Goal: Transaction & Acquisition: Subscribe to service/newsletter

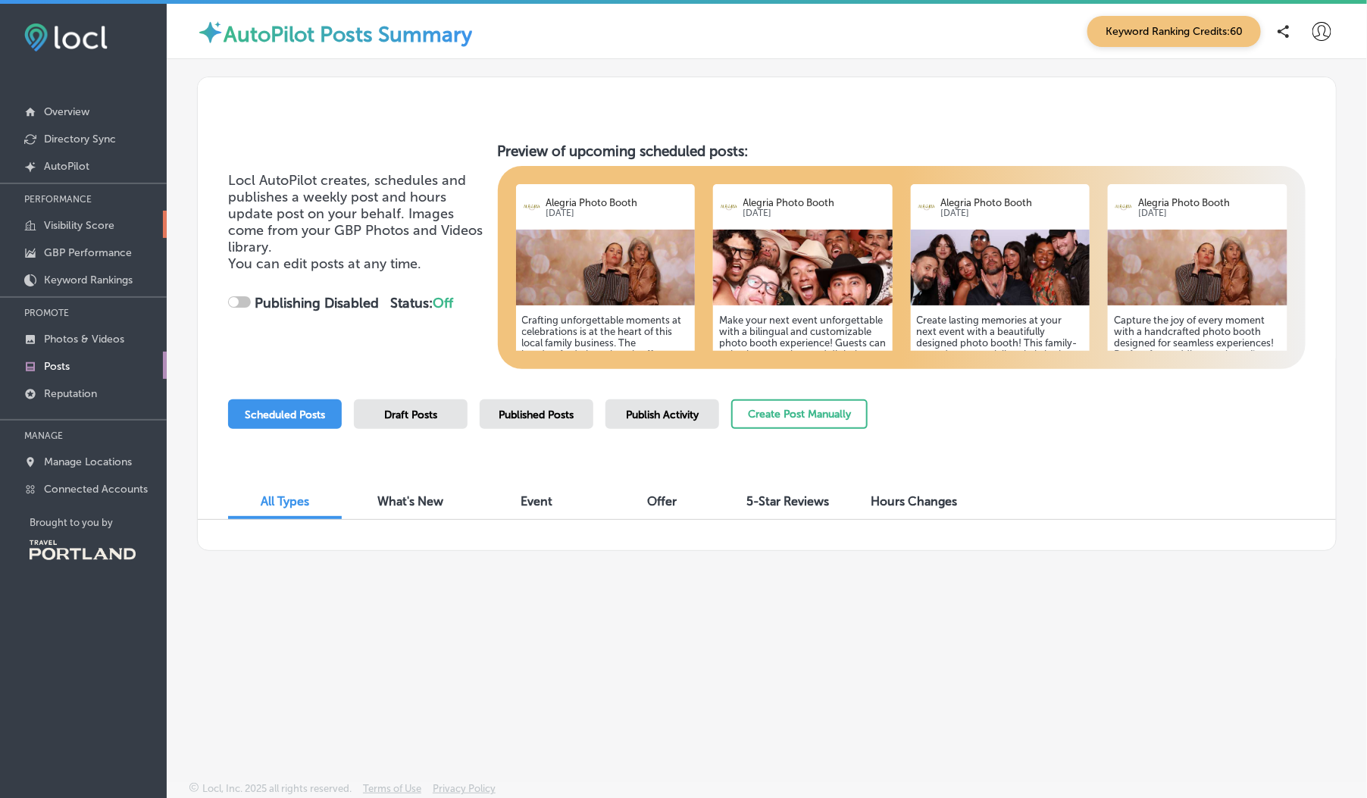
click at [80, 215] on link "Visibility Score" at bounding box center [83, 224] width 167 height 27
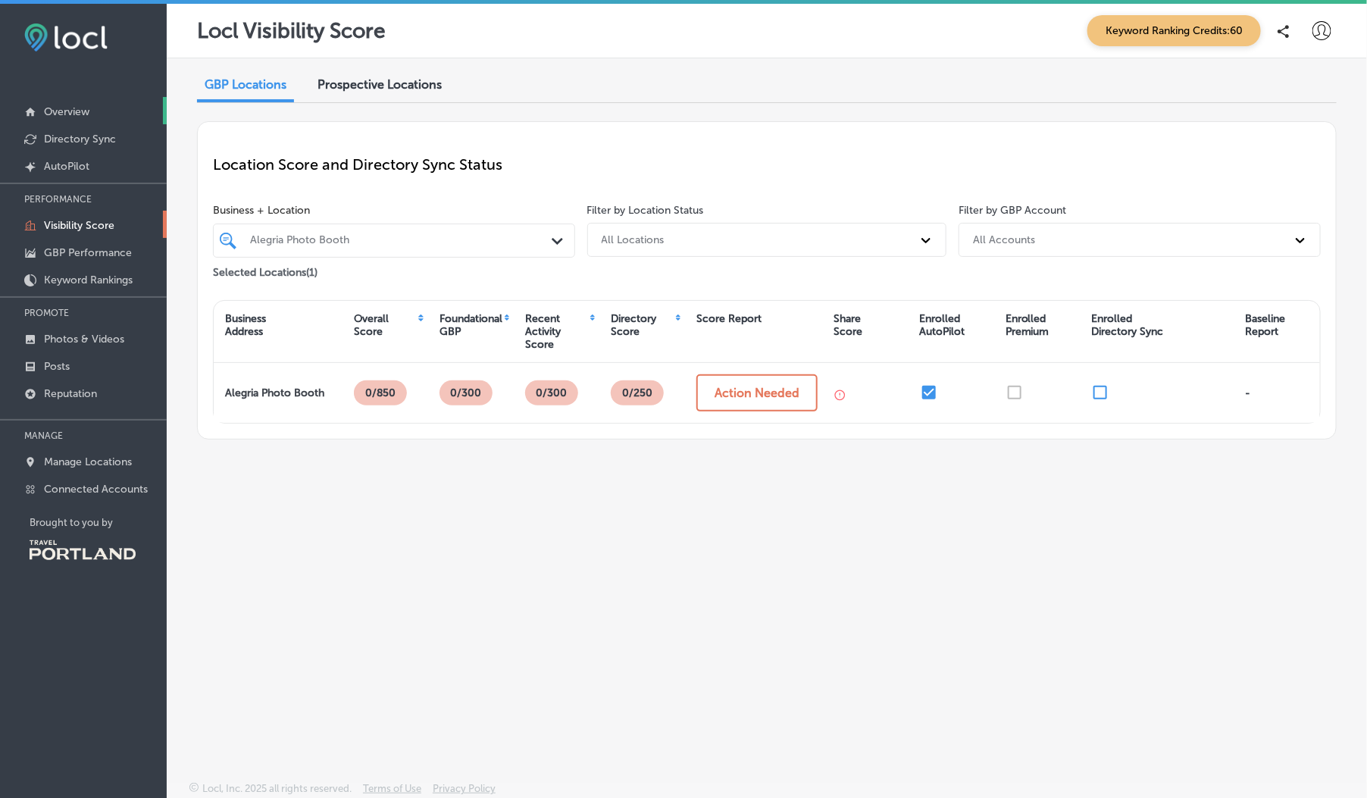
click at [90, 105] on link "Overview" at bounding box center [83, 110] width 167 height 27
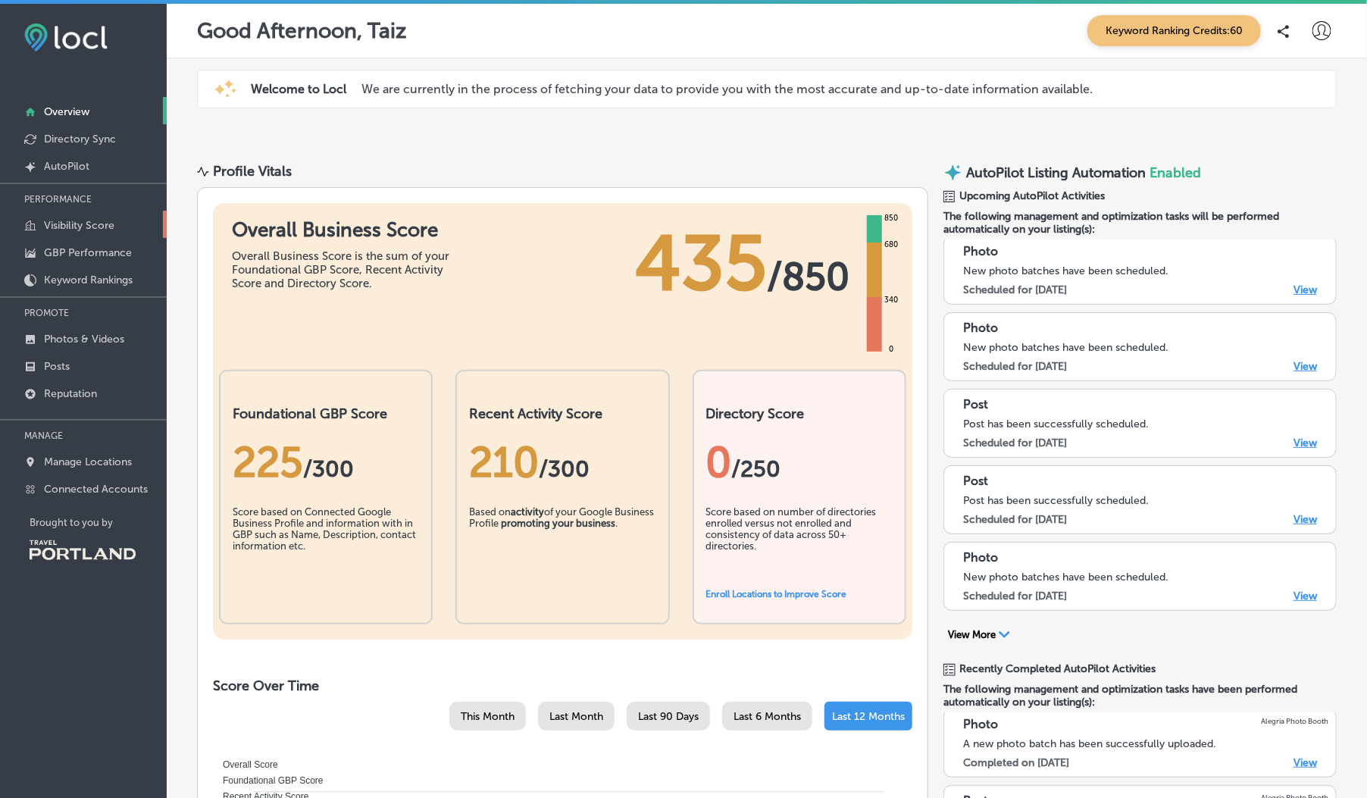
click at [63, 228] on p "Visibility Score" at bounding box center [79, 225] width 70 height 13
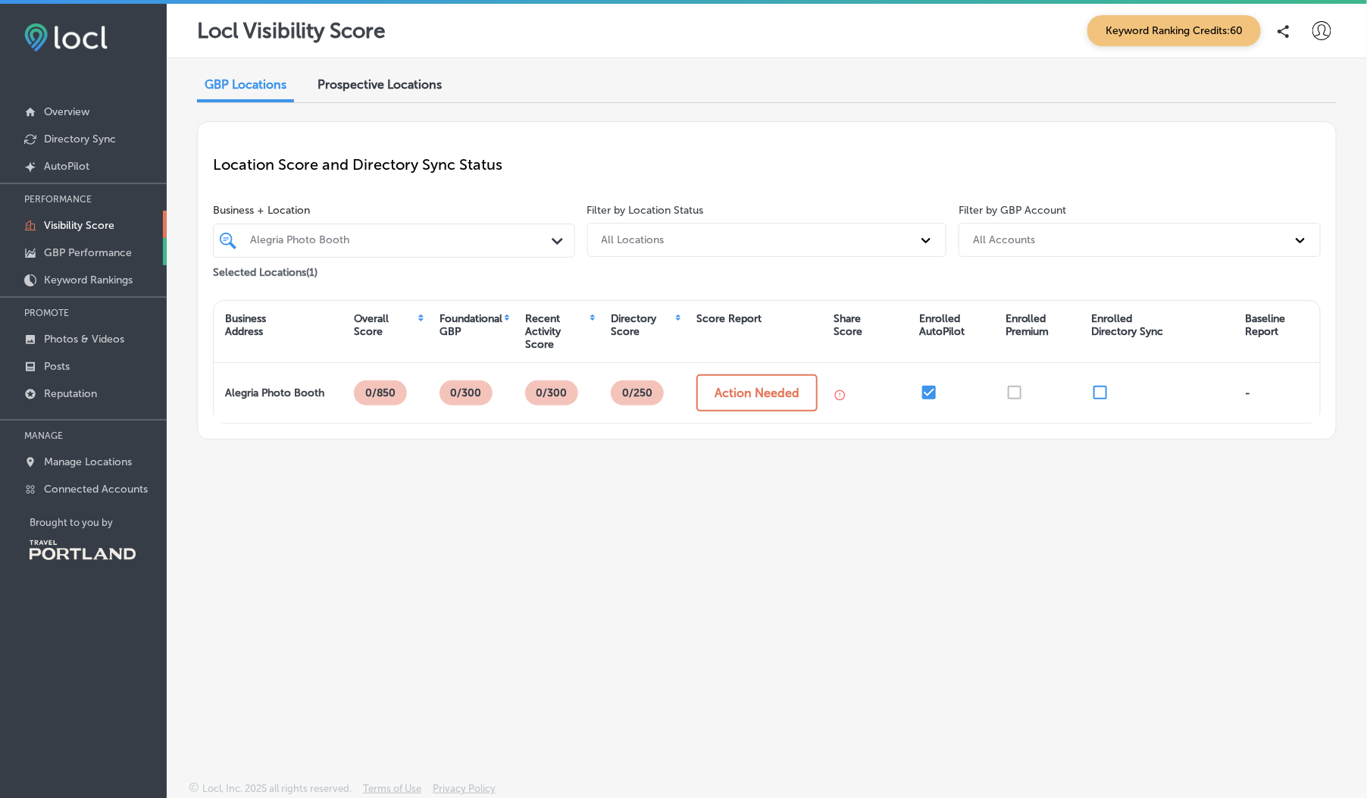
click at [62, 255] on p "GBP Performance" at bounding box center [88, 252] width 88 height 13
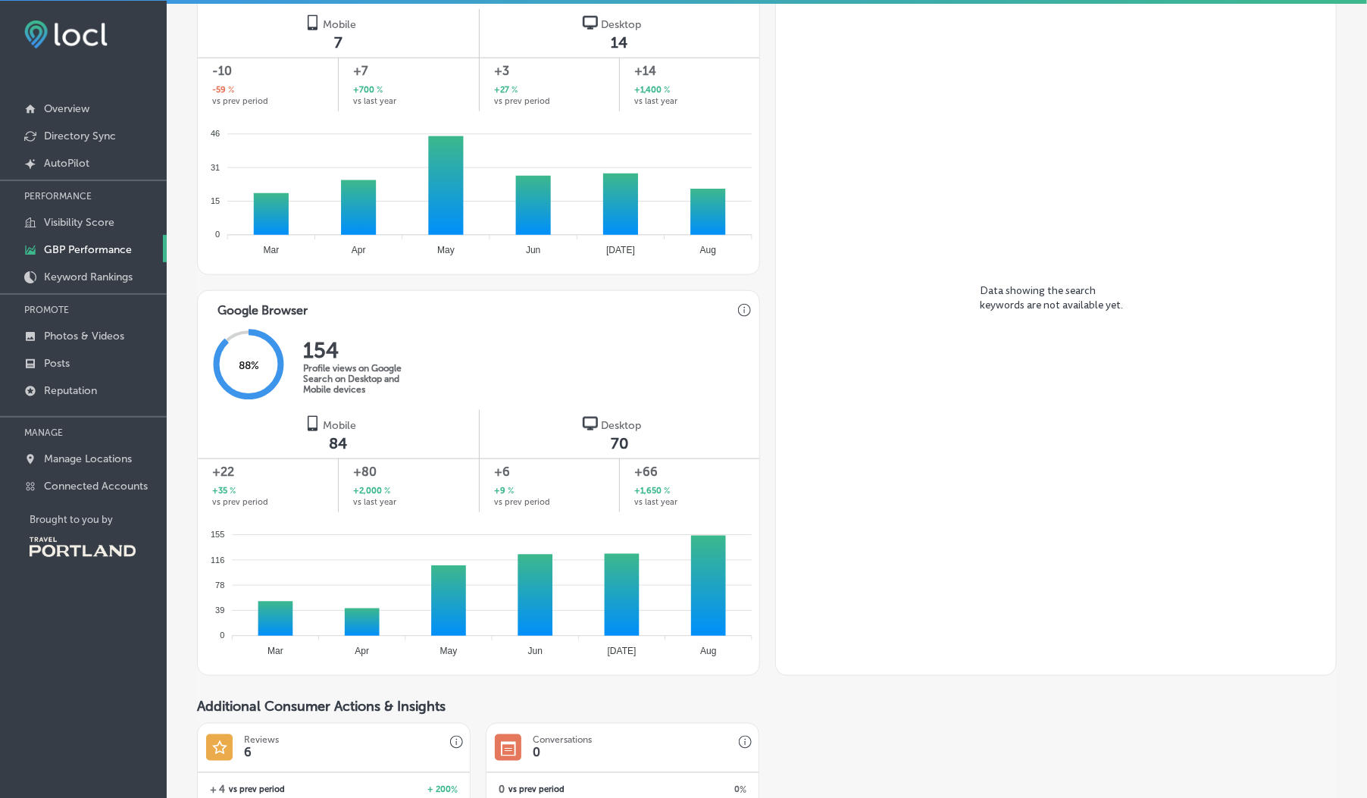
scroll to position [552, 0]
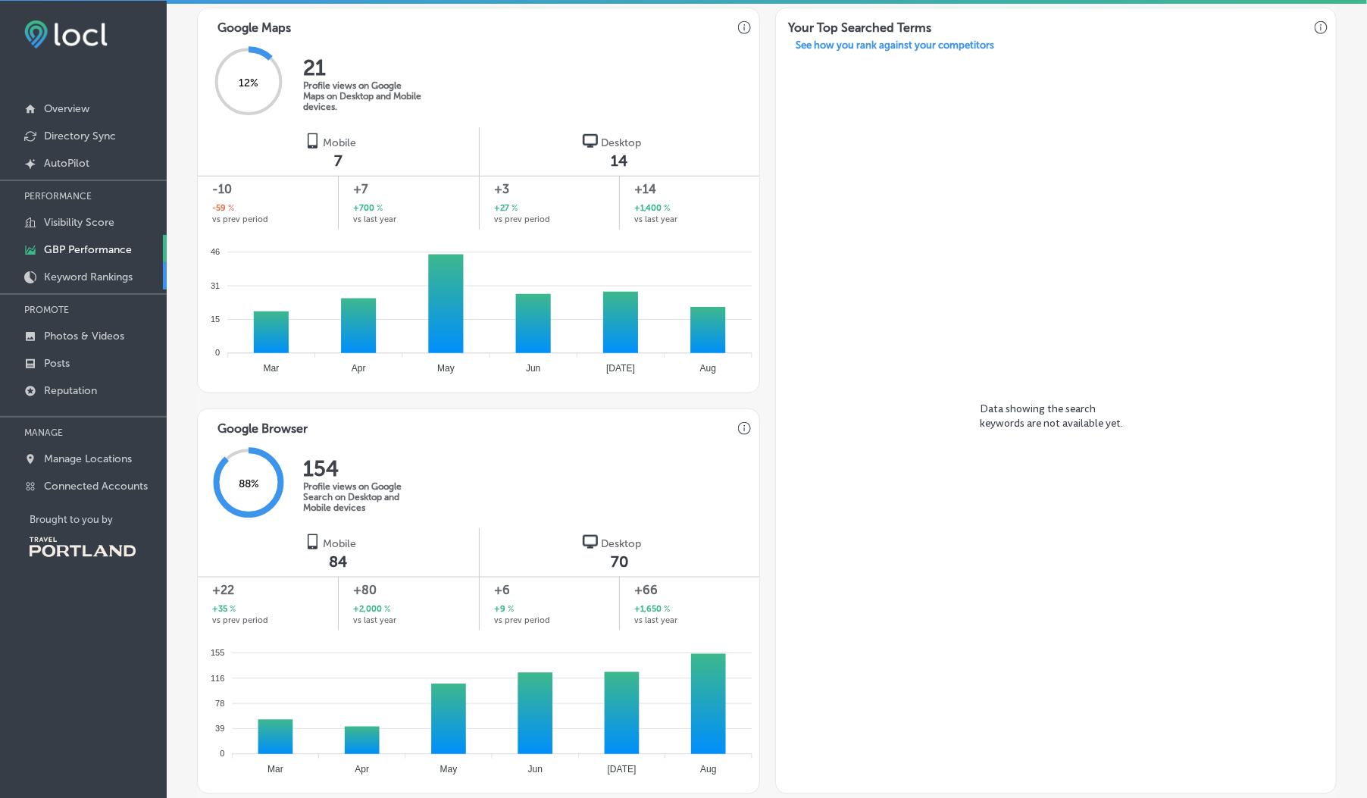
click at [88, 272] on p "Keyword Rankings" at bounding box center [88, 276] width 89 height 13
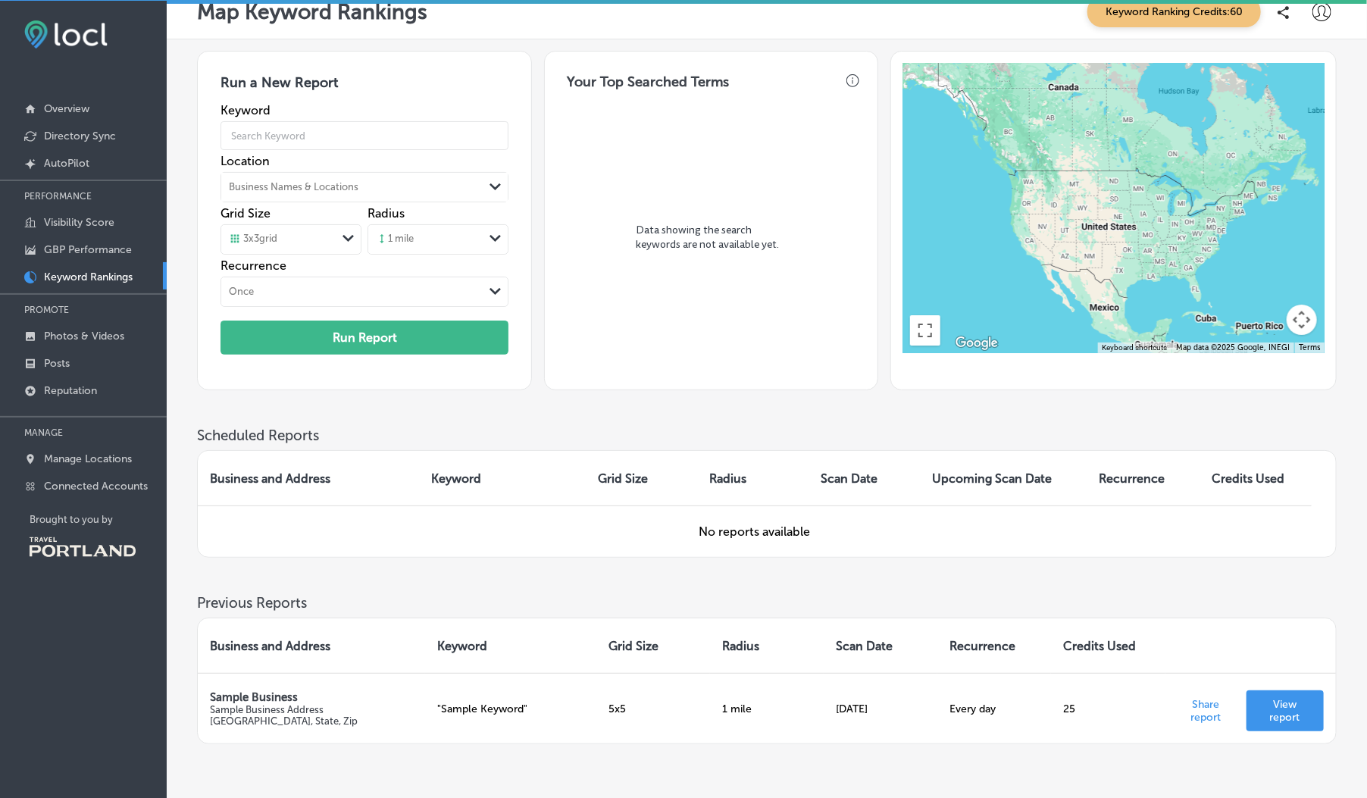
scroll to position [11, 0]
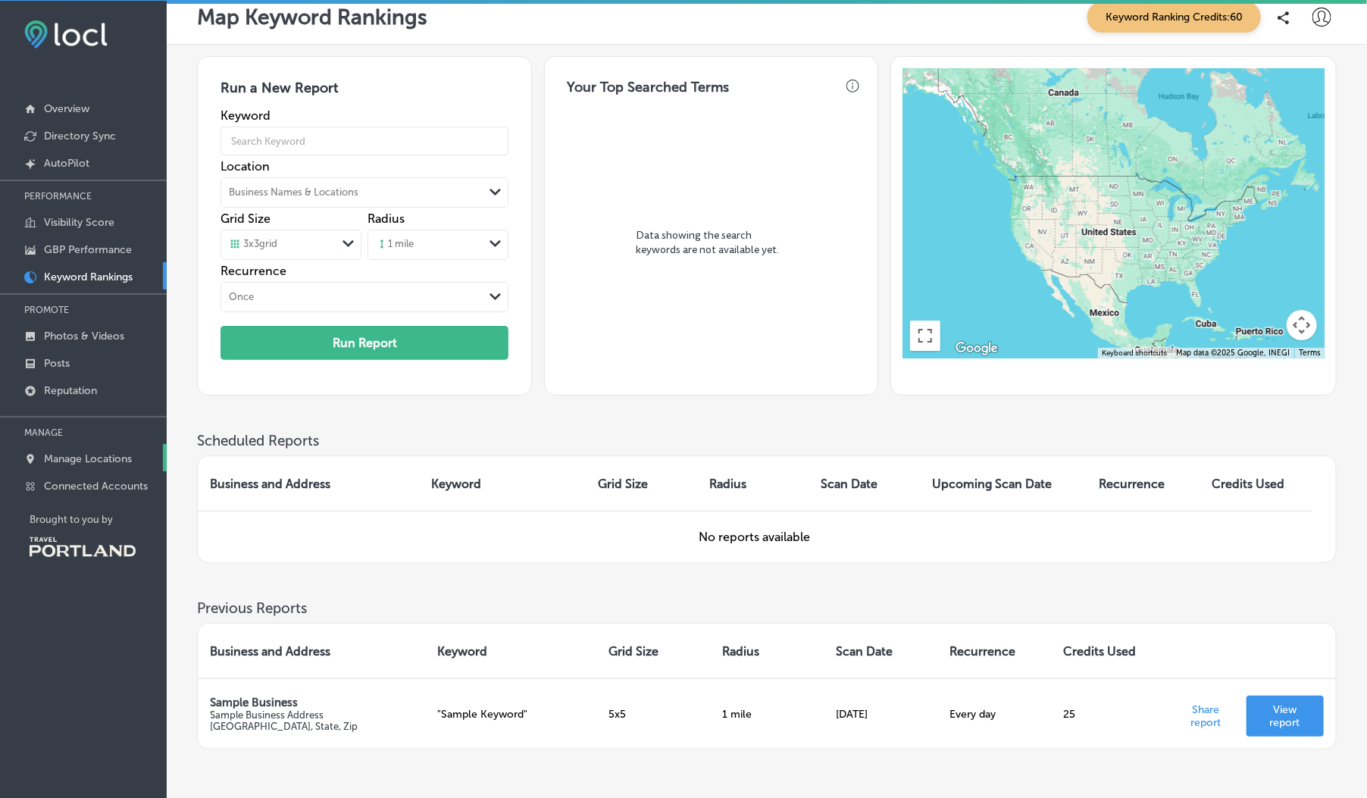
click at [111, 455] on p "Manage Locations" at bounding box center [88, 458] width 88 height 13
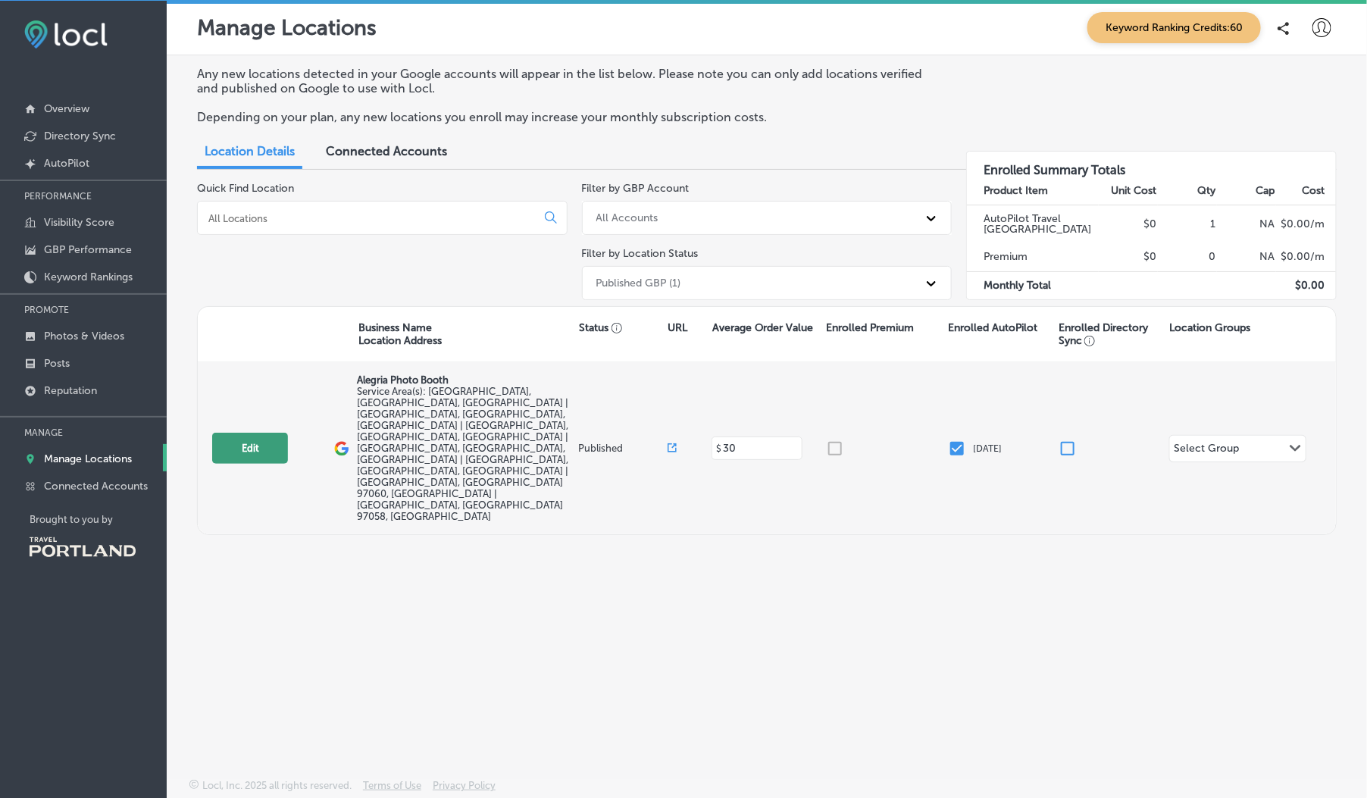
click at [252, 433] on button "Edit" at bounding box center [250, 448] width 76 height 31
select select "US"
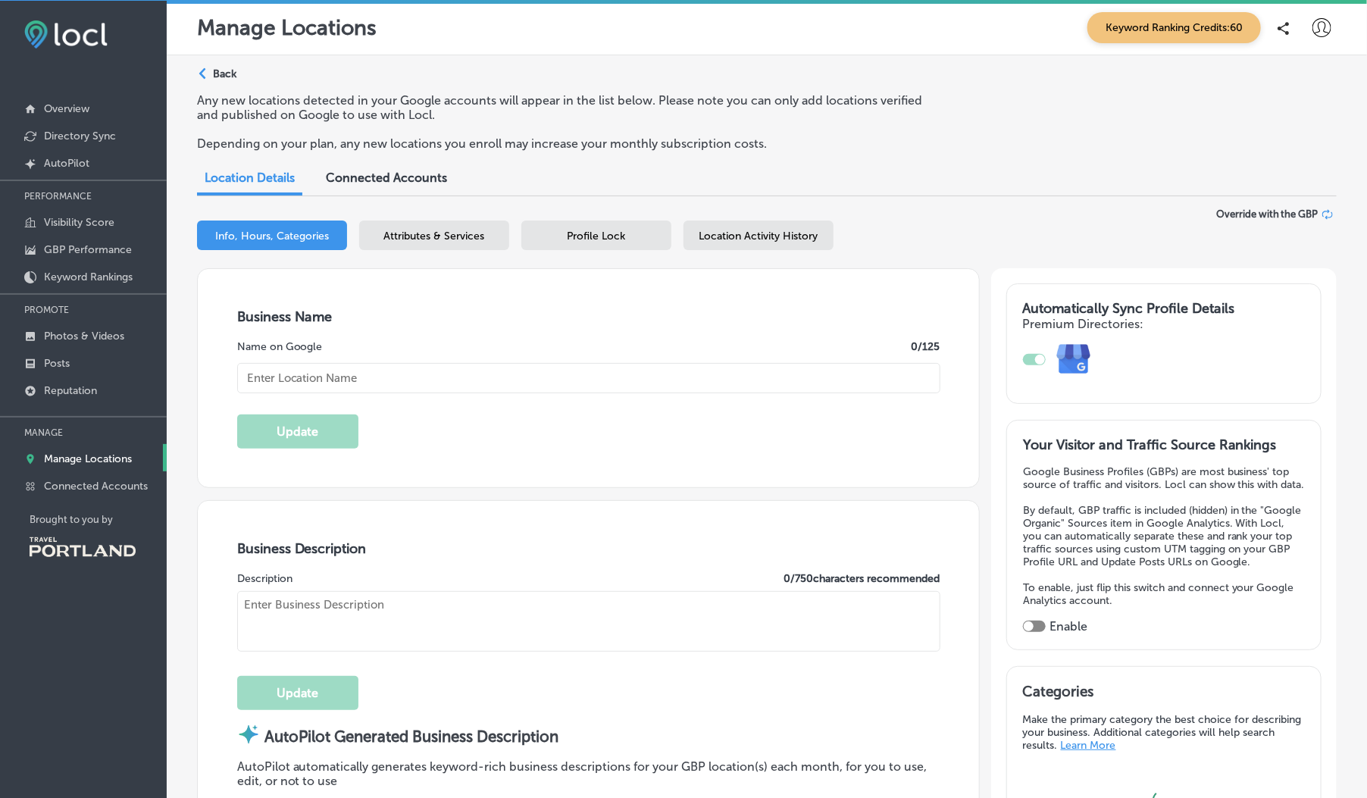
type textarea "Alegría Photo Booth is a Latina-owned family business in [GEOGRAPHIC_DATA], spe…"
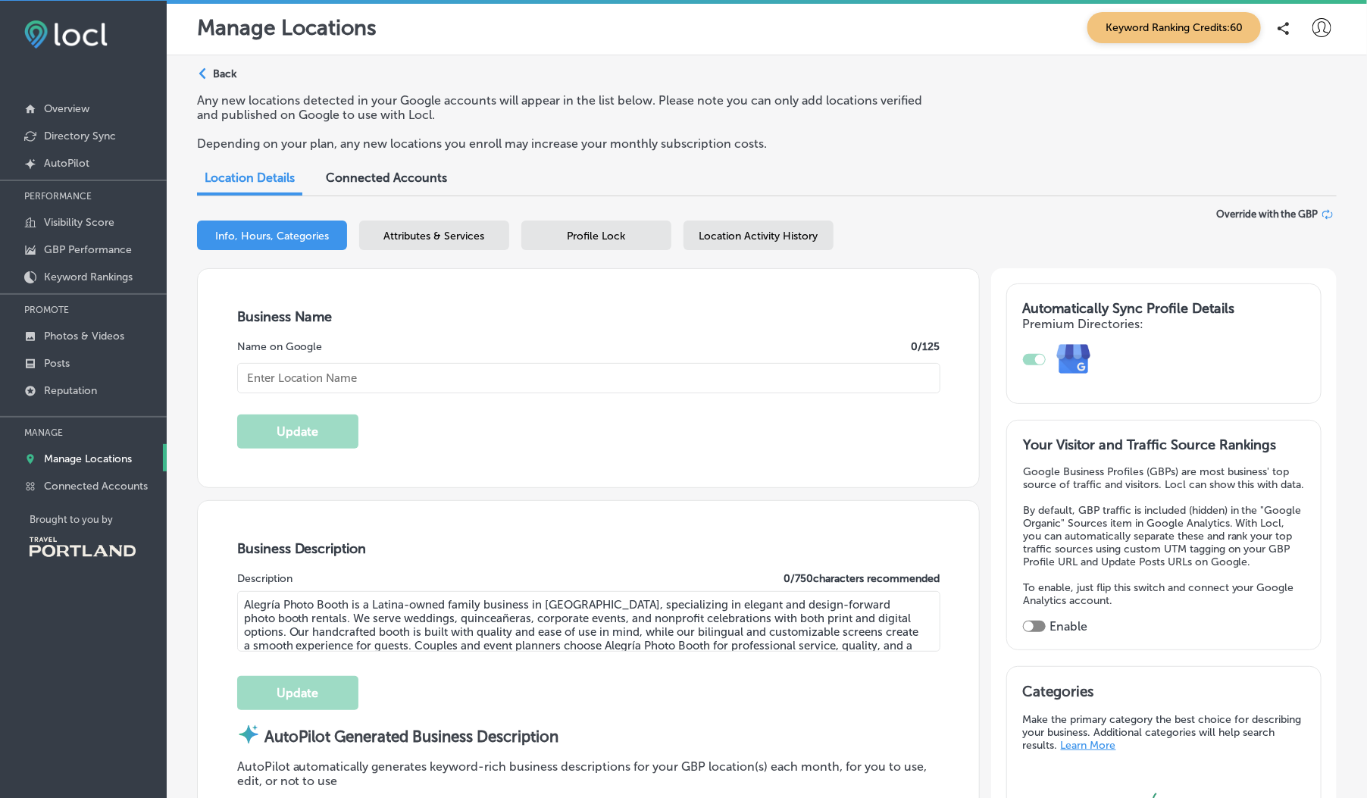
checkbox input "false"
type input "US"
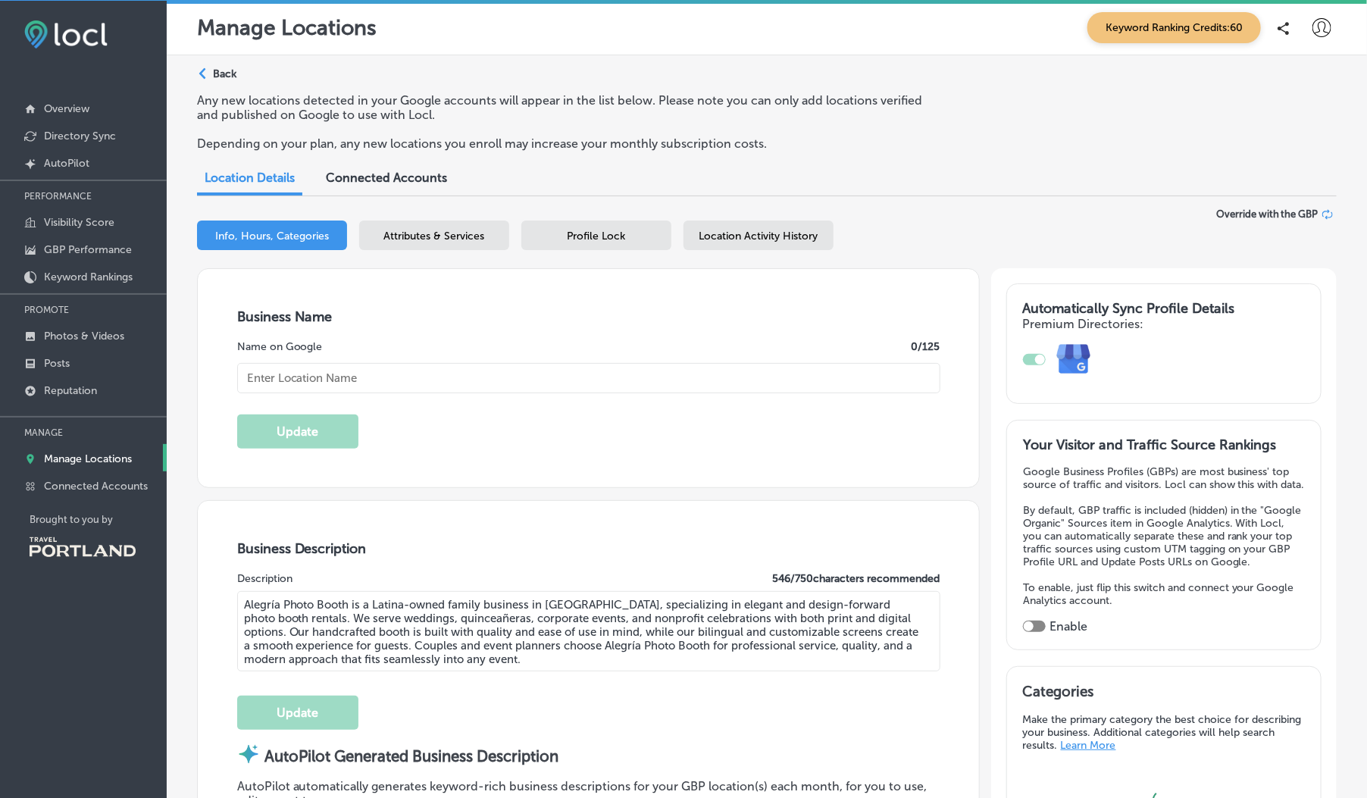
type textarea "Alegria Photo Booth transforms every occasion into a vibrant celebration with o…"
type input "[URL][DOMAIN_NAME]"
type input "30"
type input "[EMAIL_ADDRESS][DOMAIN_NAME]"
type input "[URL][DOMAIN_NAME]"
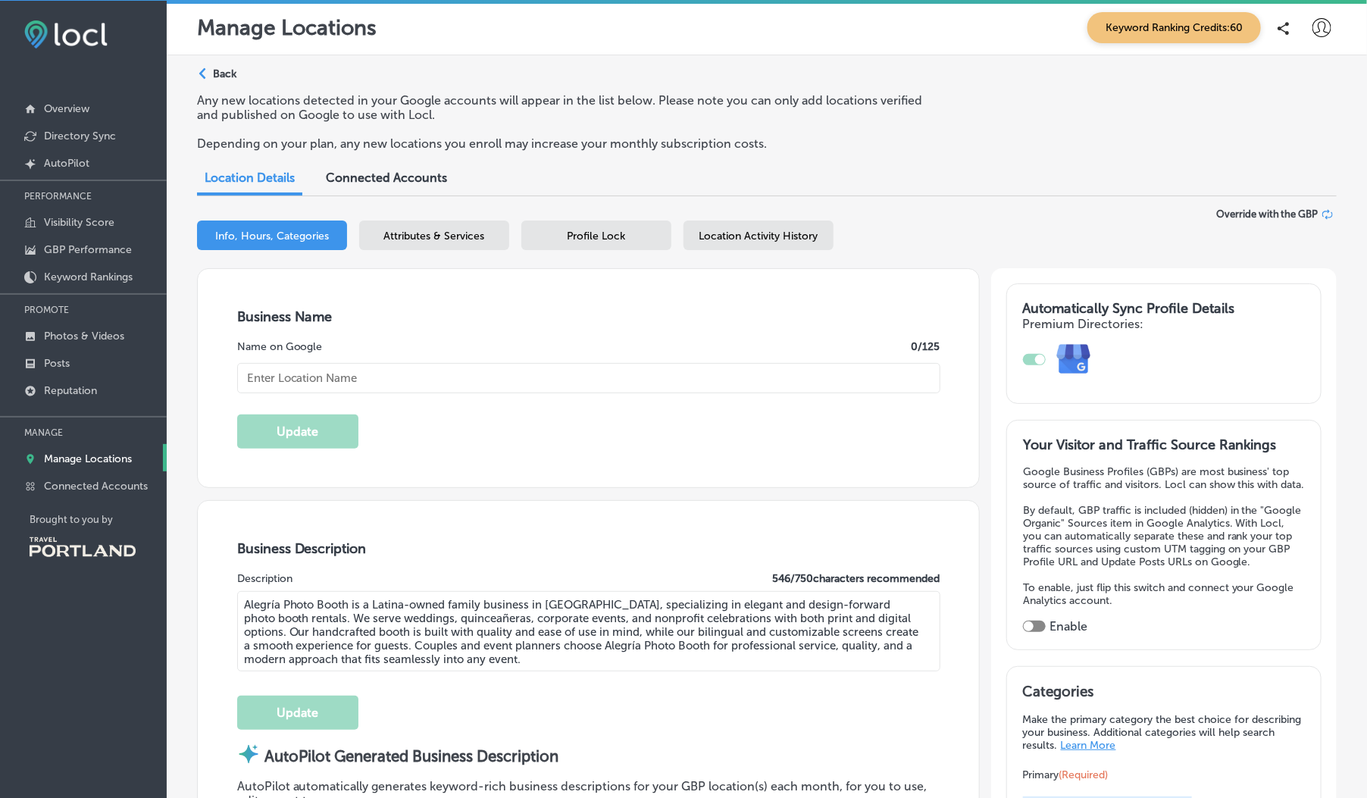
type input "[URL][DOMAIN_NAME]"
type input "Alegria Photo Booth"
type input "[PHONE_NUMBER]"
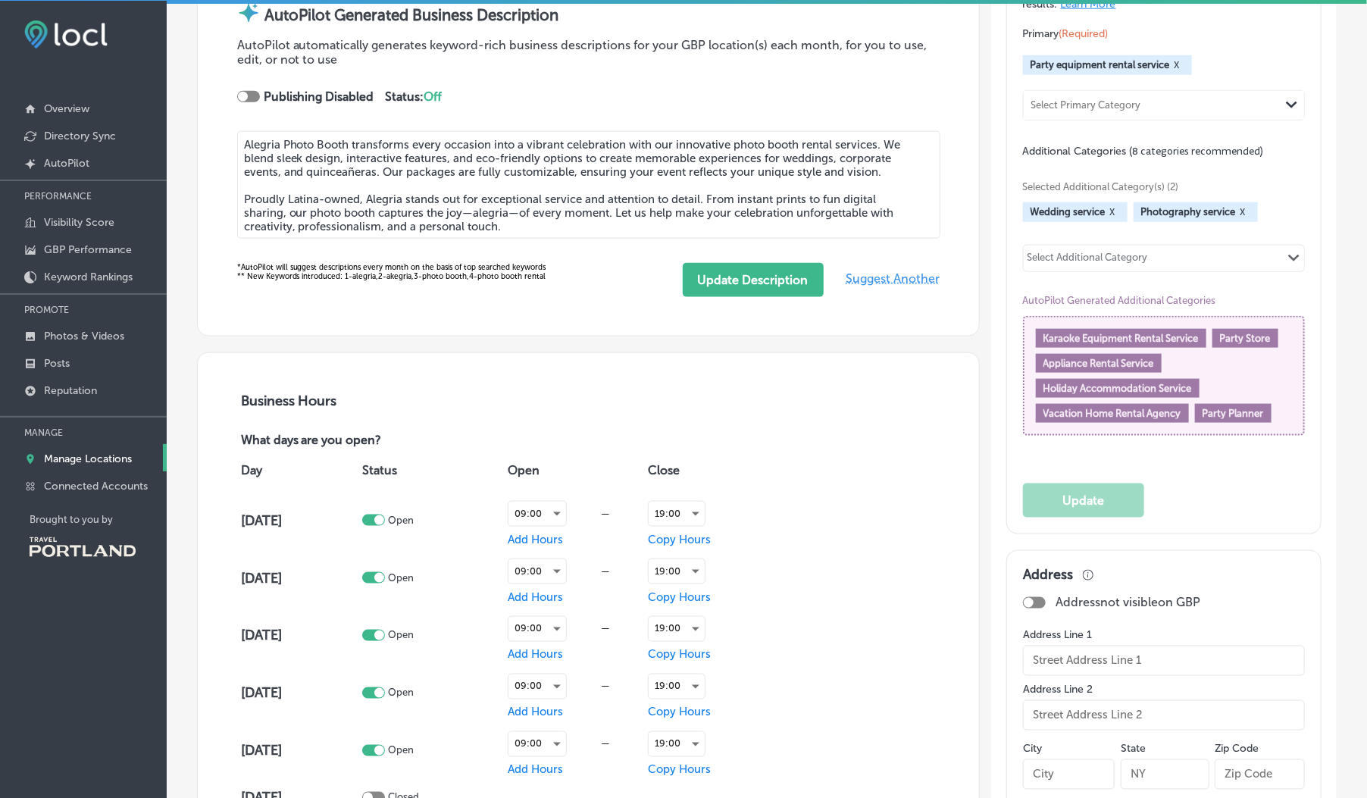
scroll to position [750, 0]
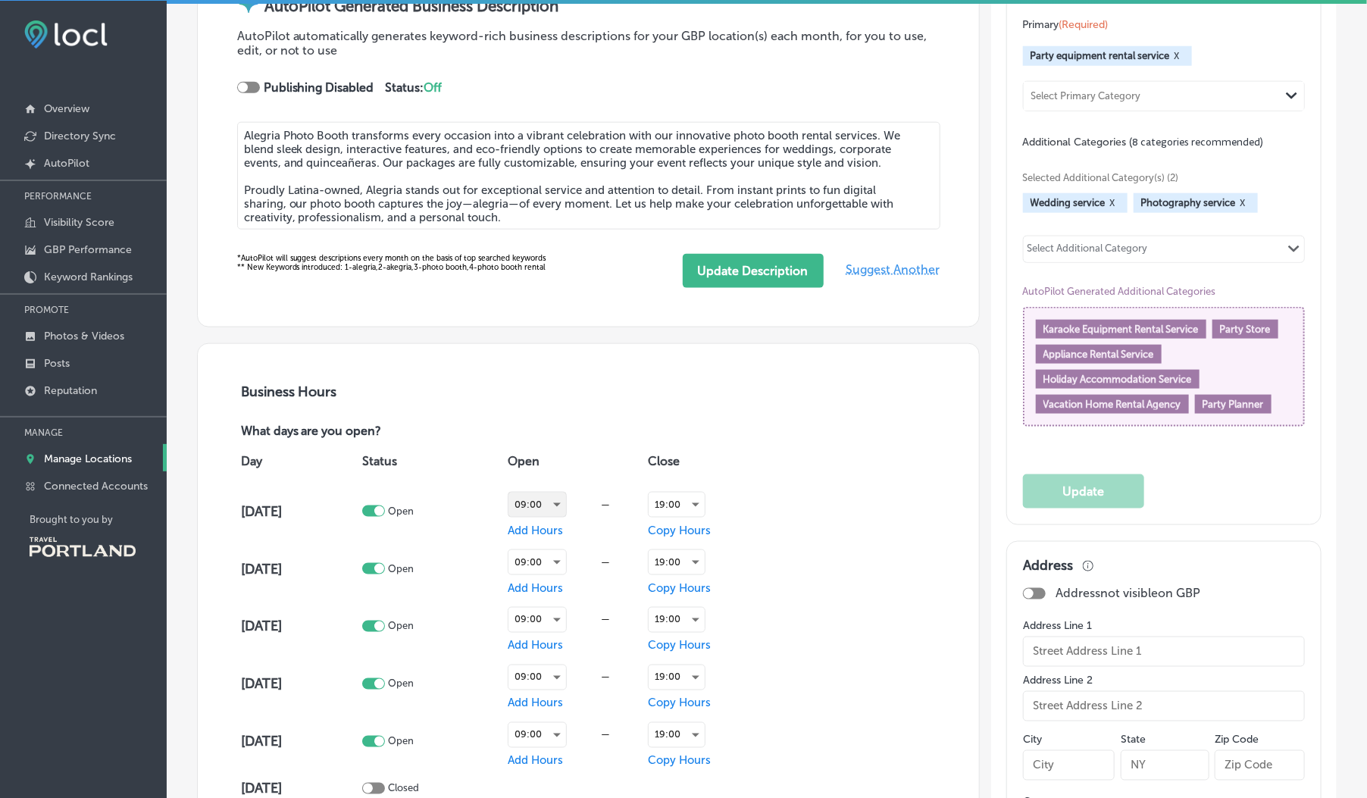
click at [551, 510] on div "09:00" at bounding box center [537, 504] width 58 height 24
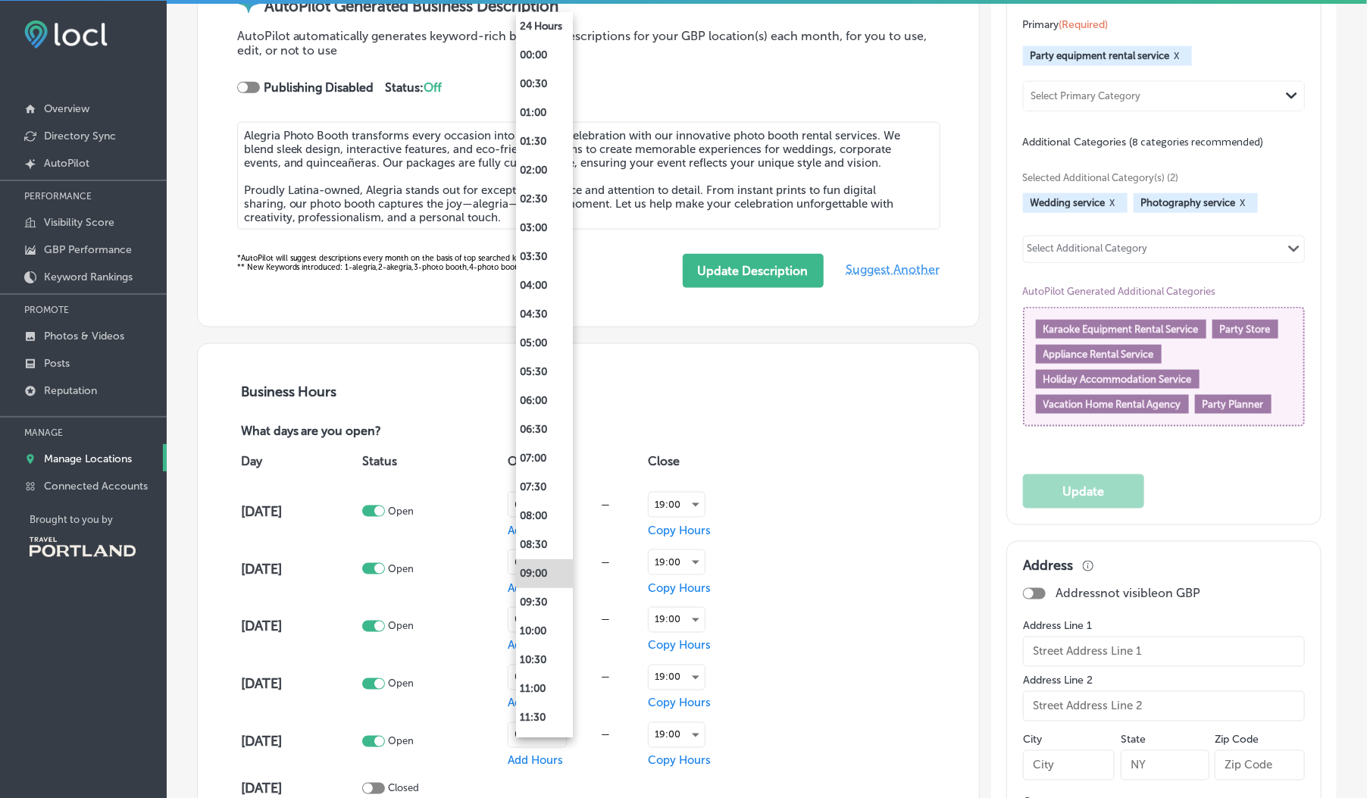
click at [551, 510] on li "08:00" at bounding box center [544, 516] width 57 height 29
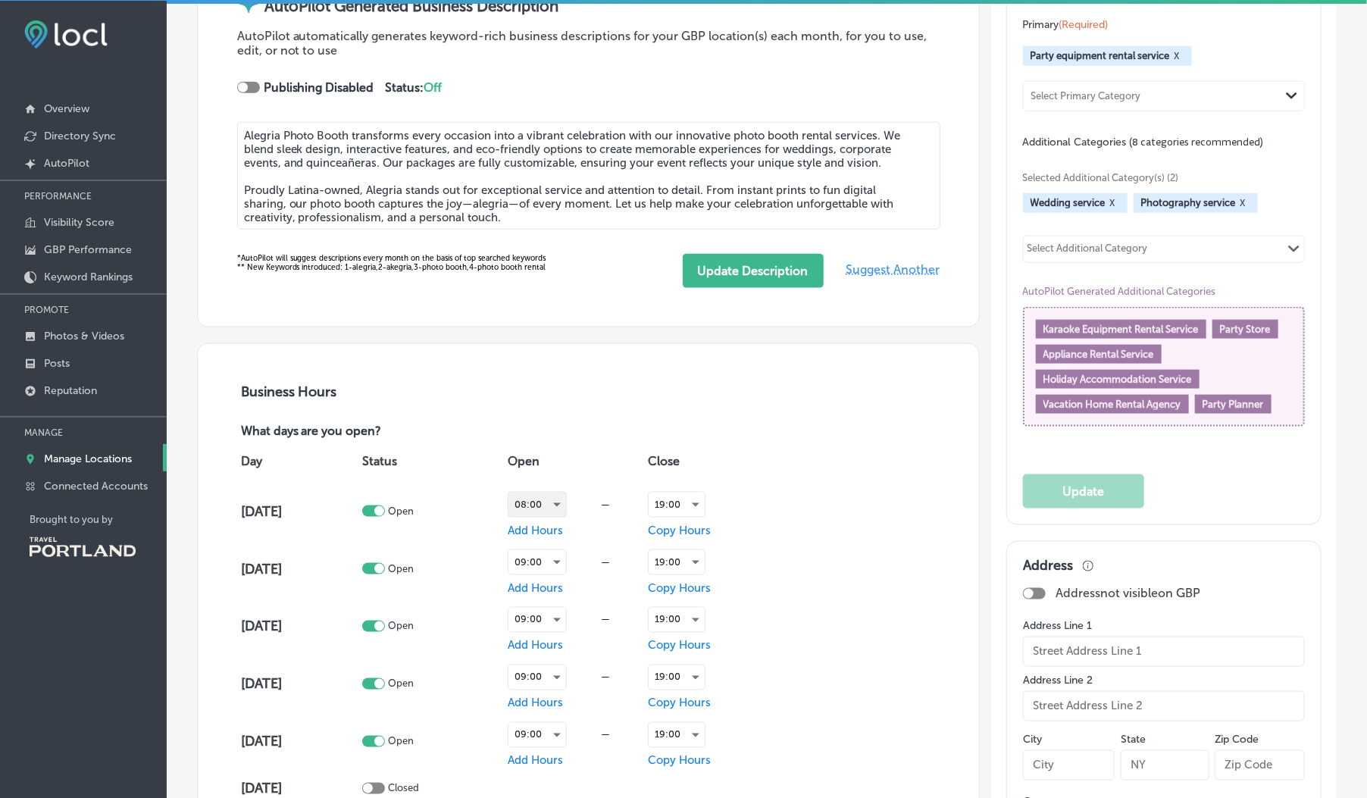
click at [551, 510] on div "08:00" at bounding box center [537, 504] width 58 height 24
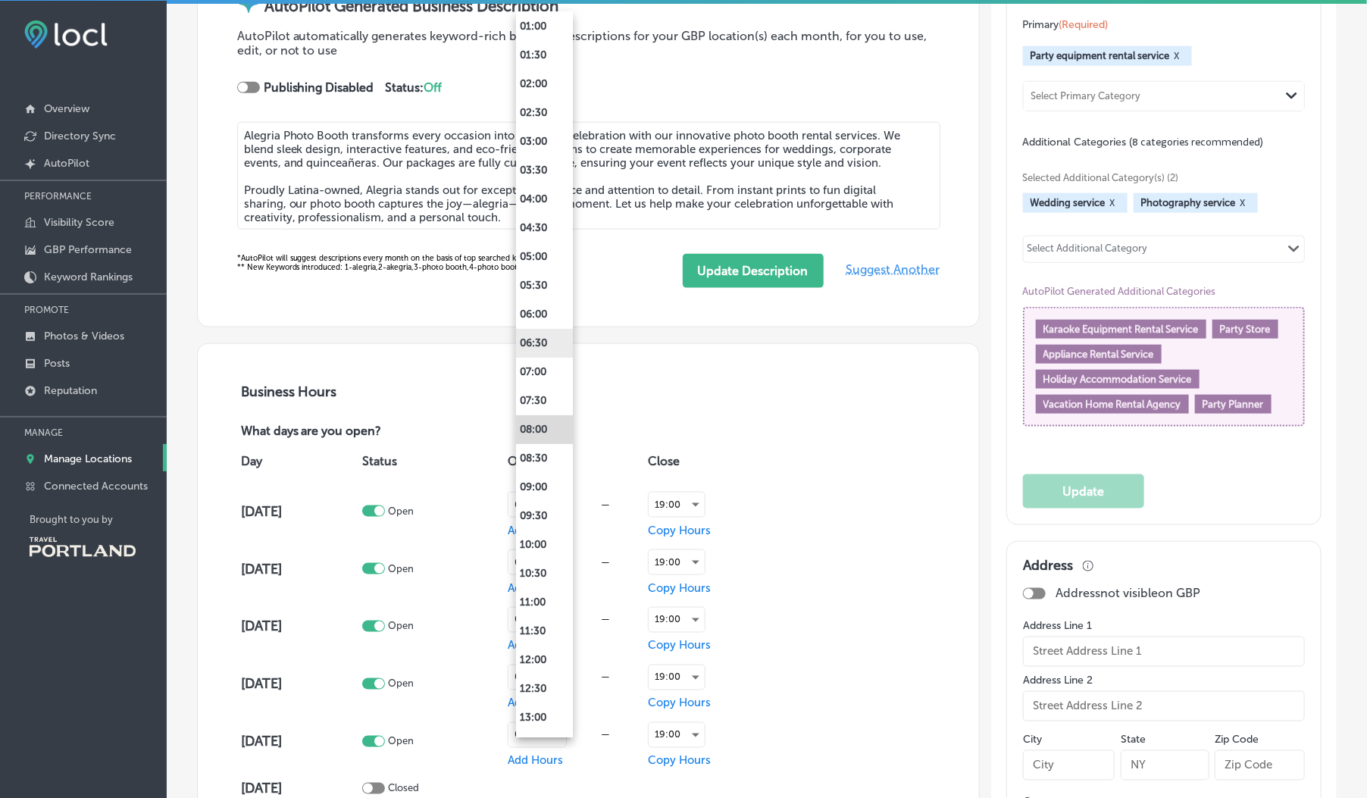
scroll to position [0, 0]
click at [545, 20] on li "24 Hours" at bounding box center [544, 26] width 57 height 29
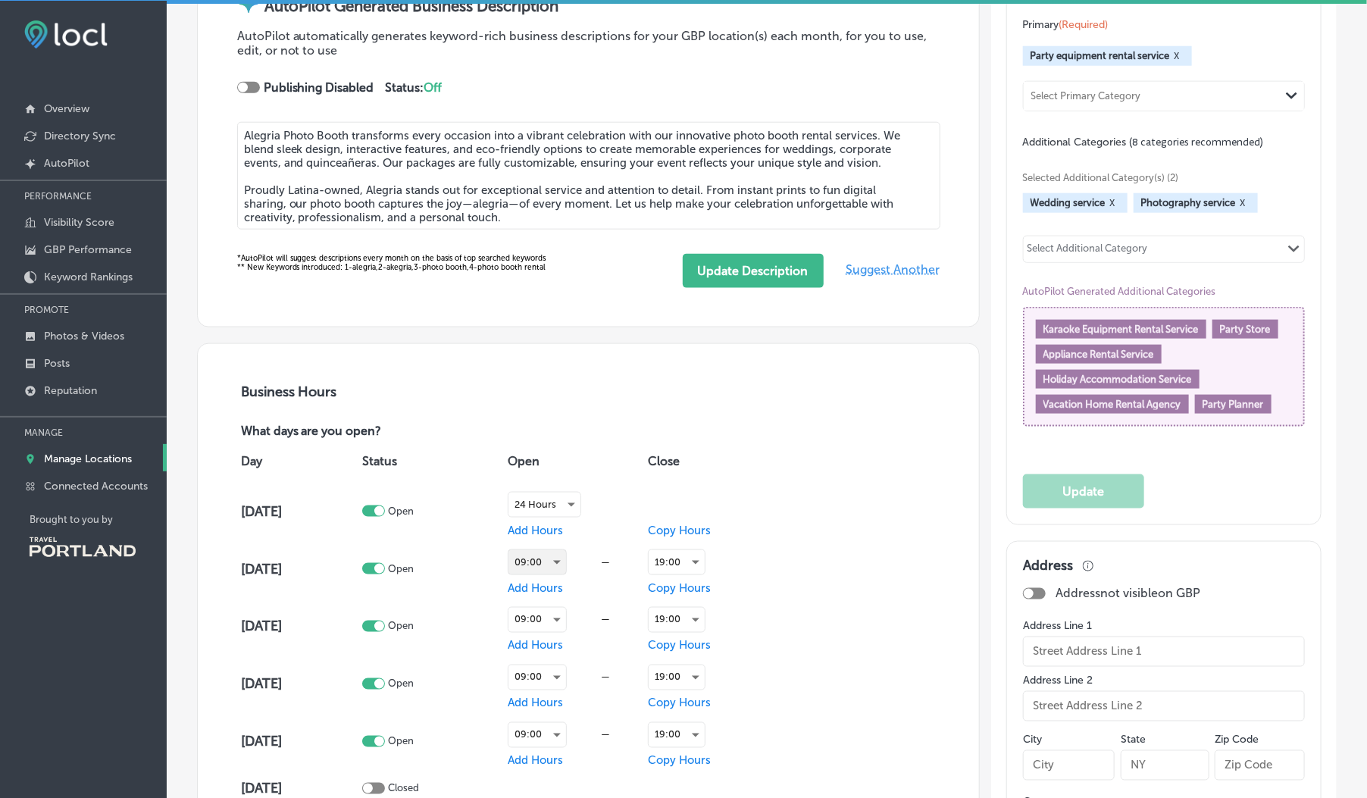
click at [547, 564] on div "09:00" at bounding box center [537, 562] width 58 height 24
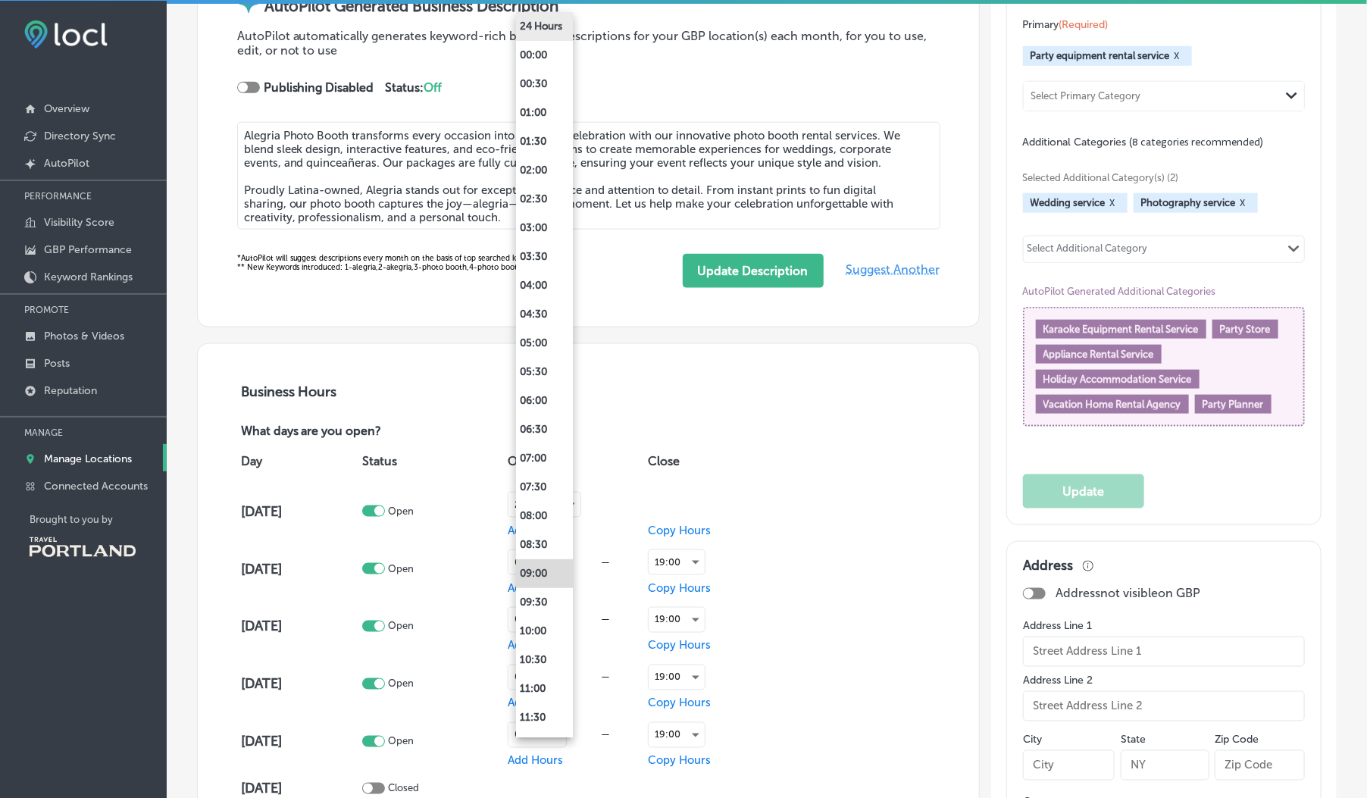
click at [549, 32] on li "24 Hours" at bounding box center [544, 26] width 57 height 29
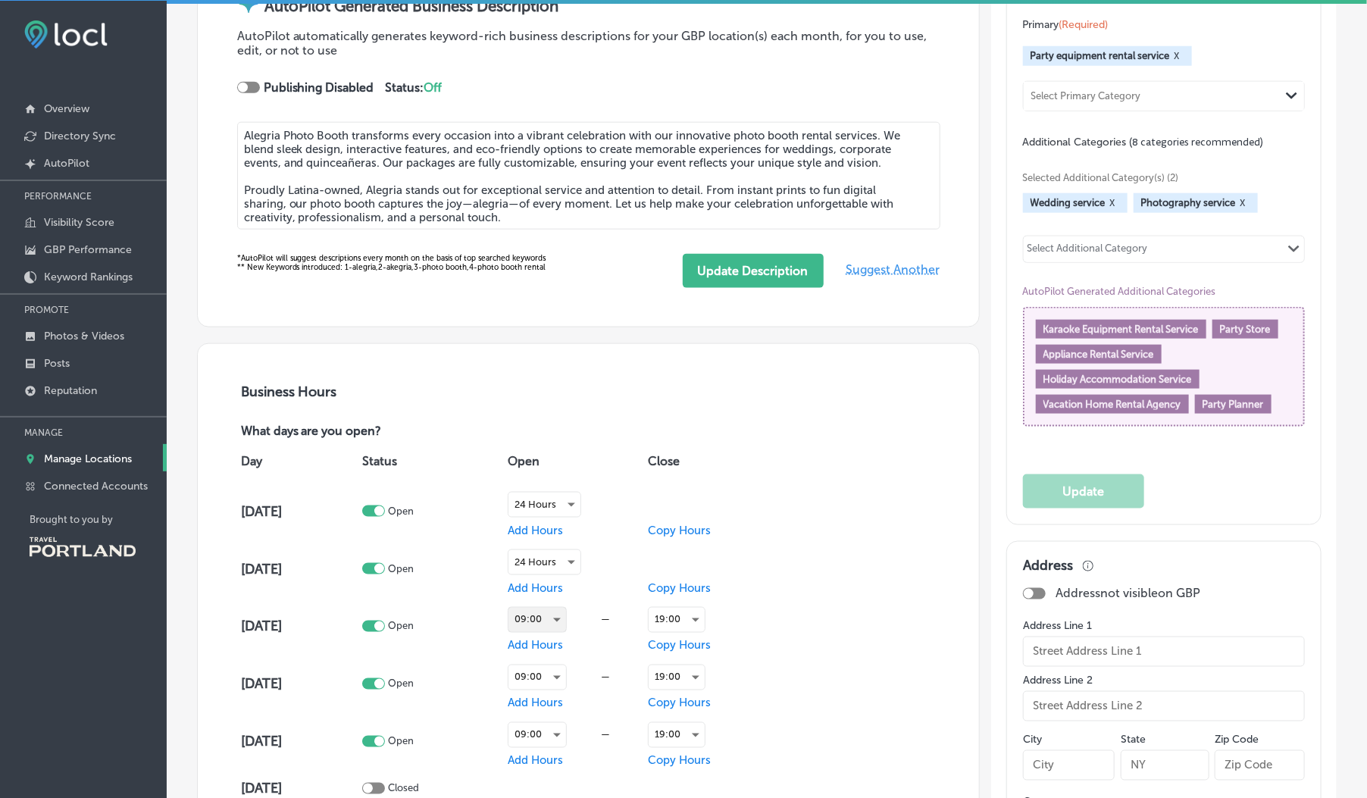
click at [555, 617] on div "09:00" at bounding box center [537, 620] width 58 height 24
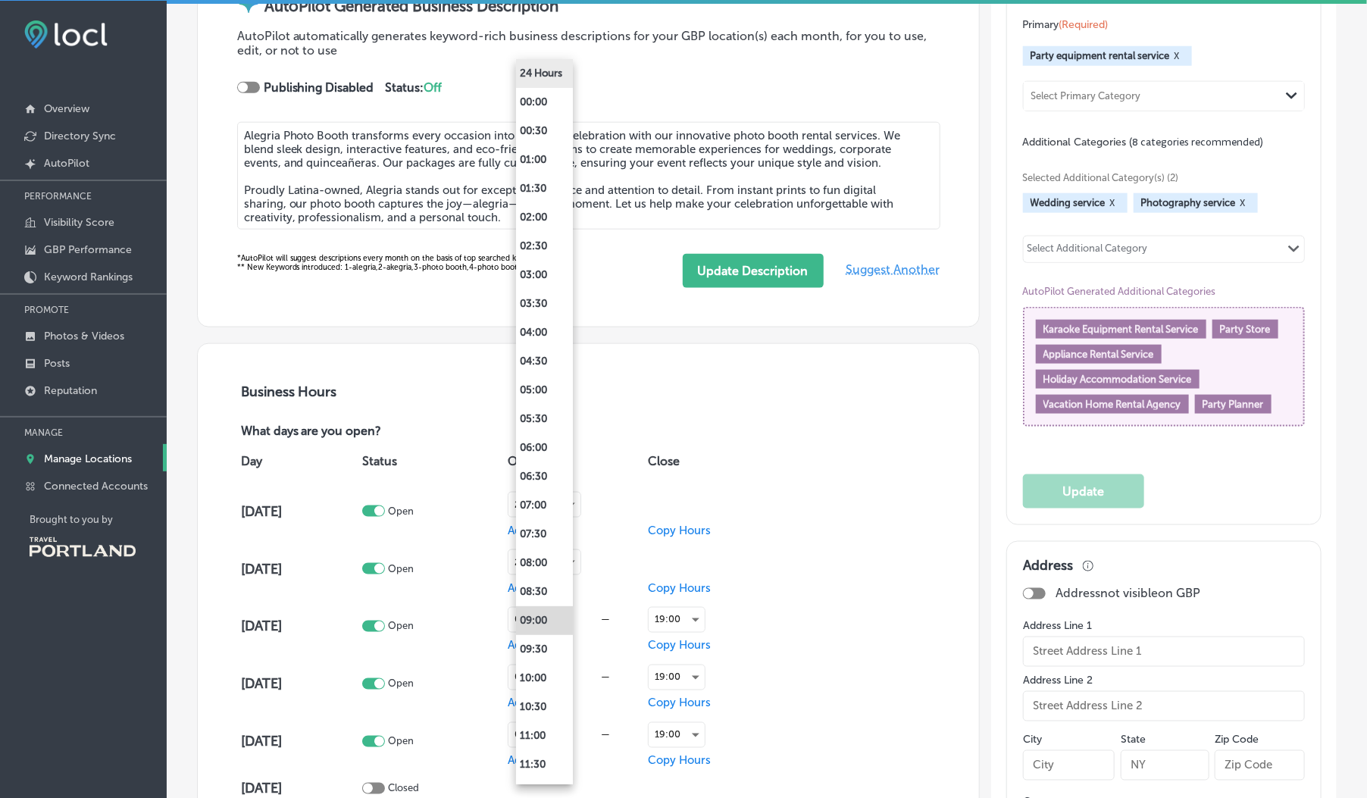
click at [555, 66] on li "24 Hours" at bounding box center [544, 73] width 57 height 29
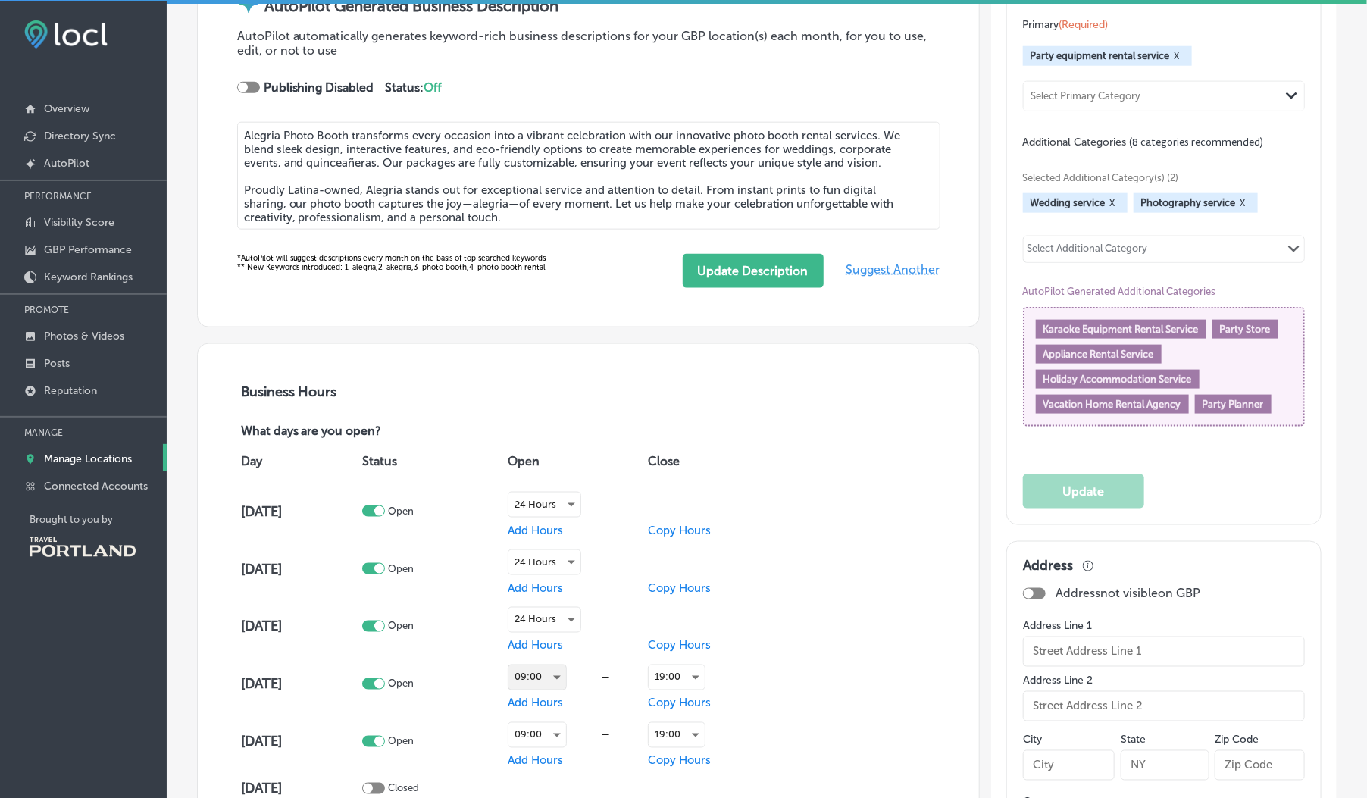
click at [549, 681] on div "09:00" at bounding box center [537, 677] width 58 height 24
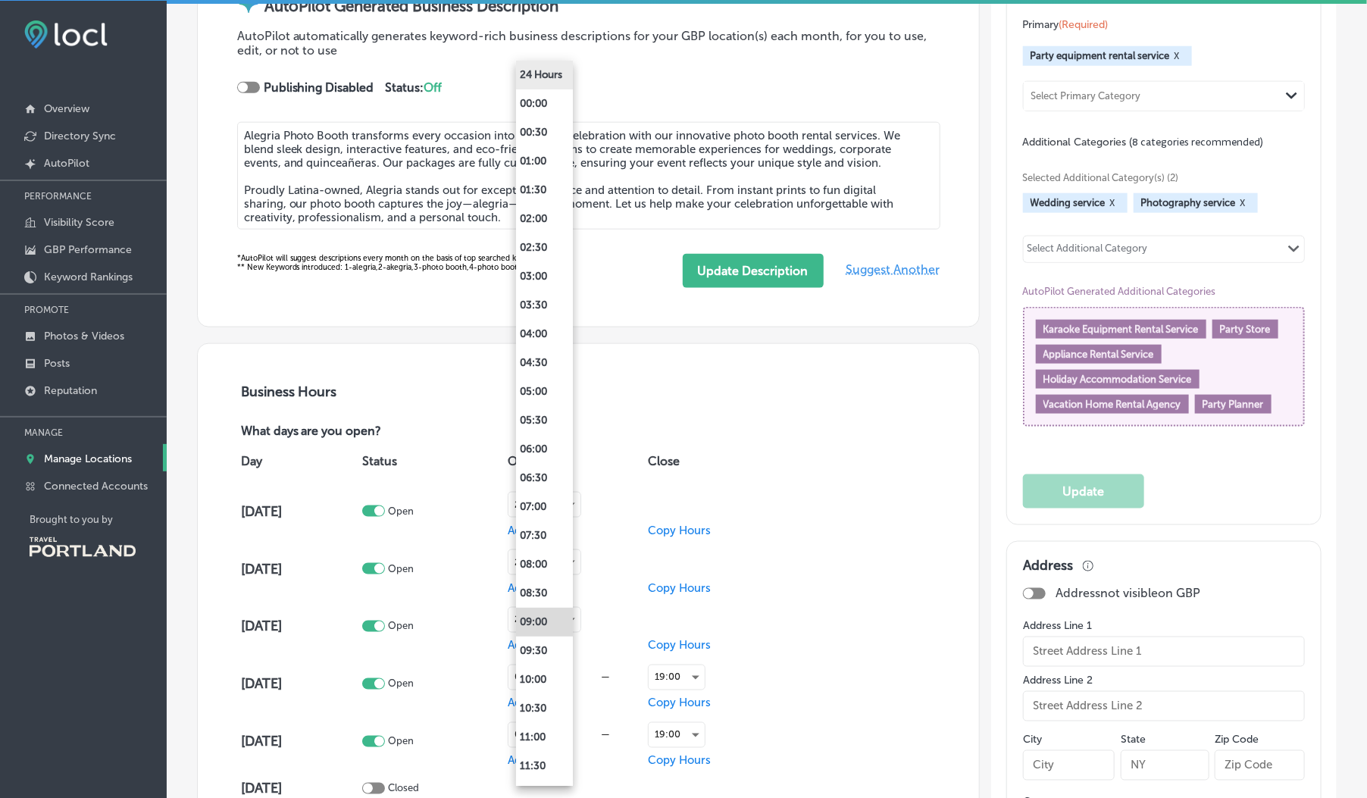
click at [544, 69] on li "24 Hours" at bounding box center [544, 75] width 57 height 29
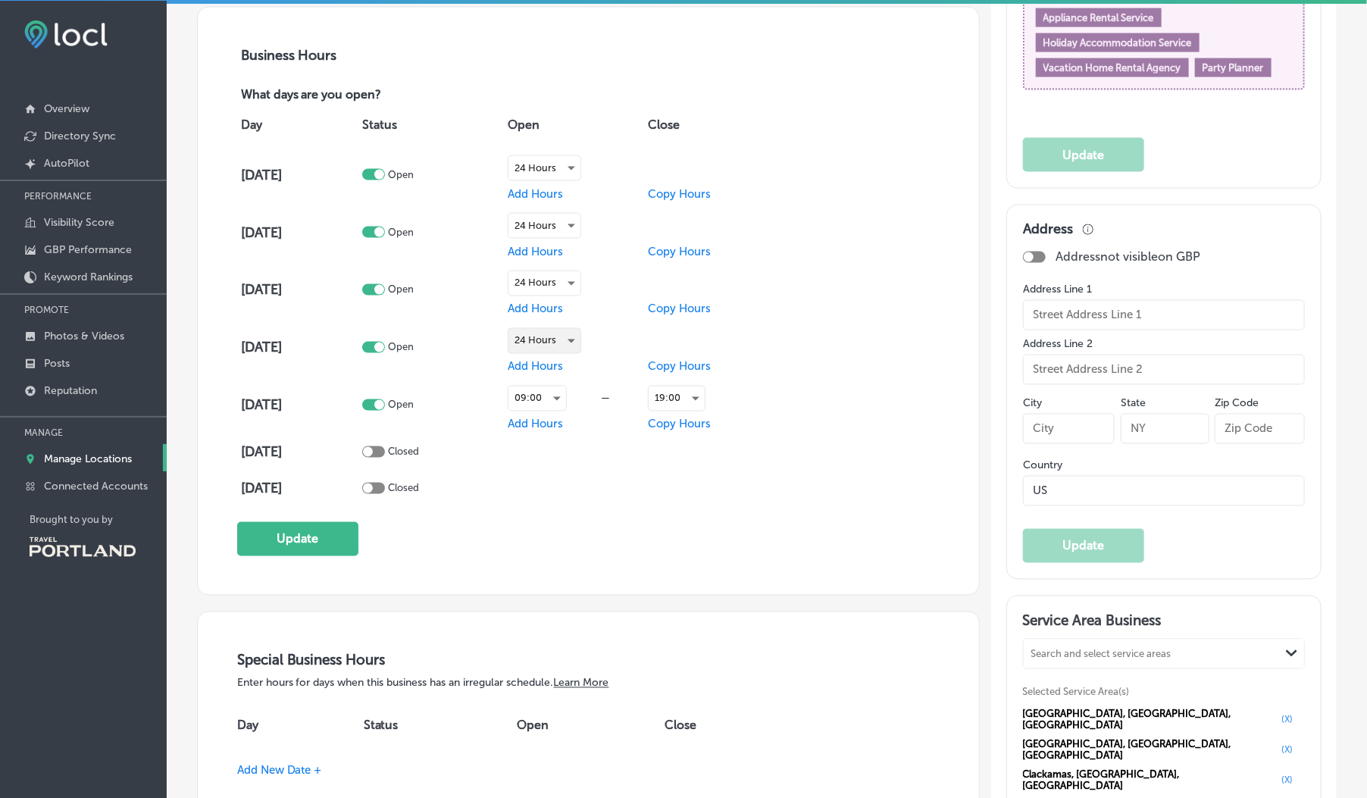
scroll to position [1085, 0]
click at [548, 402] on div "09:00" at bounding box center [537, 400] width 58 height 24
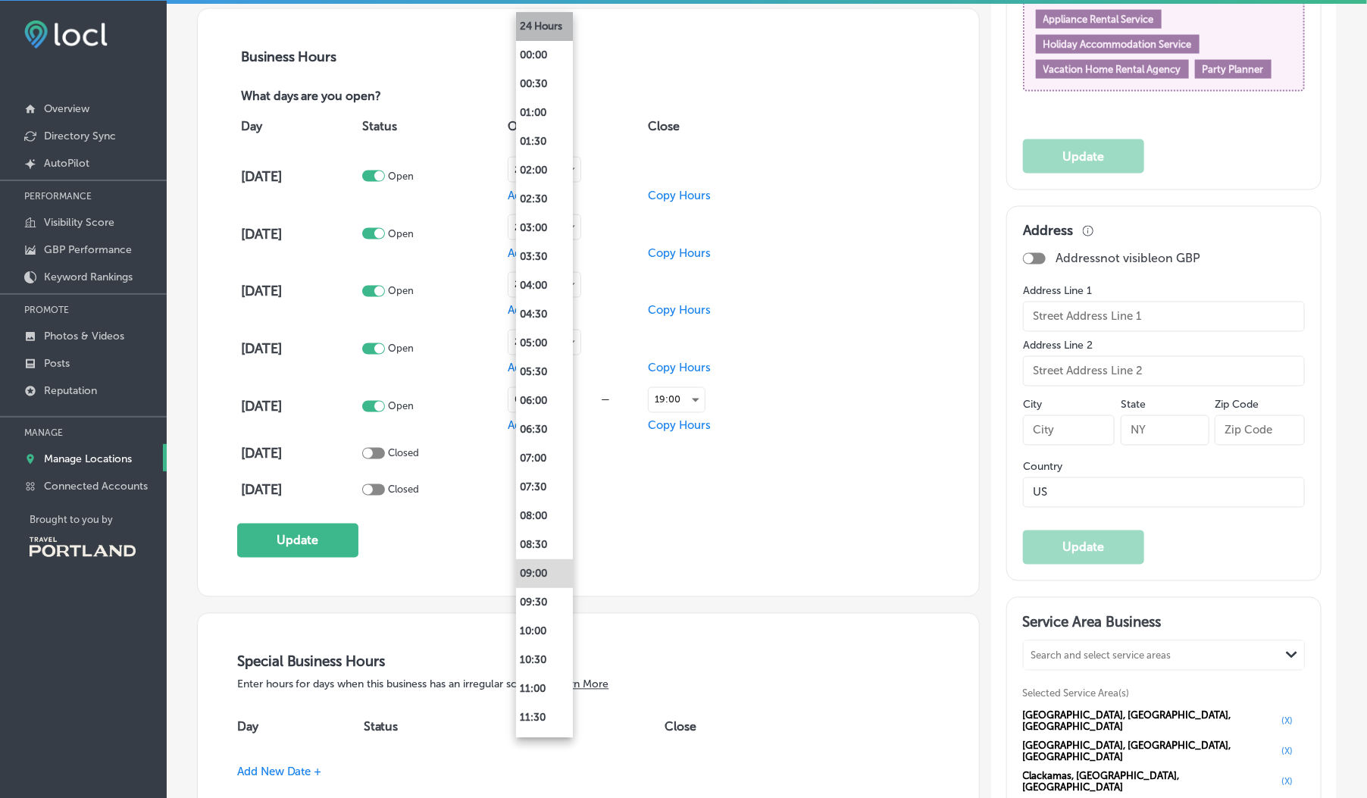
click at [536, 17] on li "24 Hours" at bounding box center [544, 26] width 57 height 29
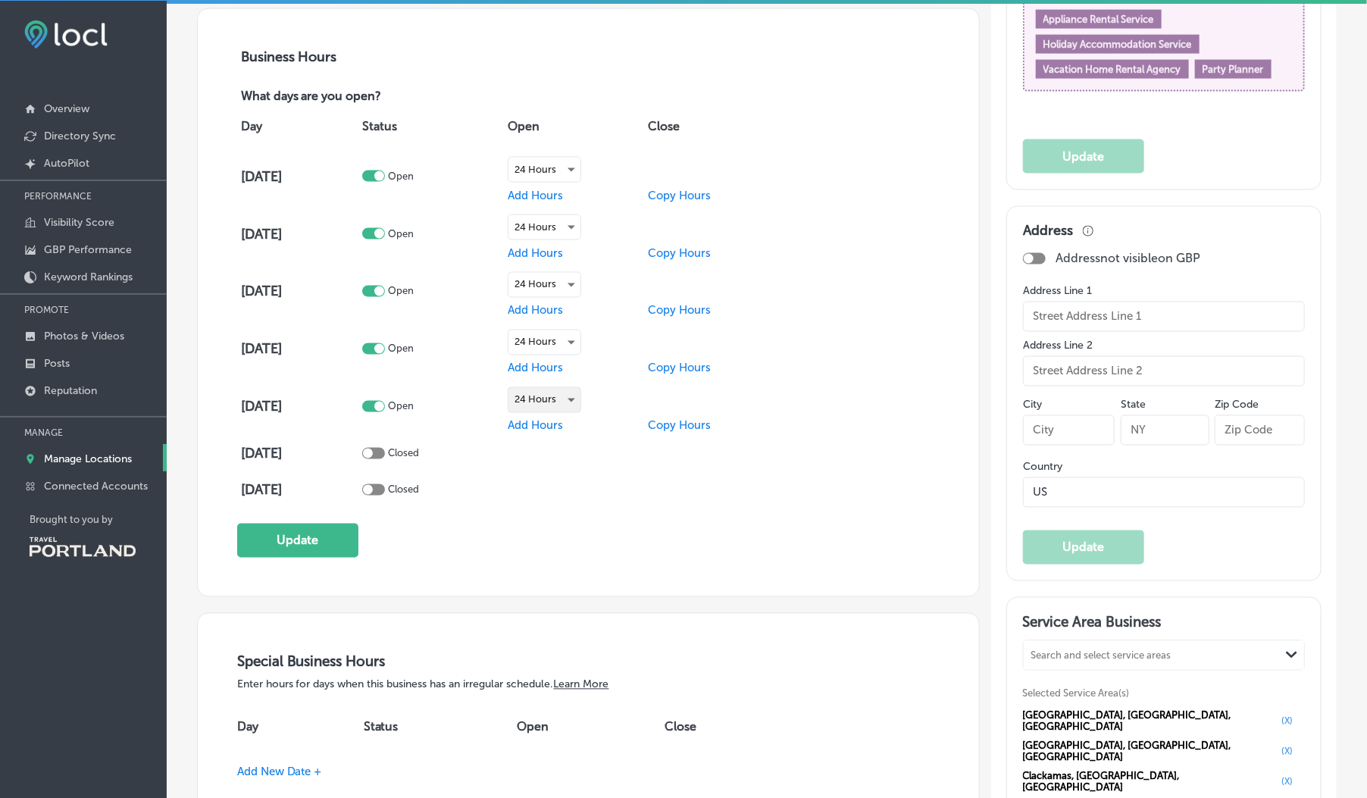
click at [385, 451] on div at bounding box center [373, 453] width 23 height 11
checkbox input "true"
click at [392, 499] on td "Closed" at bounding box center [430, 490] width 145 height 36
click at [382, 483] on td "Closed" at bounding box center [430, 490] width 145 height 36
click at [373, 489] on div at bounding box center [368, 490] width 10 height 10
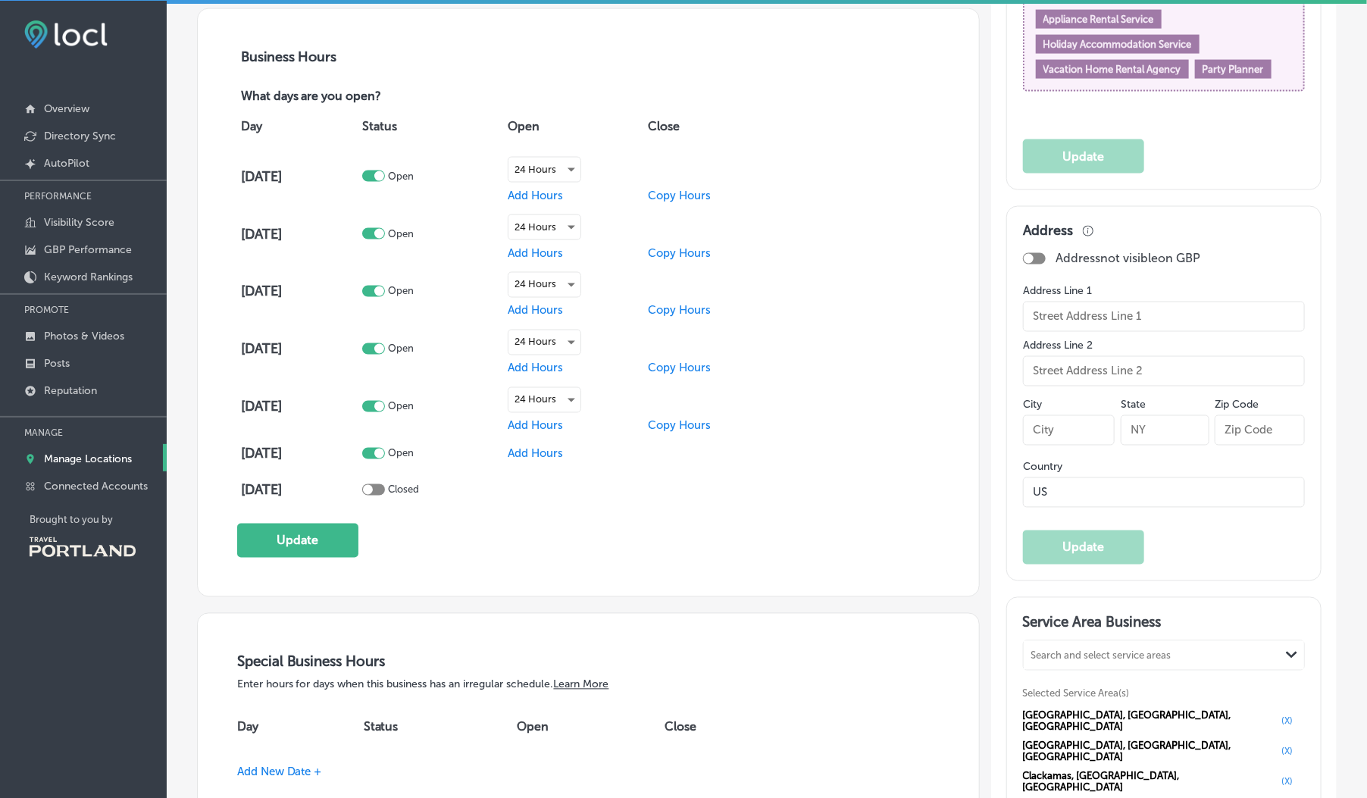
checkbox input "true"
click at [331, 543] on button "Update" at bounding box center [297, 541] width 121 height 34
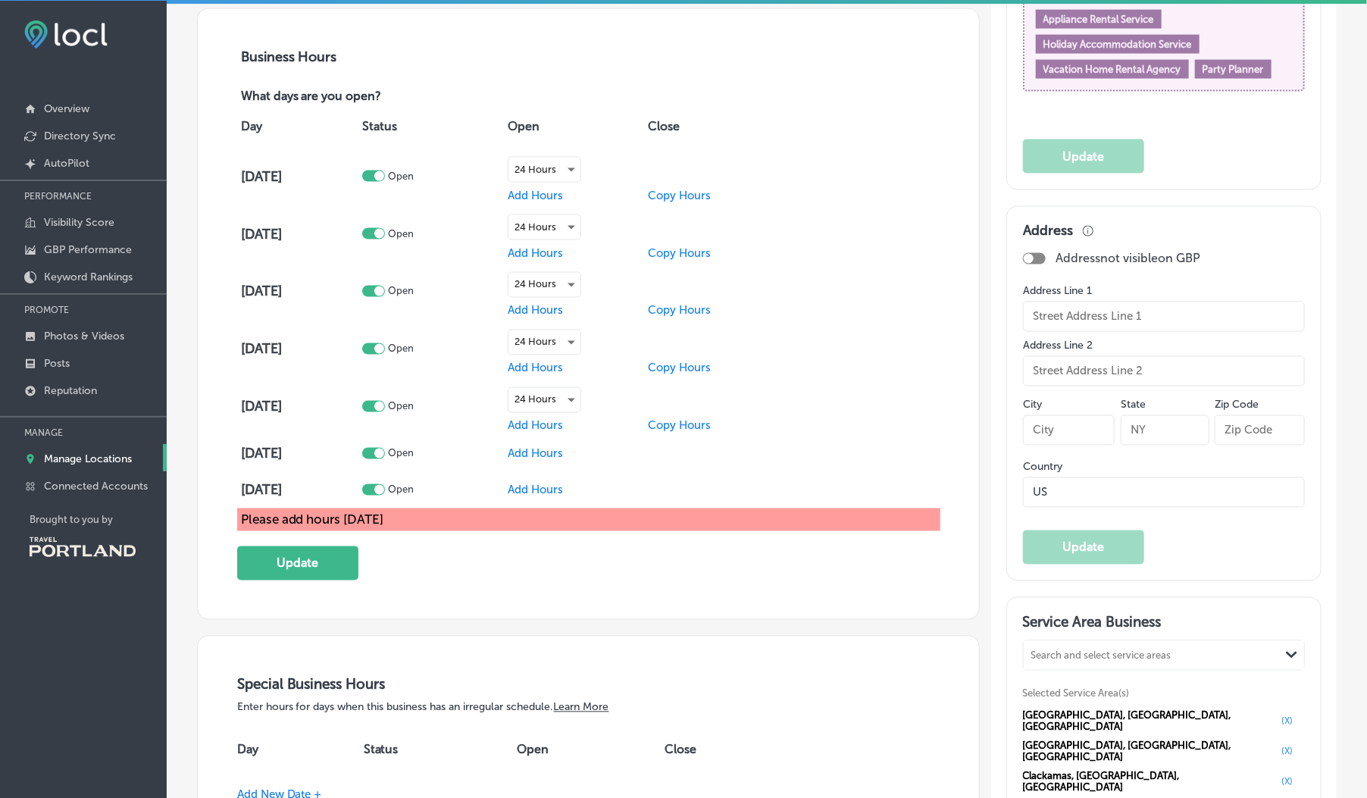
click at [532, 492] on span "Add Hours" at bounding box center [535, 490] width 55 height 14
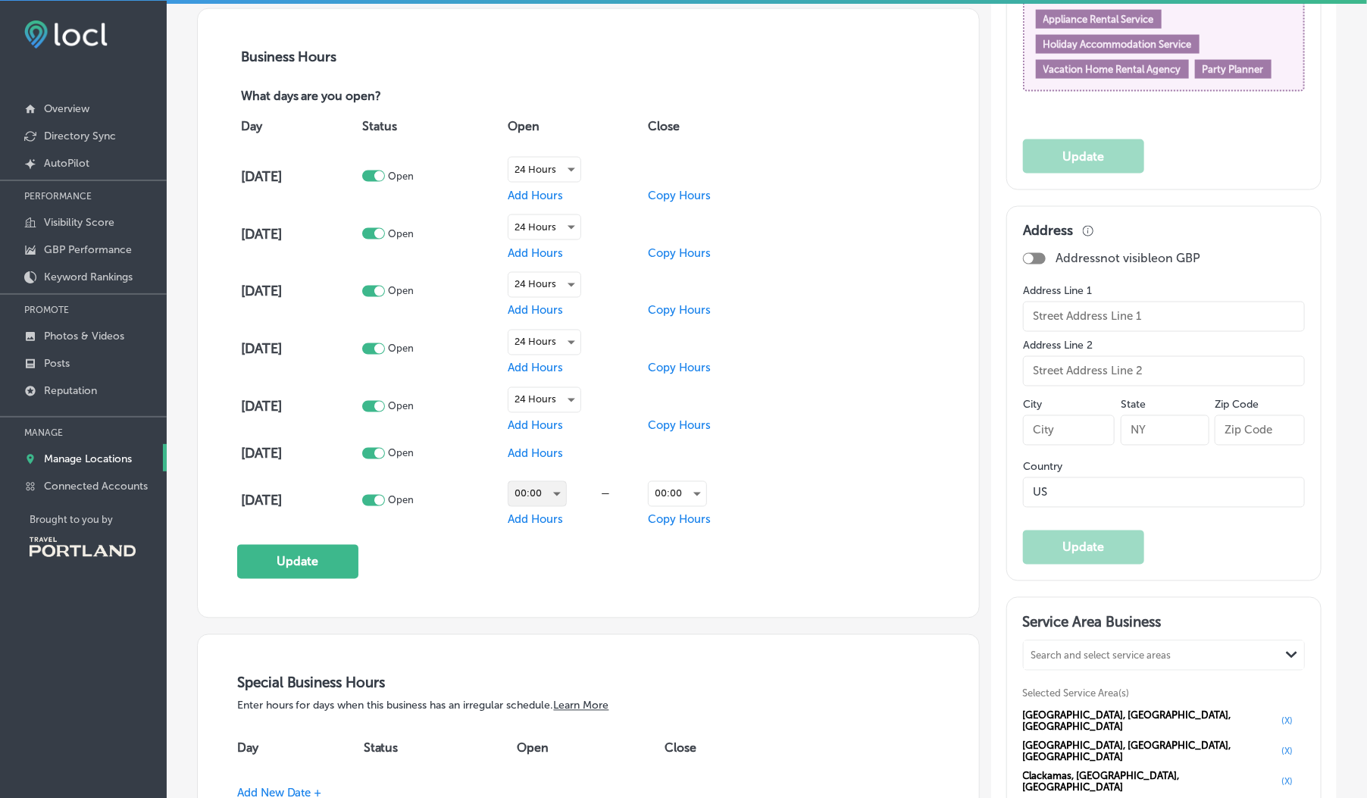
click at [539, 495] on div "00:00" at bounding box center [537, 494] width 58 height 24
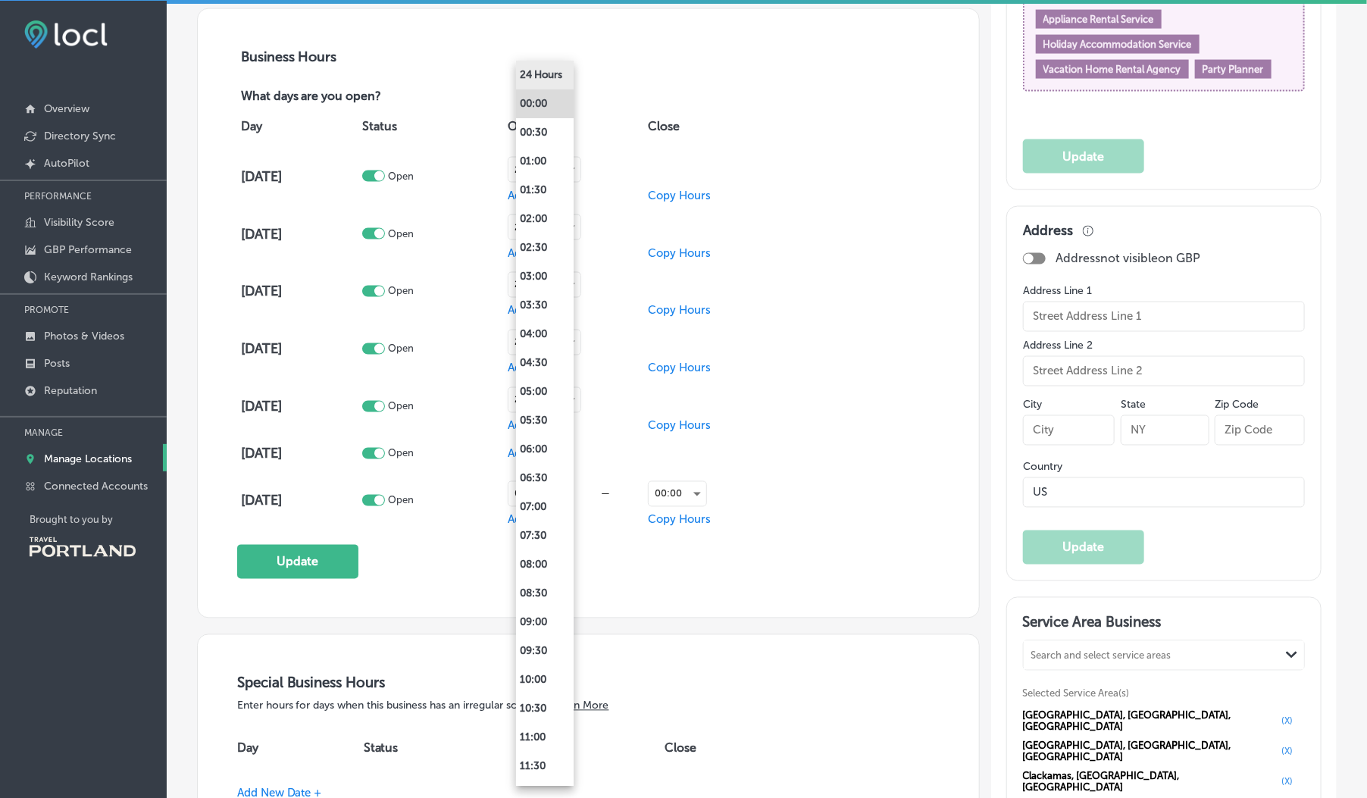
click at [549, 70] on li "24 Hours" at bounding box center [545, 75] width 58 height 29
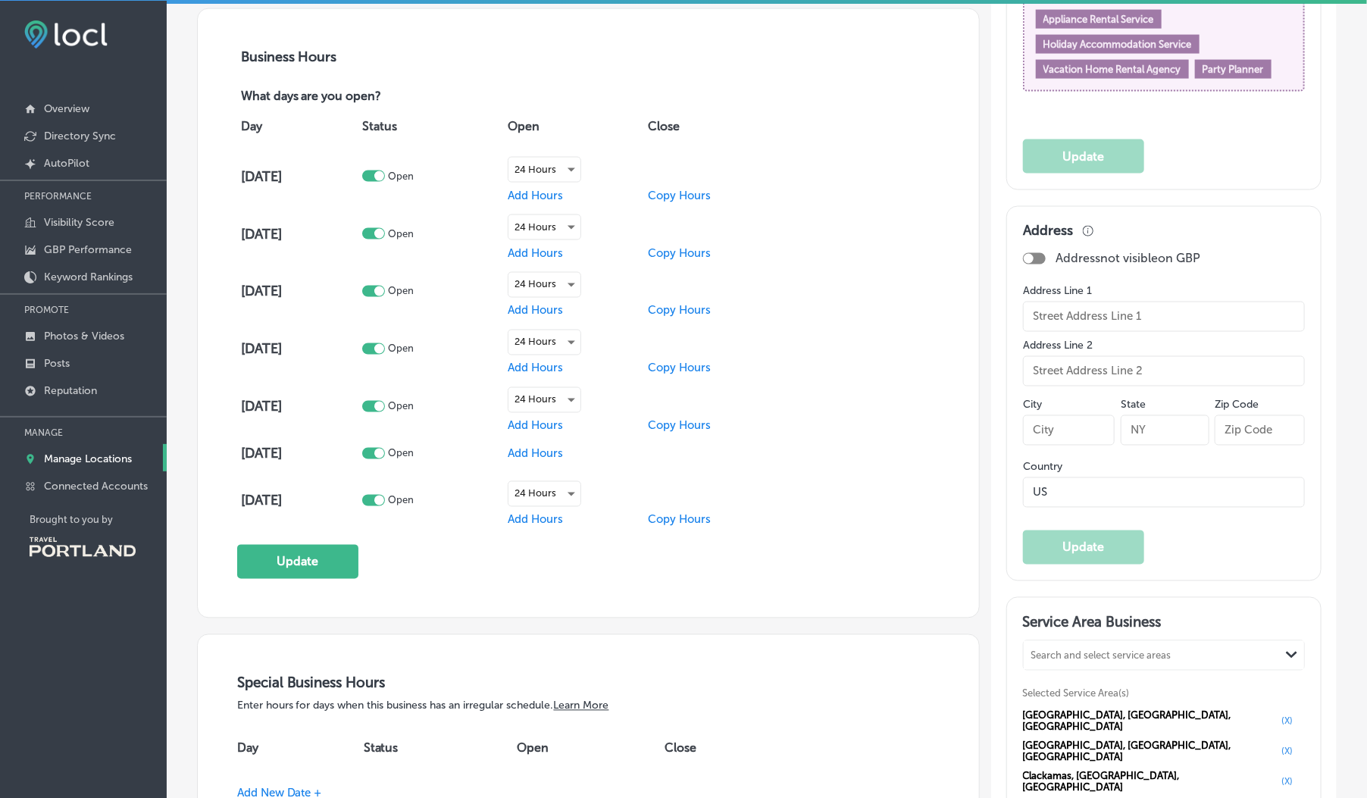
click at [530, 452] on span "Add Hours" at bounding box center [535, 454] width 55 height 14
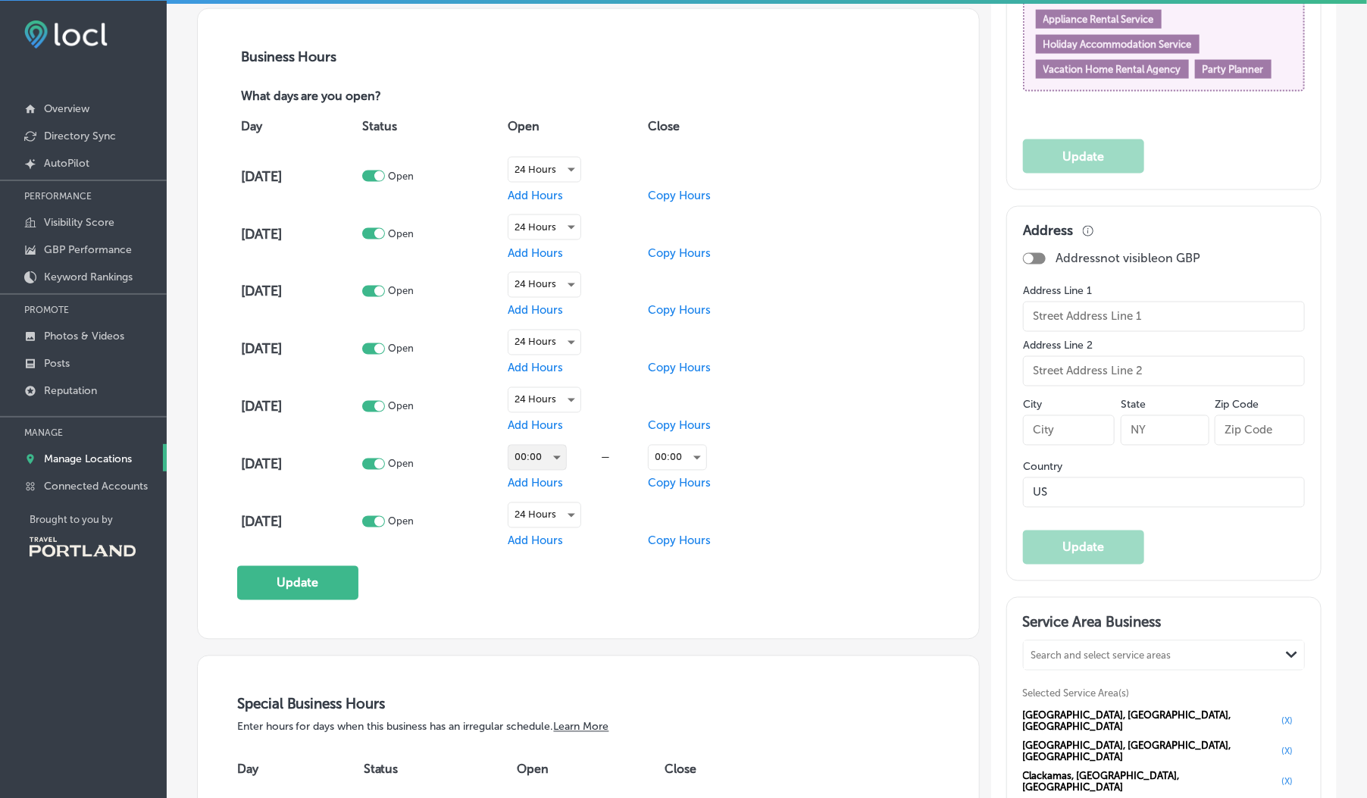
click at [534, 455] on div "00:00" at bounding box center [537, 457] width 58 height 24
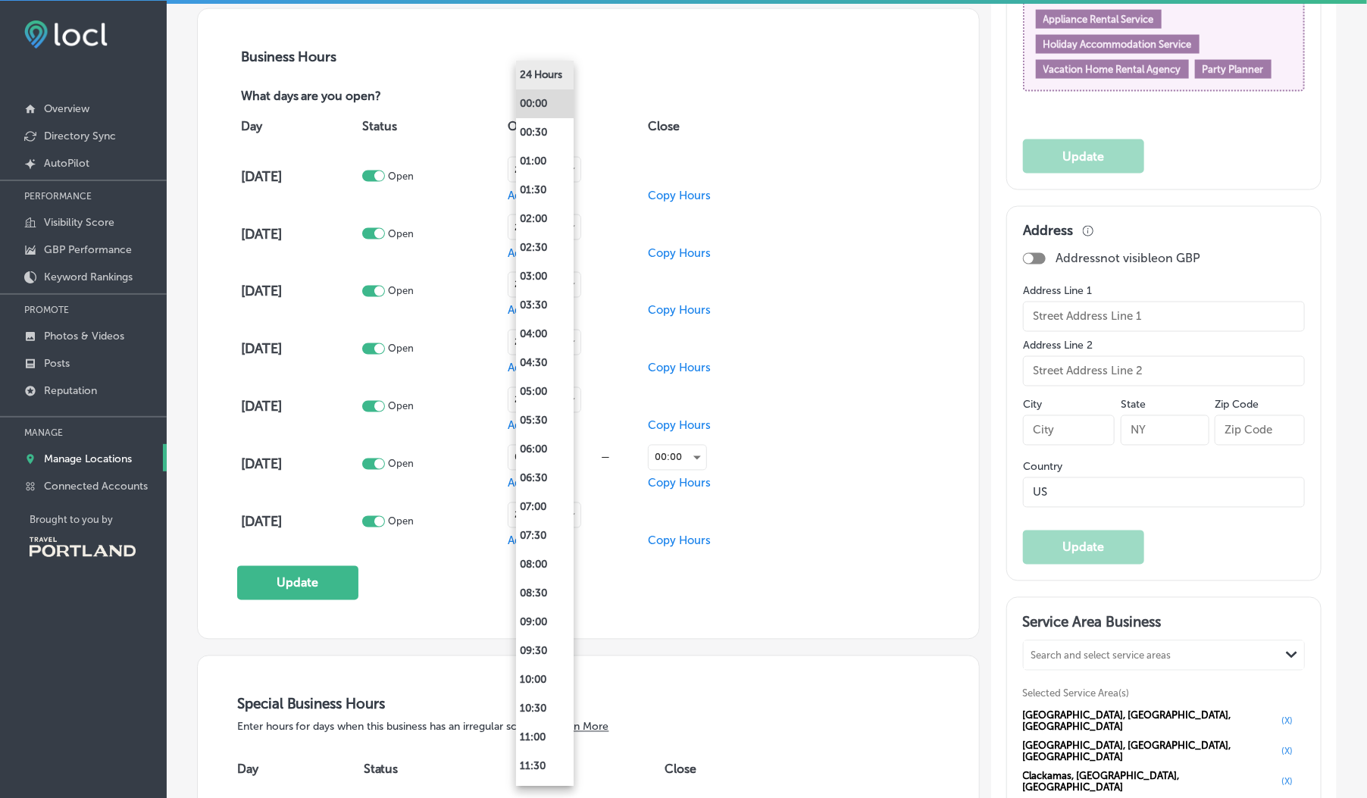
click at [530, 74] on li "24 Hours" at bounding box center [545, 75] width 58 height 29
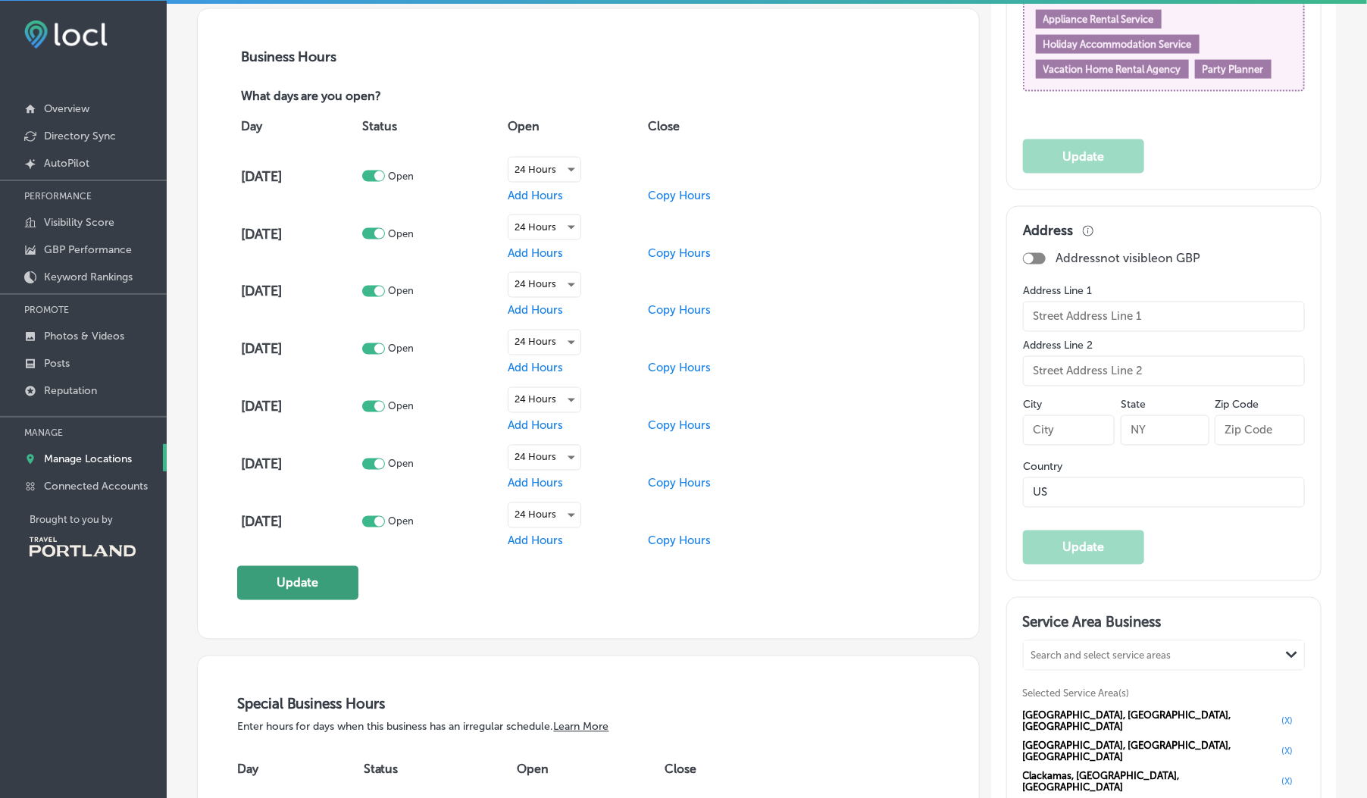
click at [286, 584] on button "Update" at bounding box center [297, 583] width 121 height 34
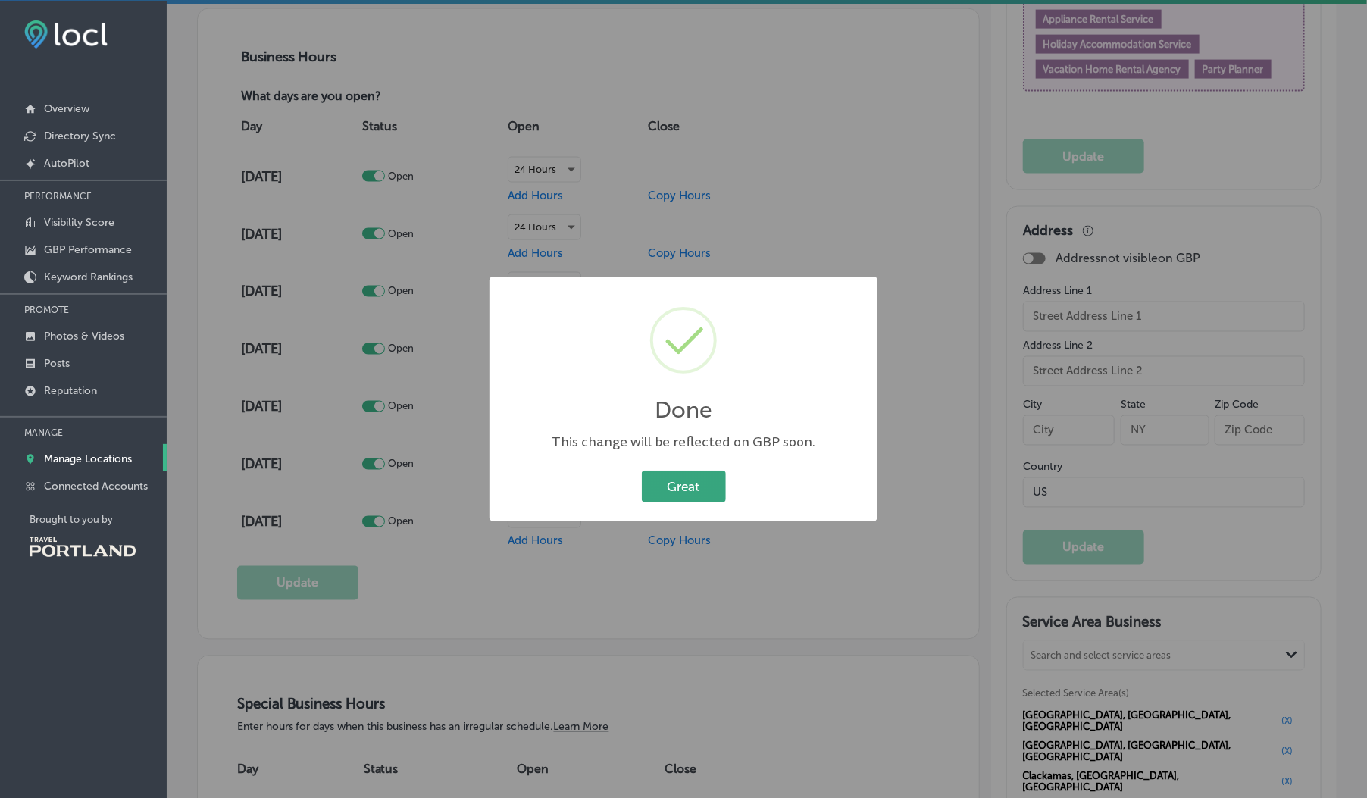
click at [684, 483] on button "Great" at bounding box center [684, 485] width 84 height 31
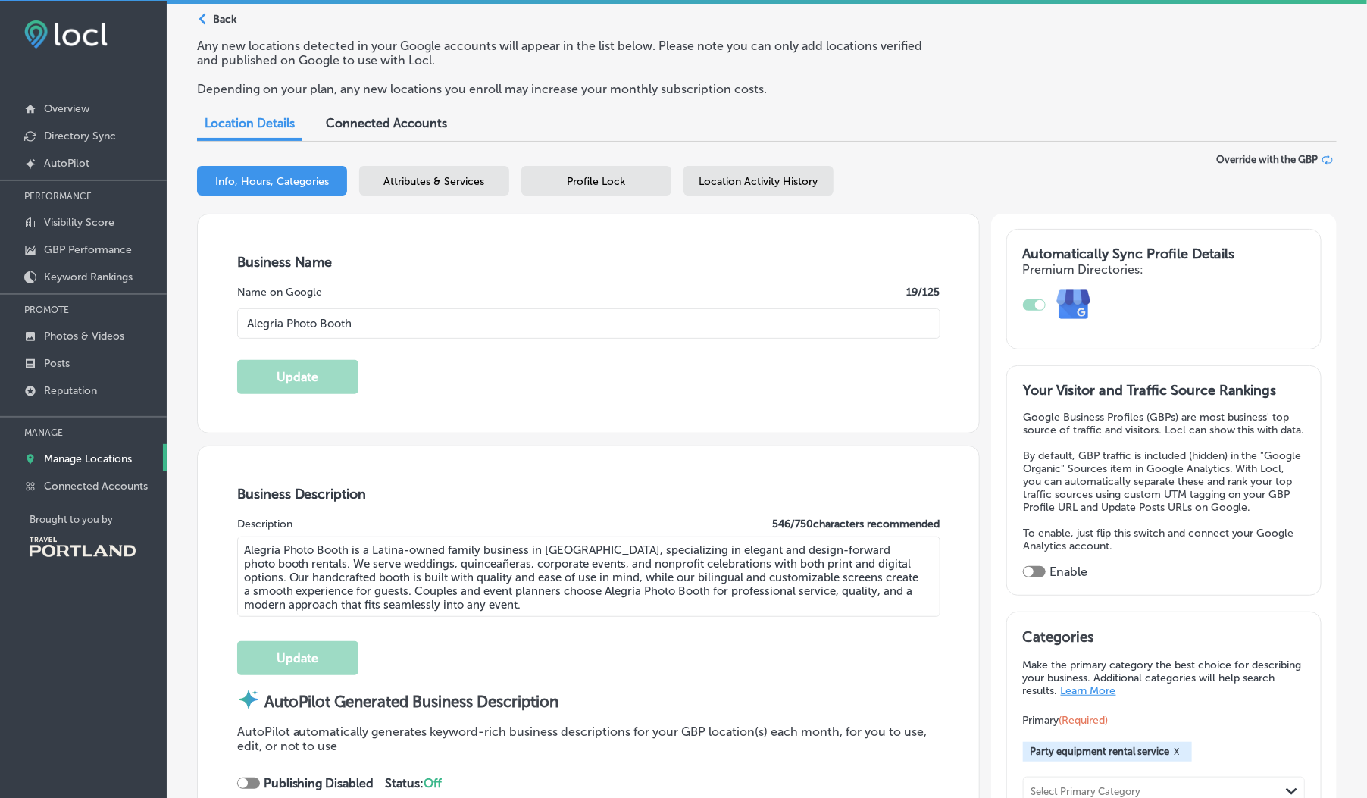
scroll to position [52, 0]
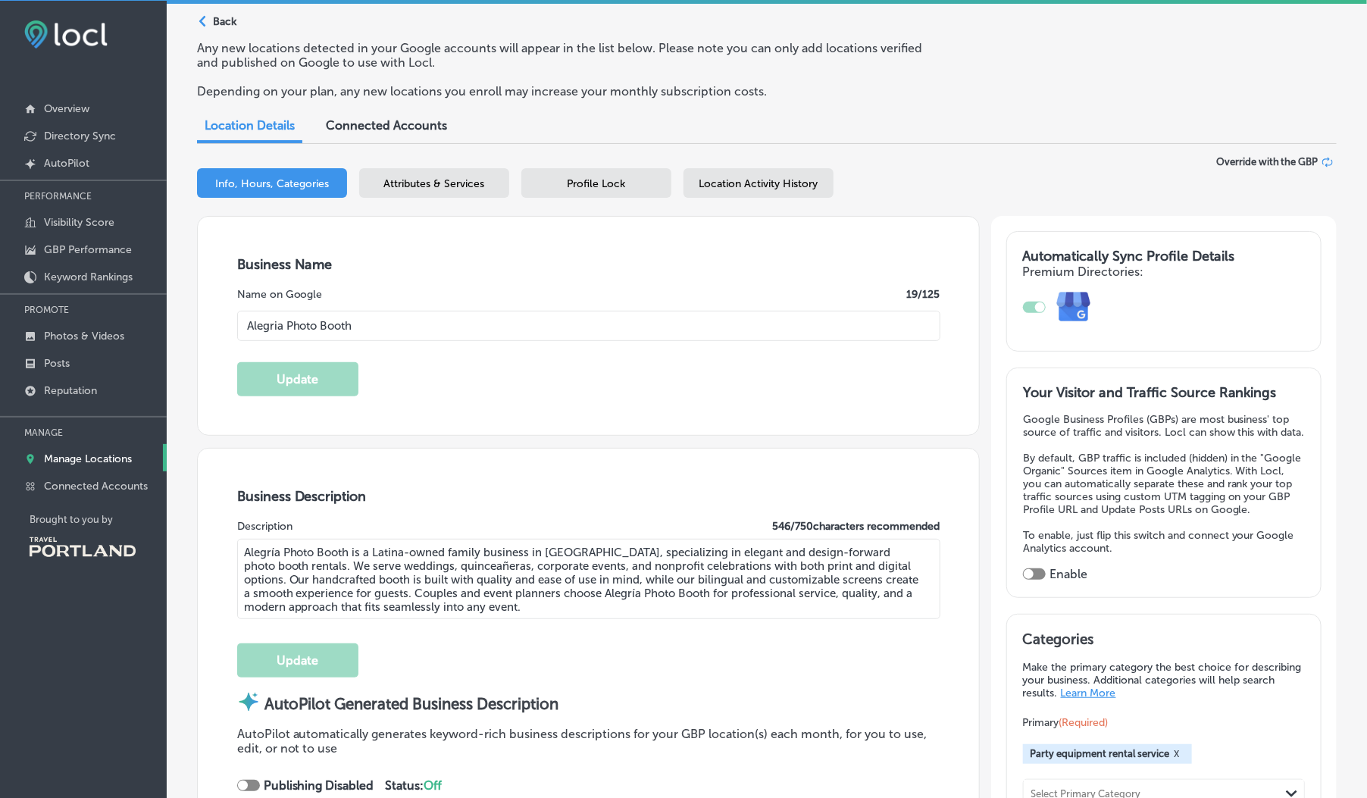
click at [469, 187] on span "Attributes & Services" at bounding box center [434, 183] width 101 height 13
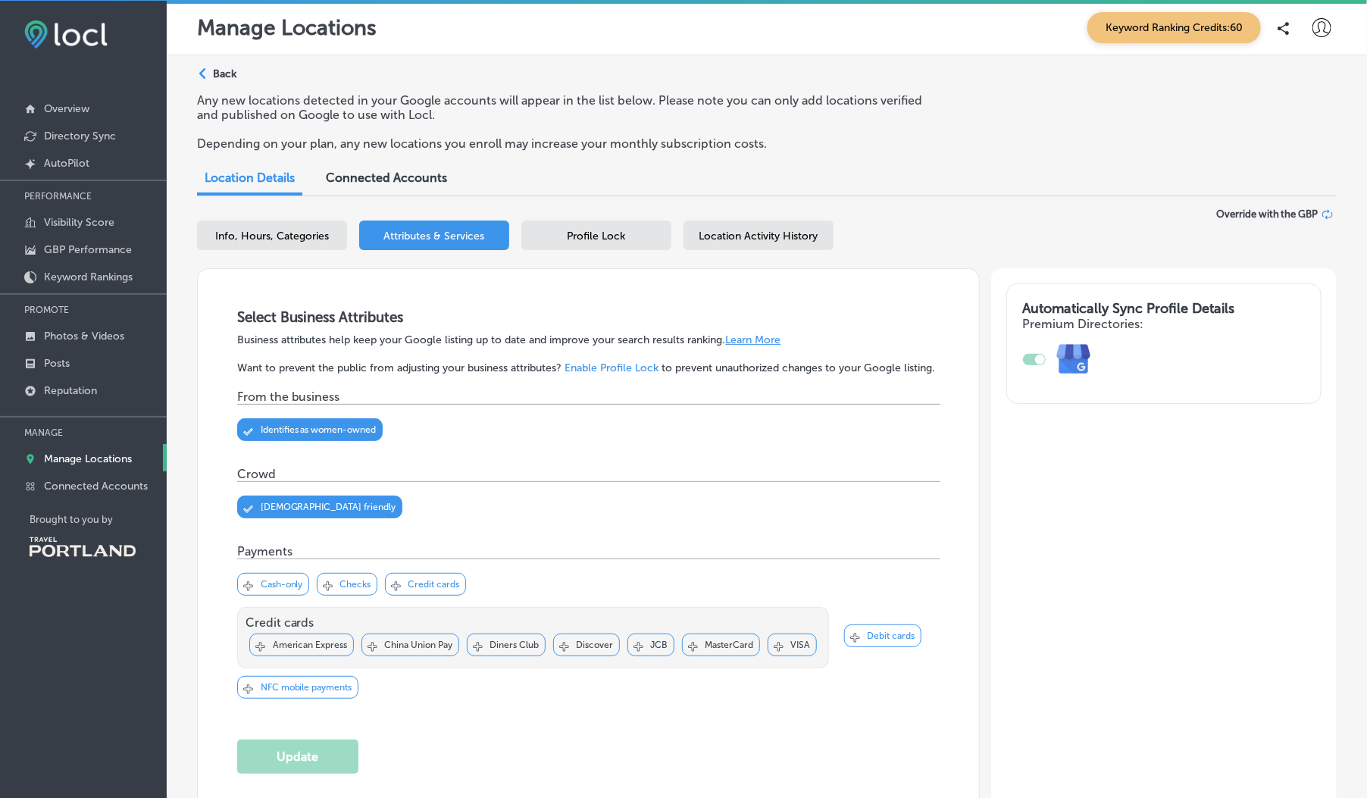
click at [573, 245] on div "Profile Lock" at bounding box center [596, 235] width 150 height 30
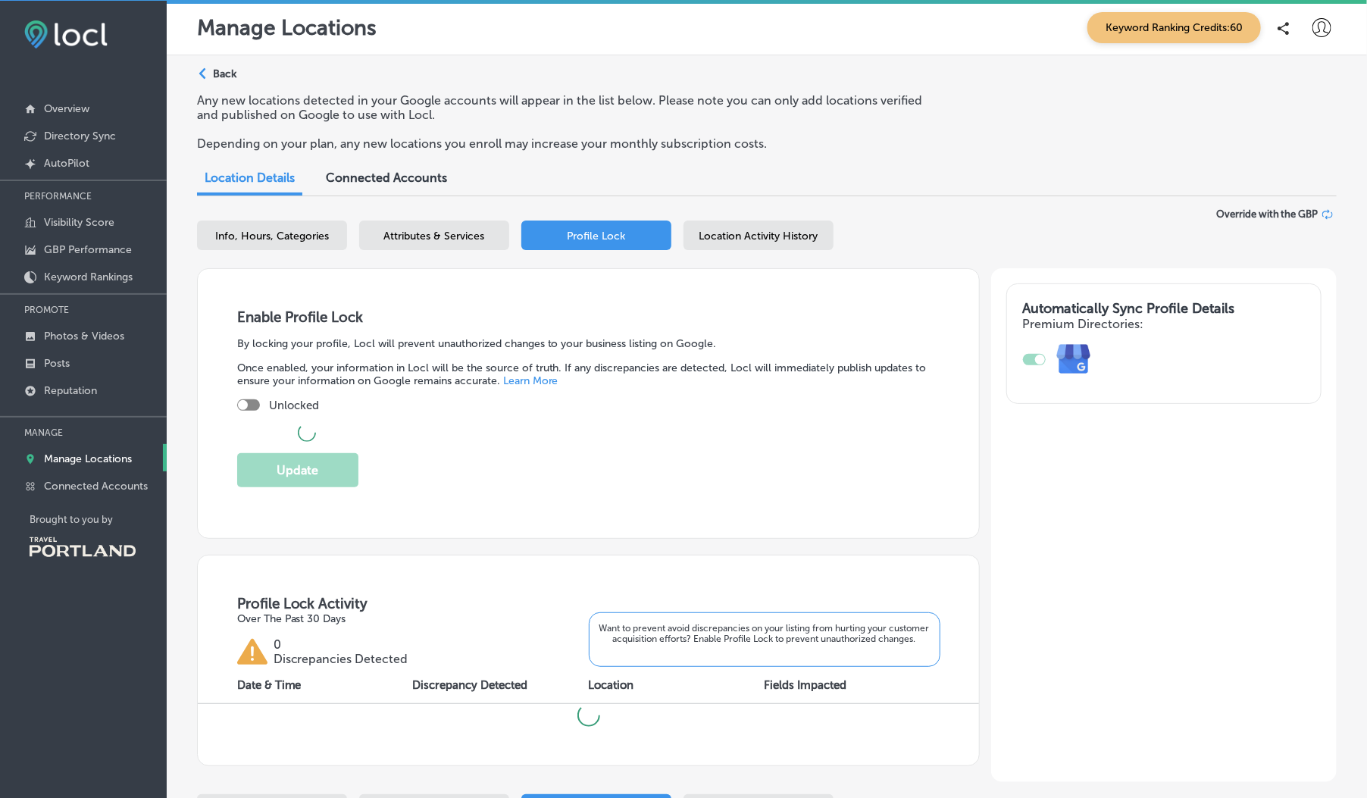
checkbox input "true"
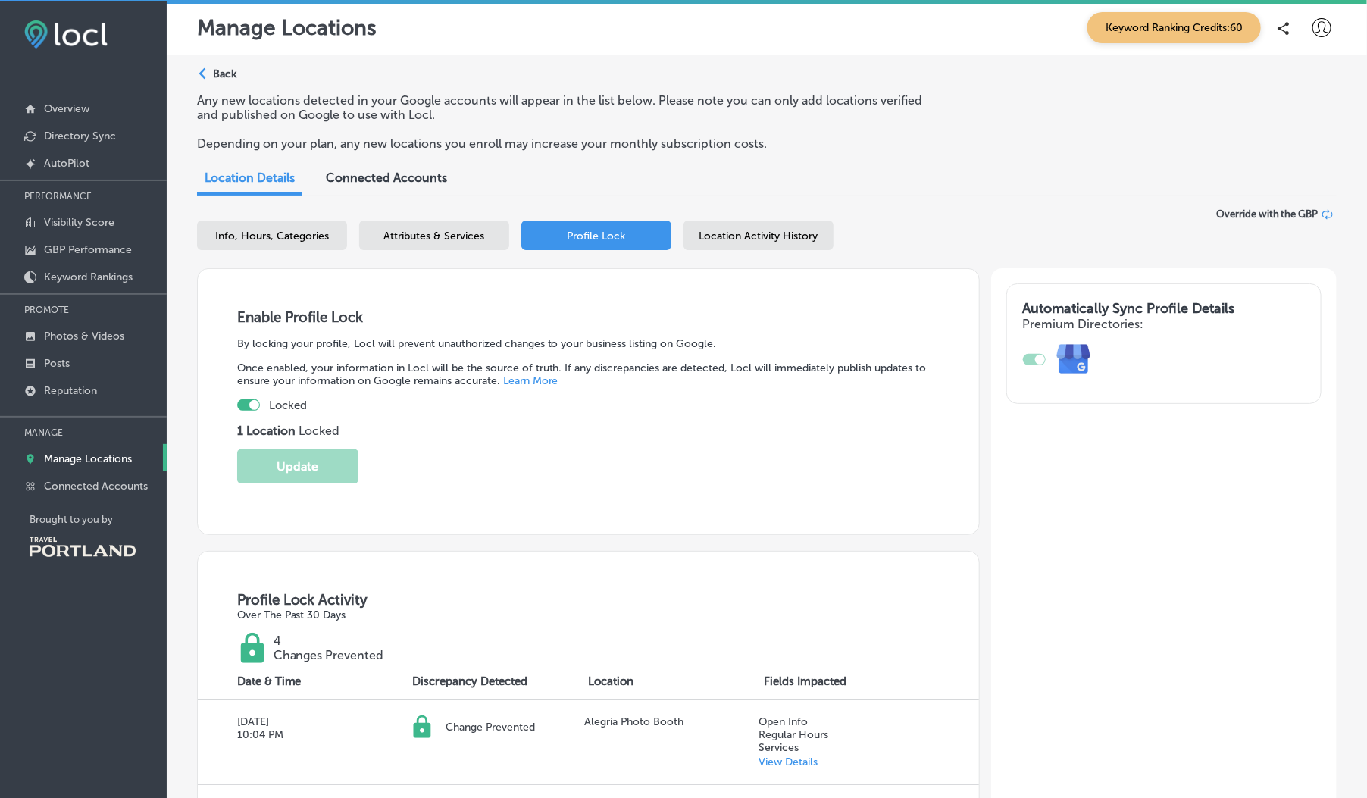
click at [743, 245] on div "Location Activity History" at bounding box center [758, 235] width 150 height 30
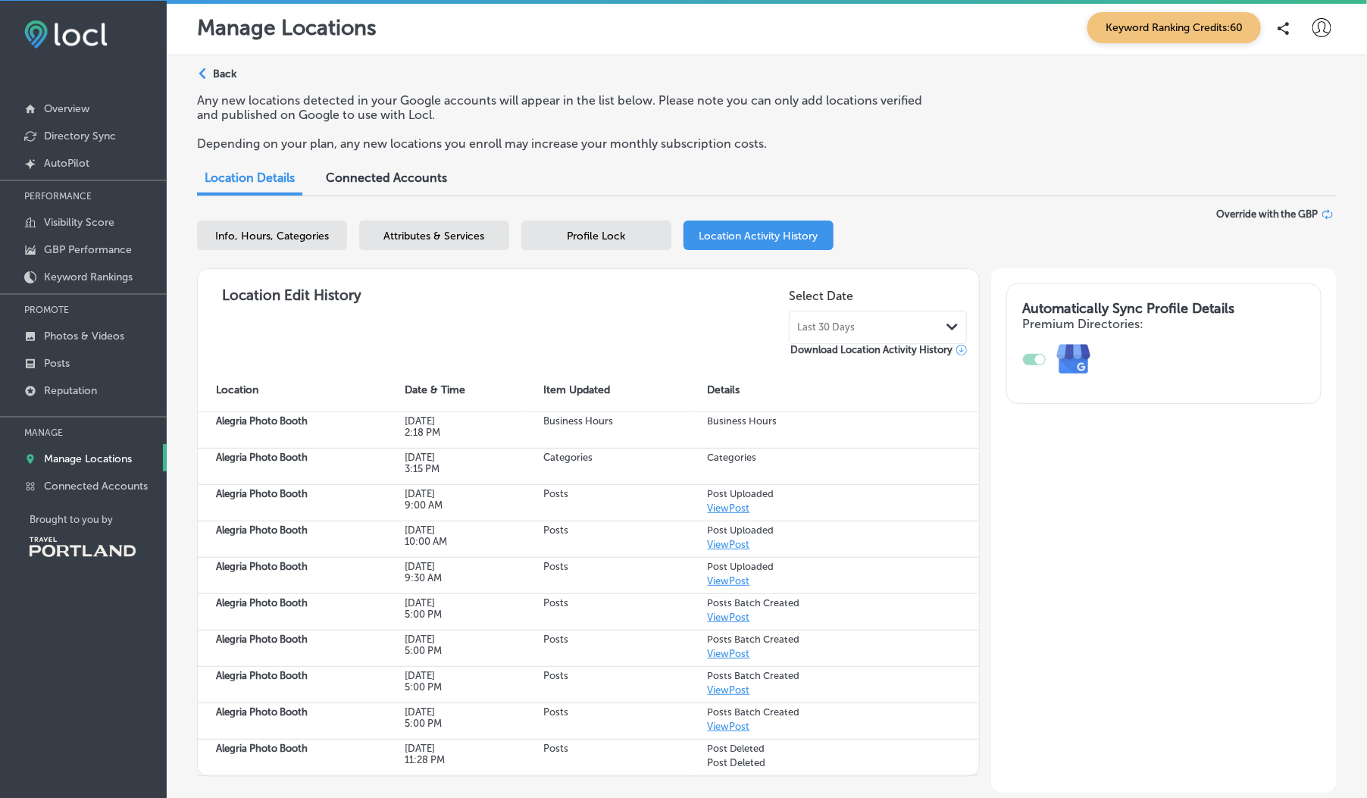
click at [313, 231] on span "Info, Hours, Categories" at bounding box center [272, 236] width 114 height 13
select select "US"
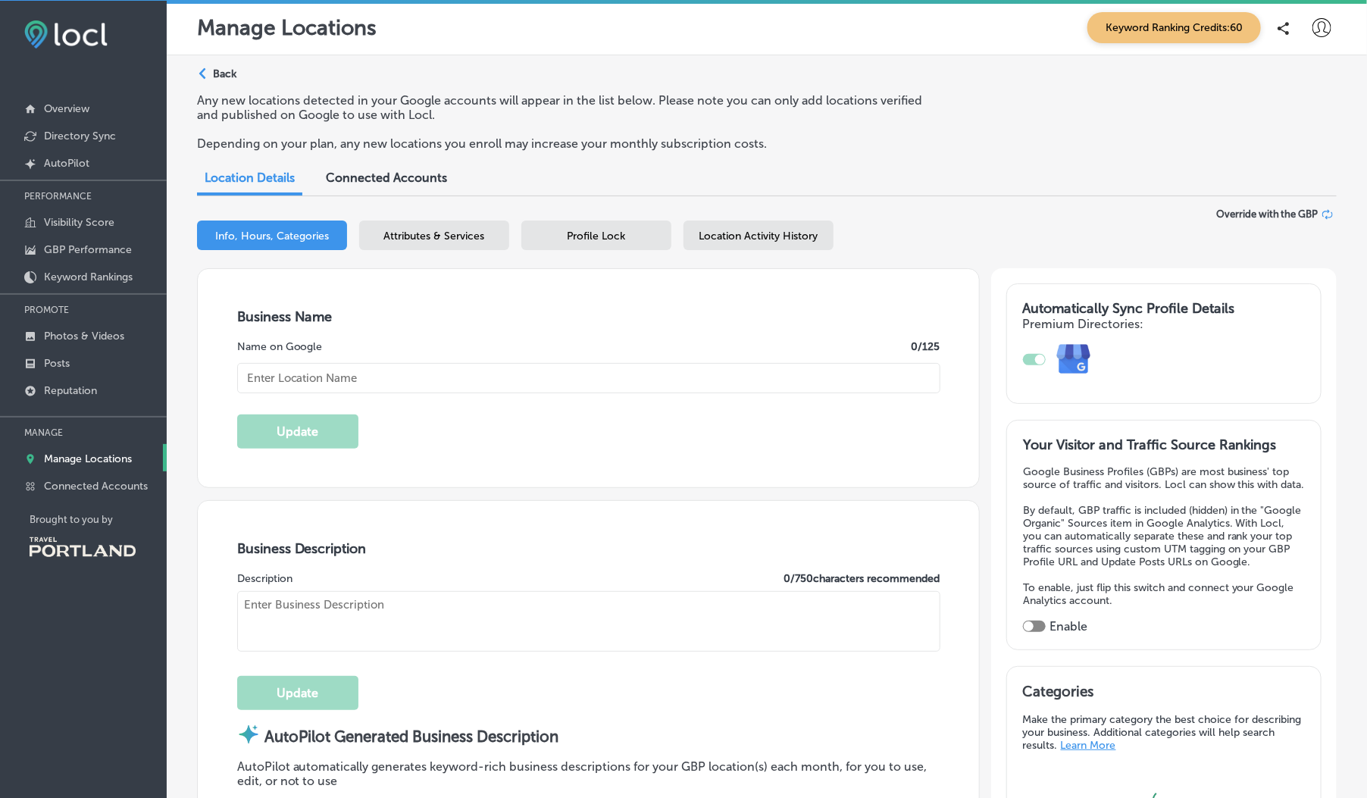
type input "Alegria Photo Booth"
type textarea "Alegria Photo Booth transforms every occasion into a vibrant celebration with o…"
checkbox input "false"
type input "US"
type input "[URL][DOMAIN_NAME]"
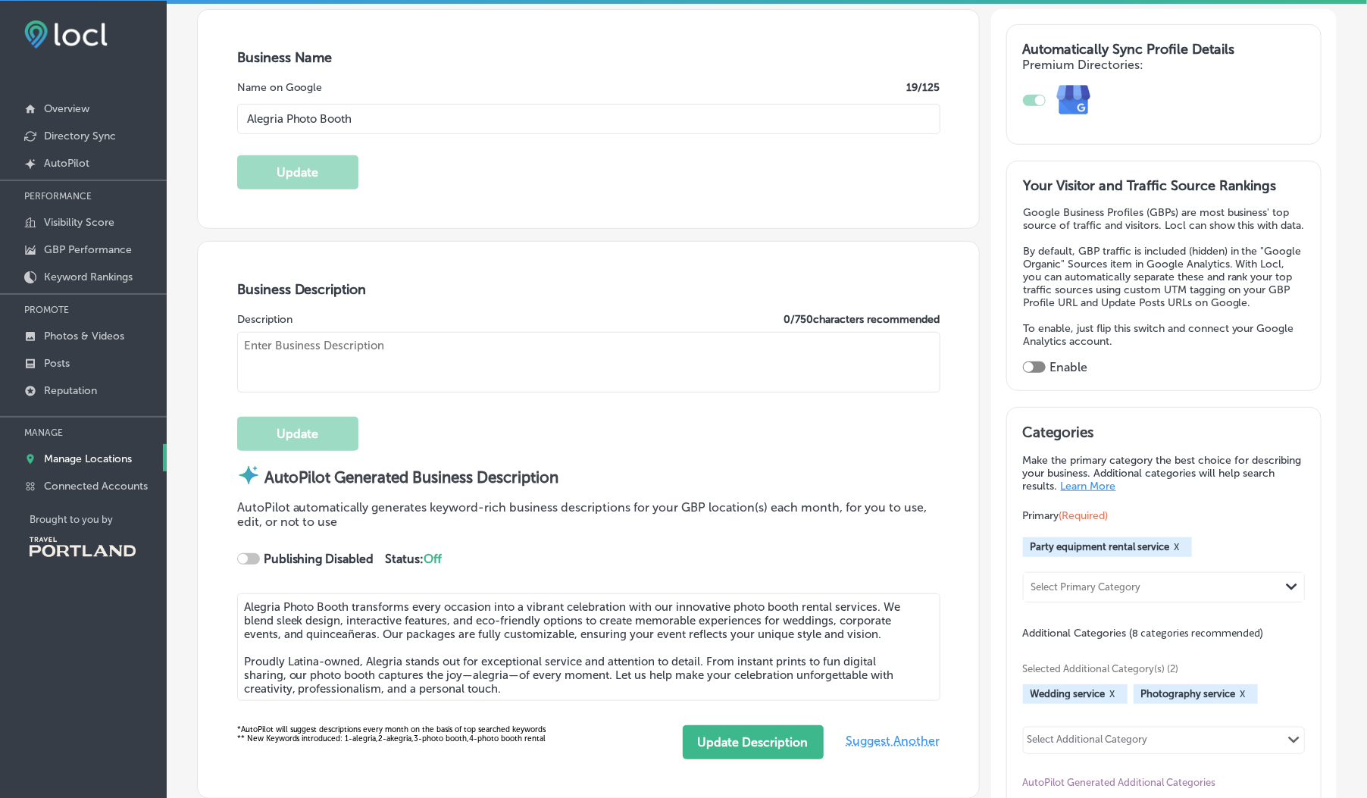
type input "[EMAIL_ADDRESS][DOMAIN_NAME]"
type input "[URL][DOMAIN_NAME]"
type input "30"
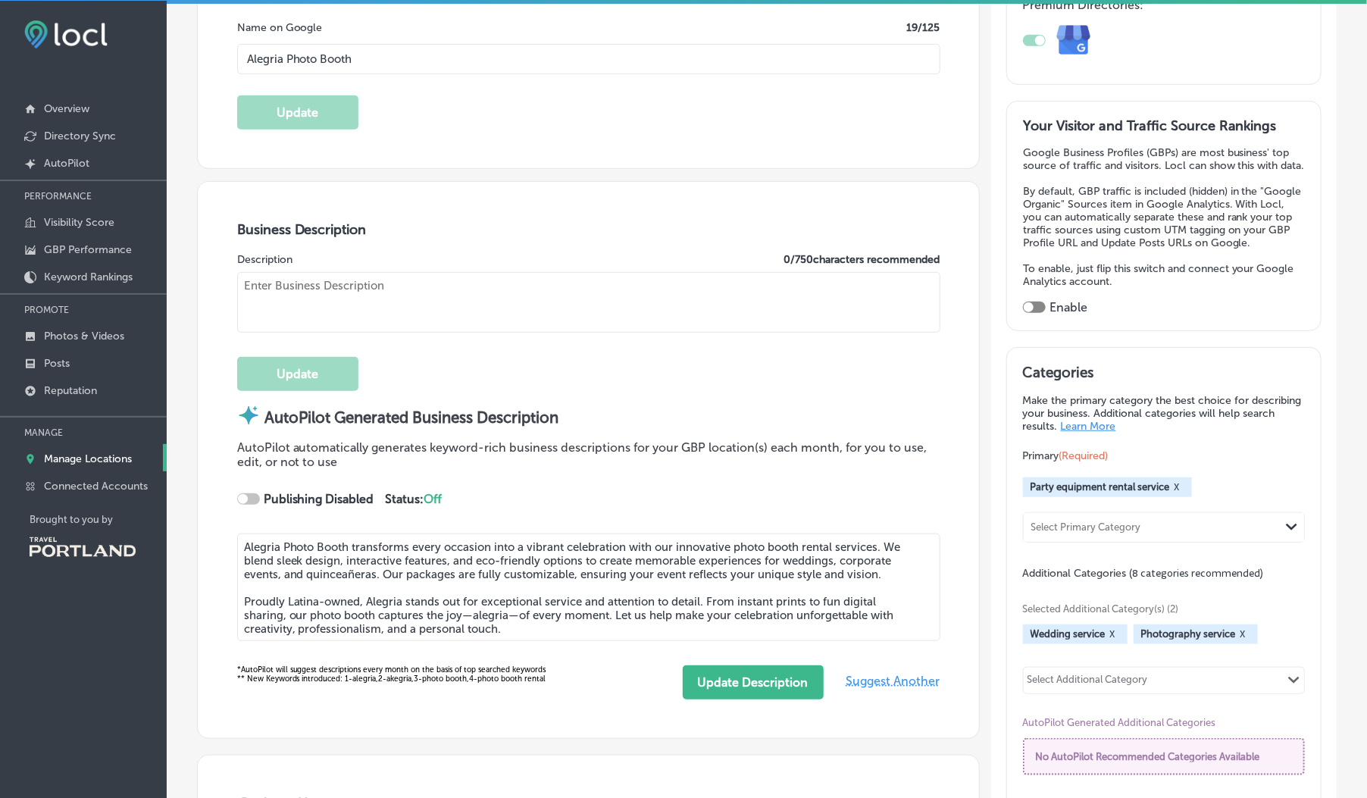
type textarea "Alegría Photo Booth is a Latina-owned family business in [GEOGRAPHIC_DATA], spe…"
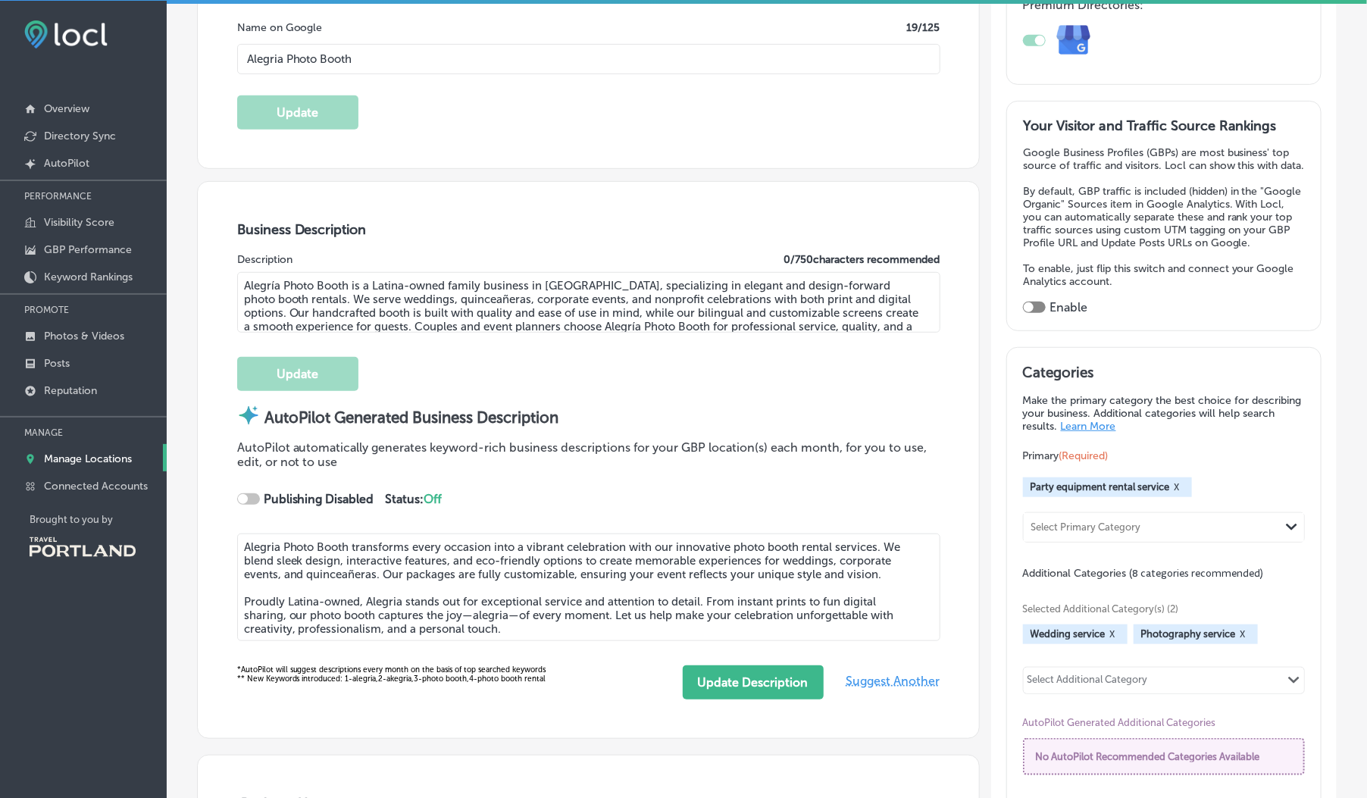
type input "[PHONE_NUMBER]"
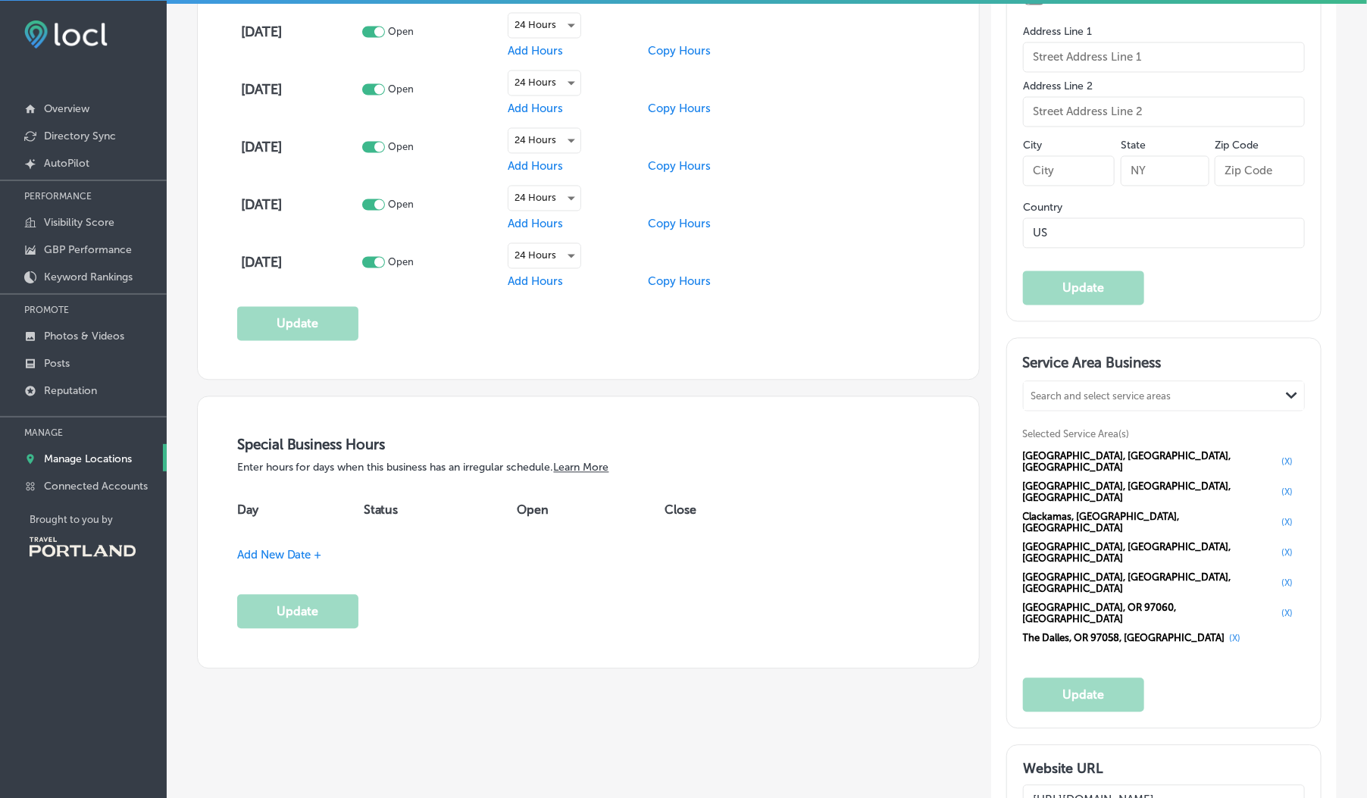
scroll to position [1348, 0]
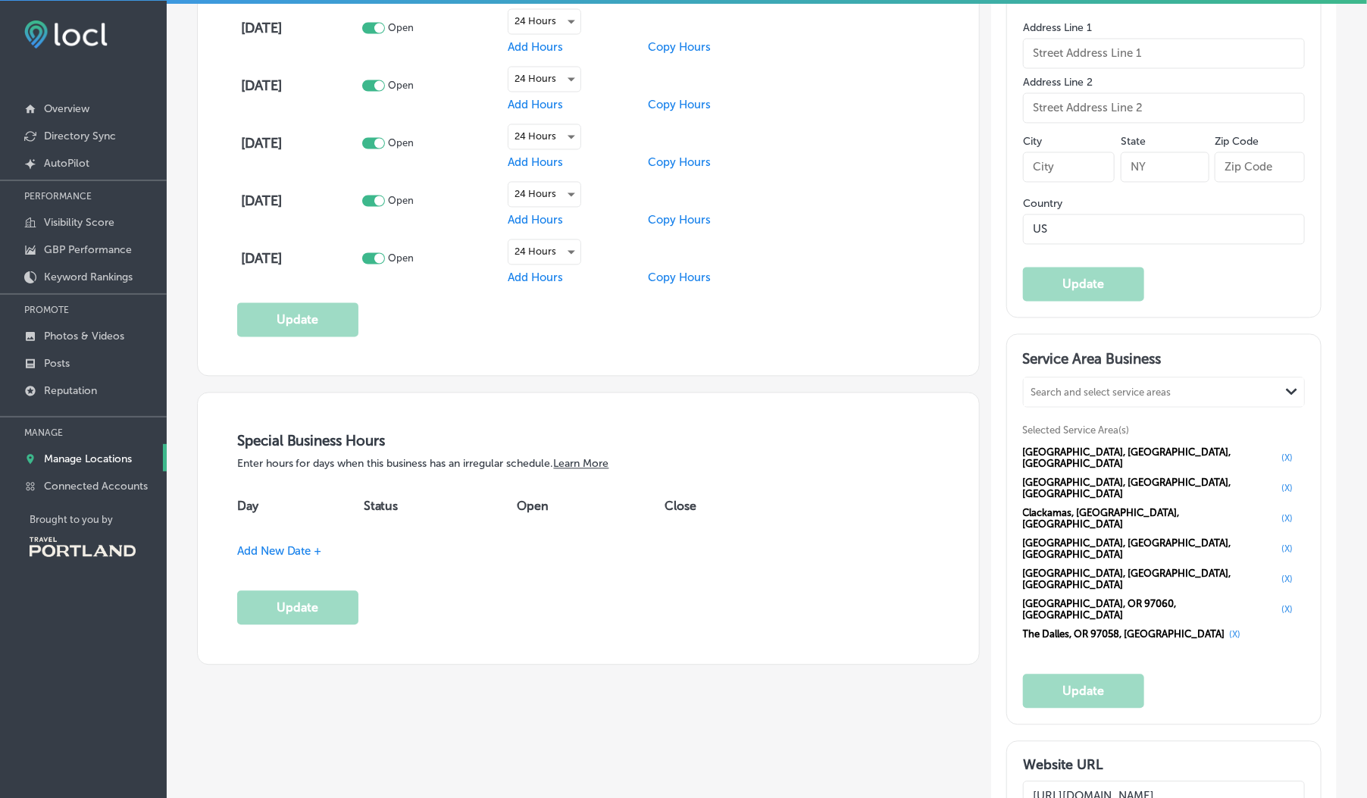
click at [615, 644] on div "Special Business Hours Enter hours for days when this business has an irregular…" at bounding box center [588, 528] width 781 height 270
click at [342, 486] on th "Day" at bounding box center [300, 507] width 127 height 42
click at [239, 505] on th "Day" at bounding box center [300, 507] width 127 height 42
click at [288, 554] on span "Add New Date +" at bounding box center [279, 552] width 85 height 14
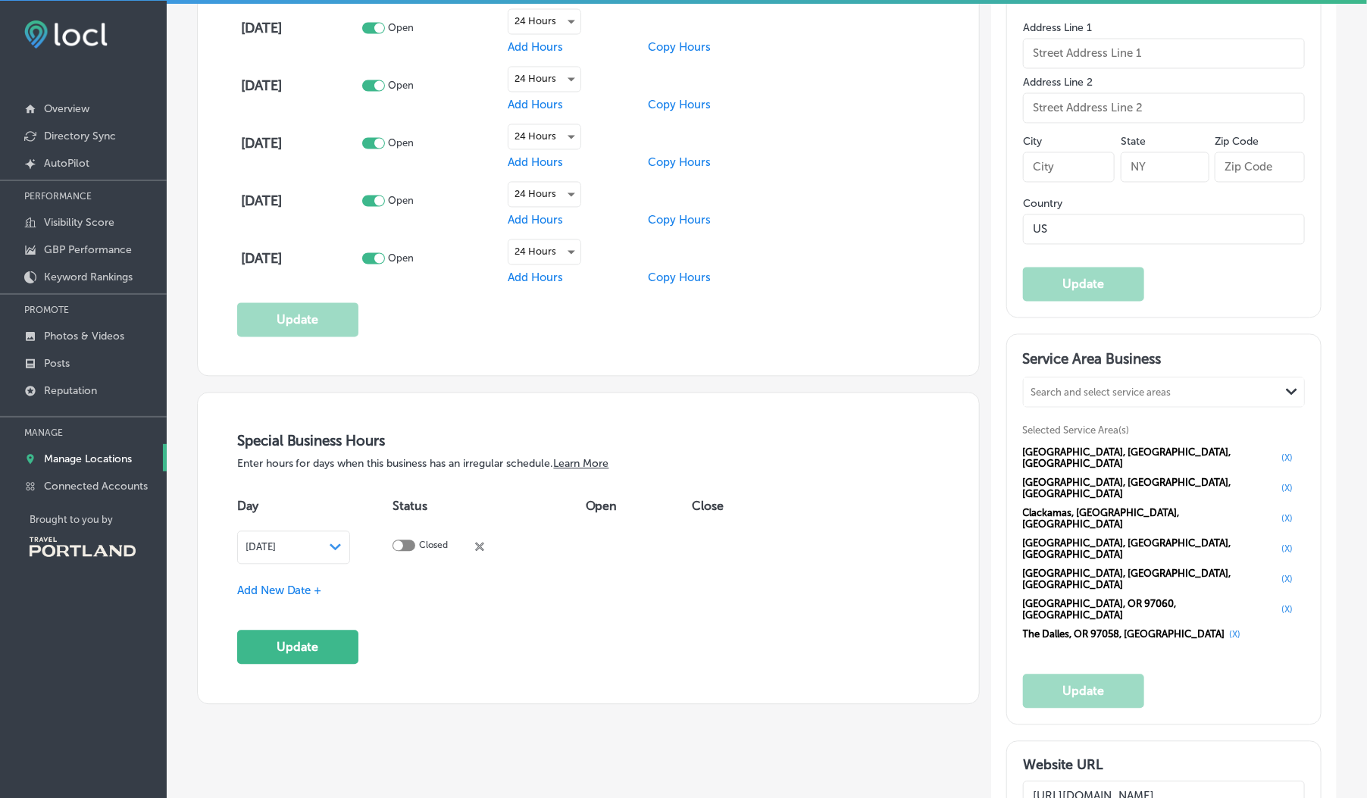
click at [306, 555] on div "[DATE] Path Created with Sketch." at bounding box center [294, 547] width 114 height 33
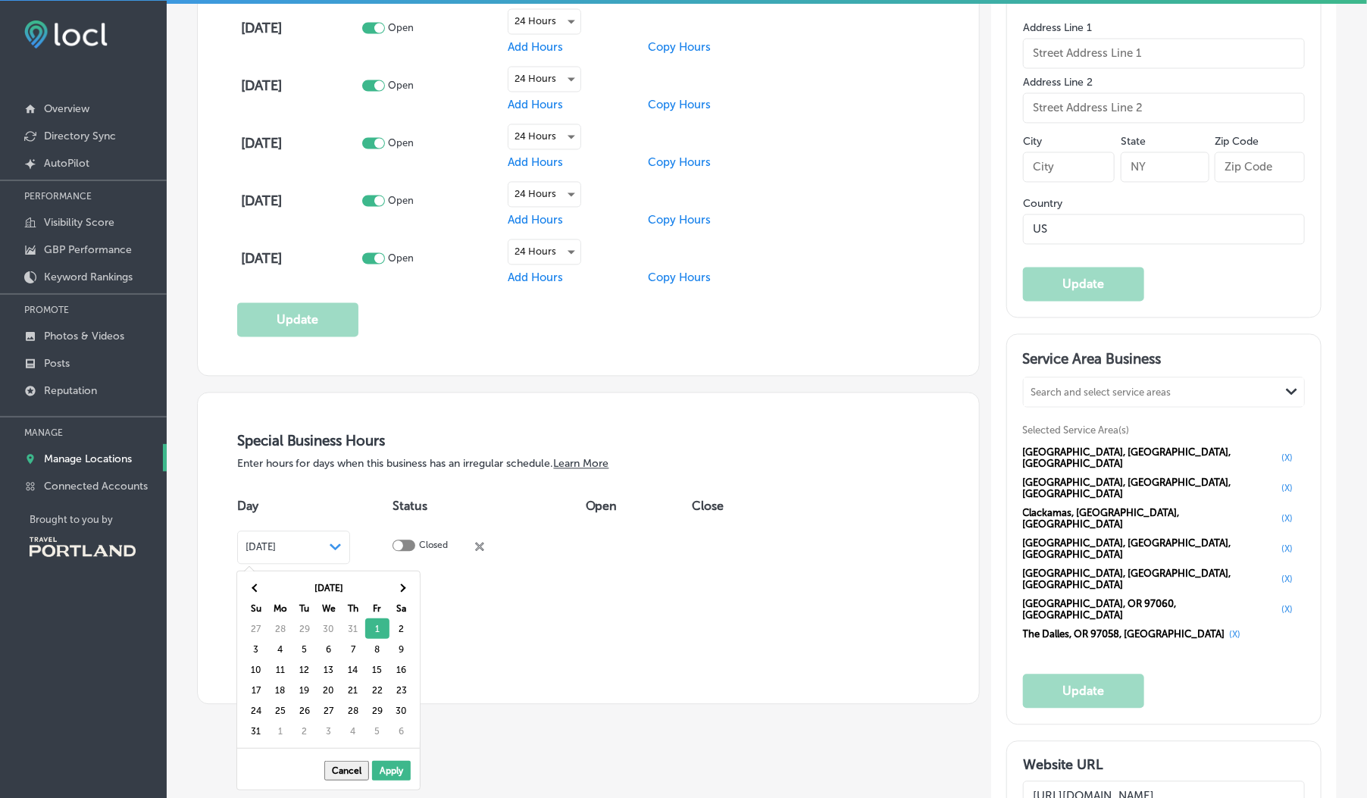
click at [349, 770] on button "Cancel" at bounding box center [346, 771] width 45 height 20
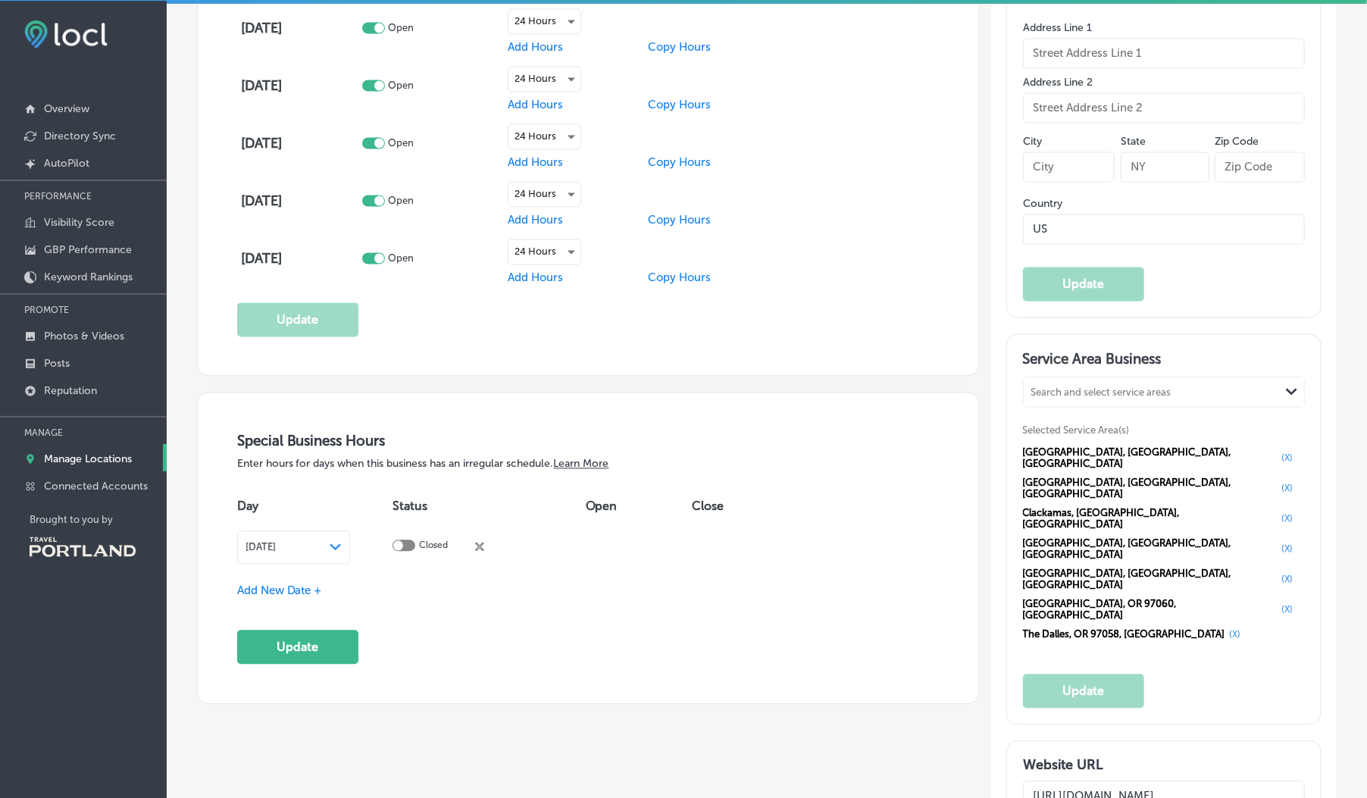
click at [484, 543] on icon "close Created with Sketch." at bounding box center [479, 546] width 9 height 9
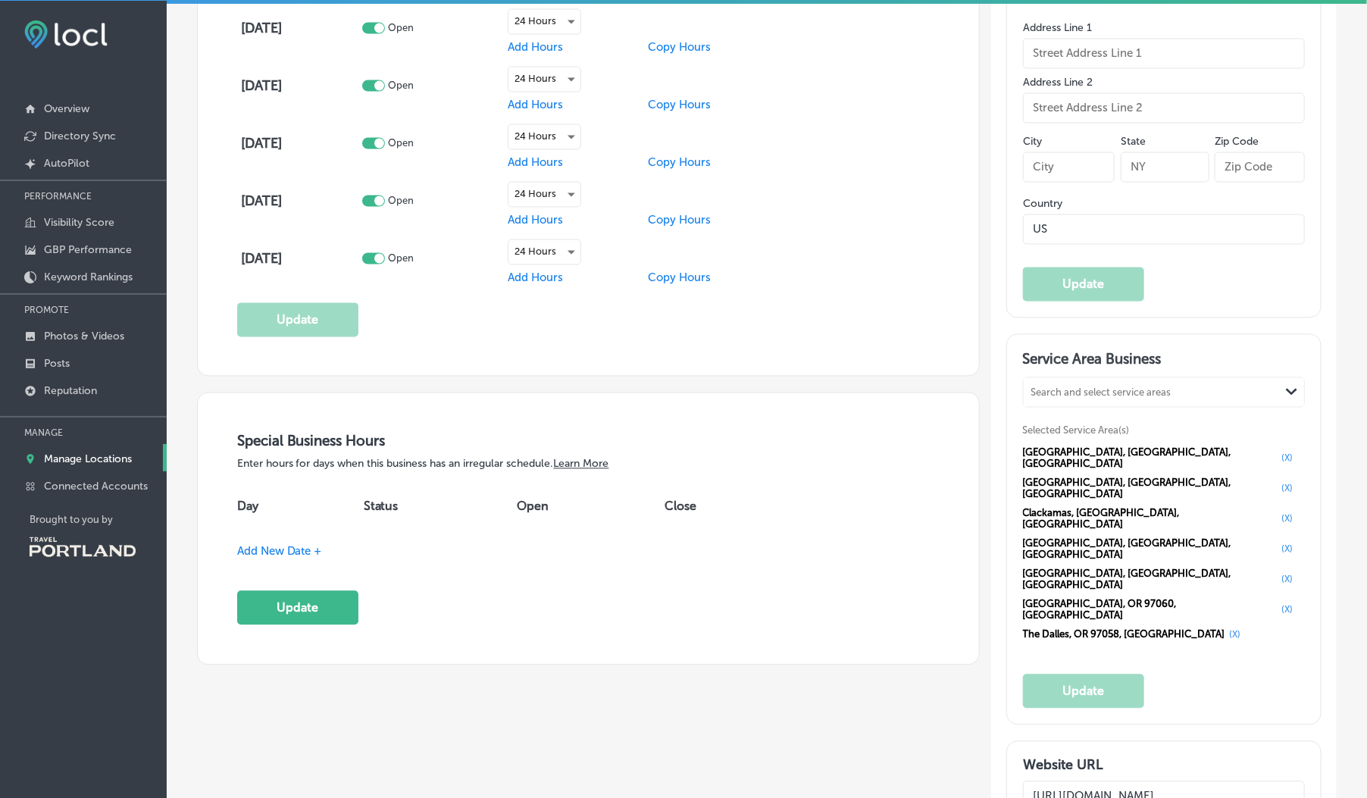
click at [530, 523] on th "Open" at bounding box center [591, 507] width 148 height 42
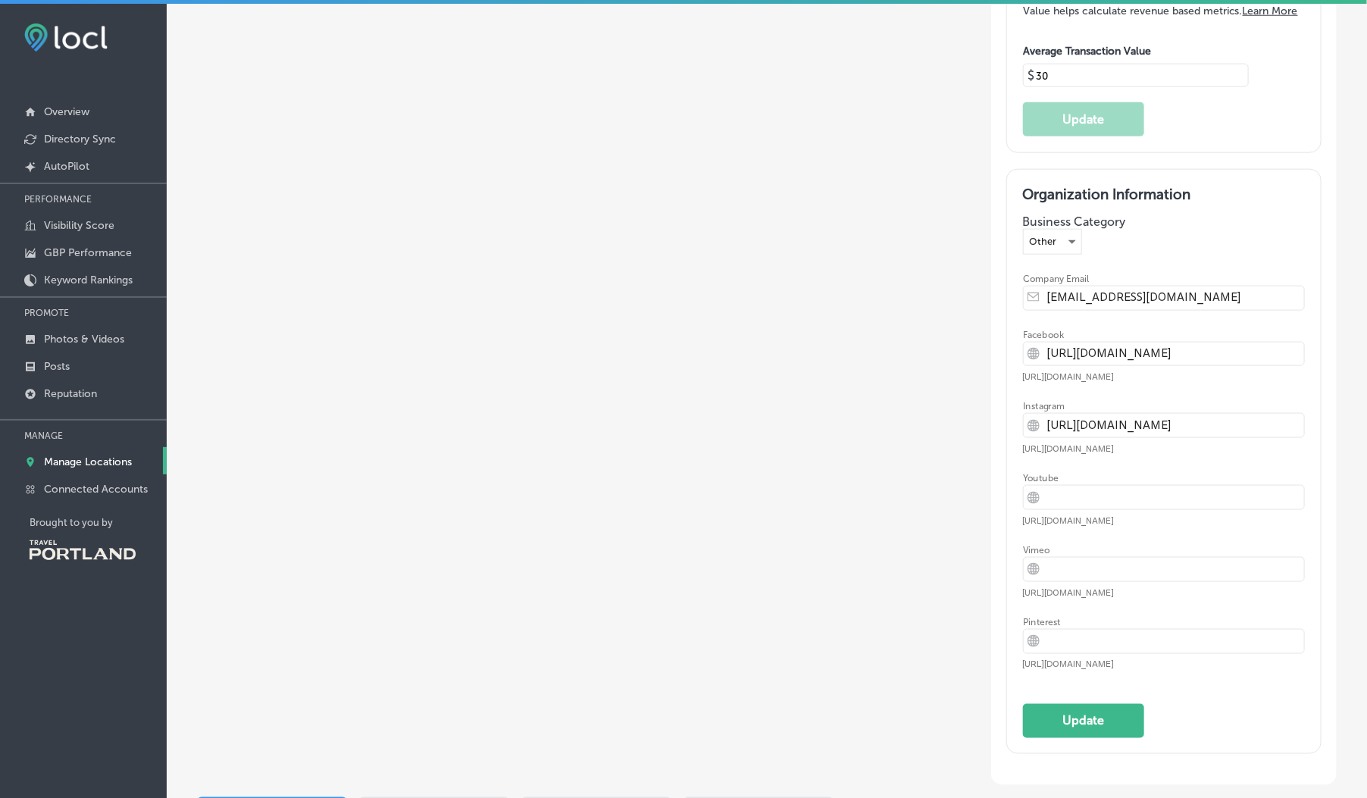
scroll to position [3506, 0]
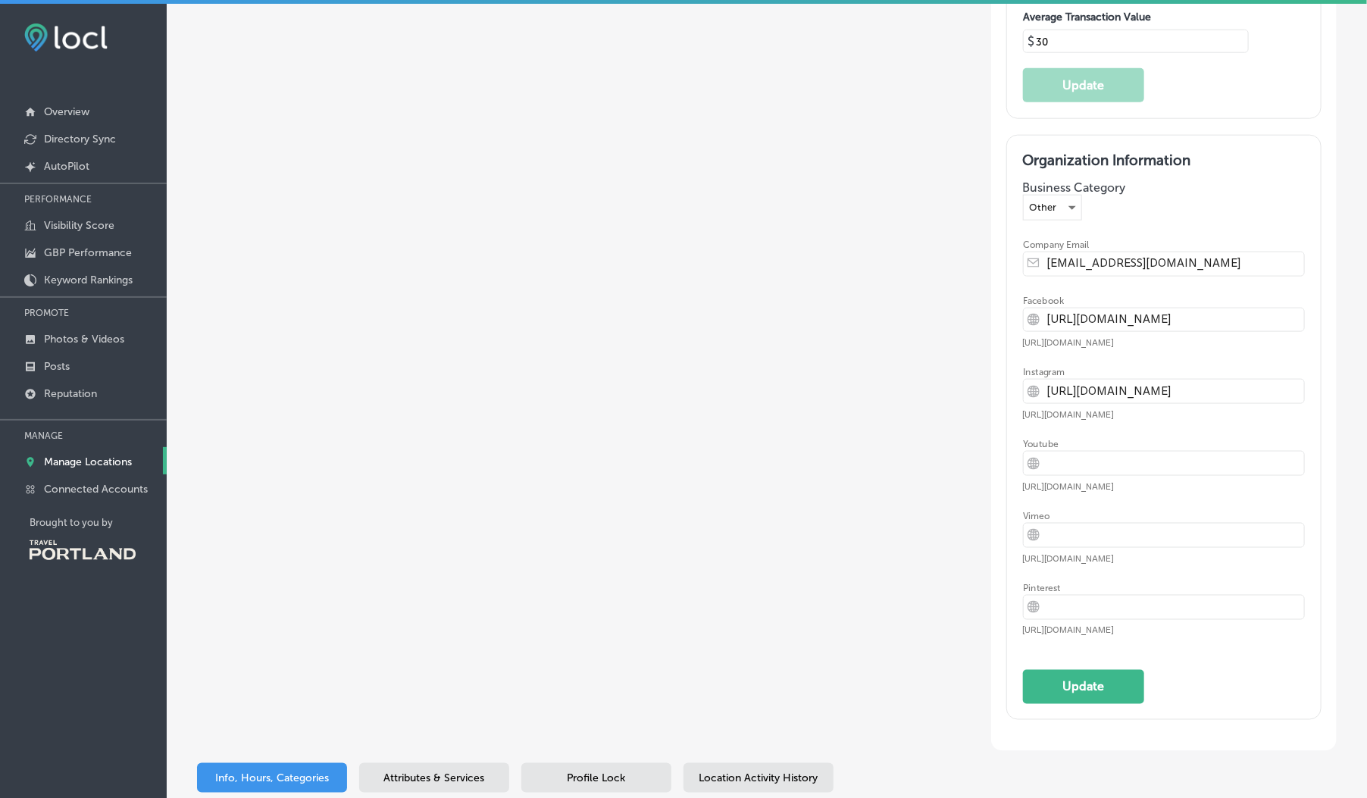
click at [457, 772] on span "Attributes & Services" at bounding box center [434, 778] width 101 height 13
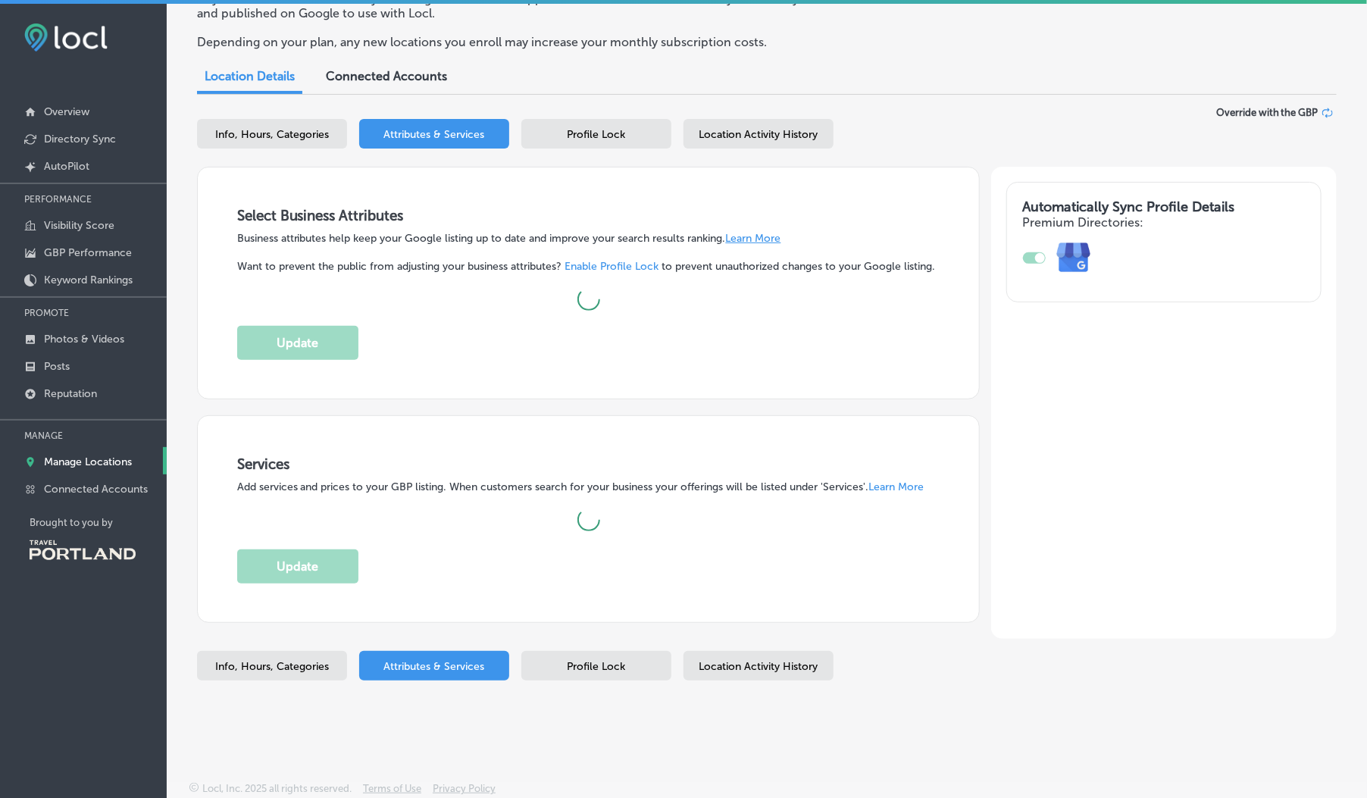
scroll to position [552, 0]
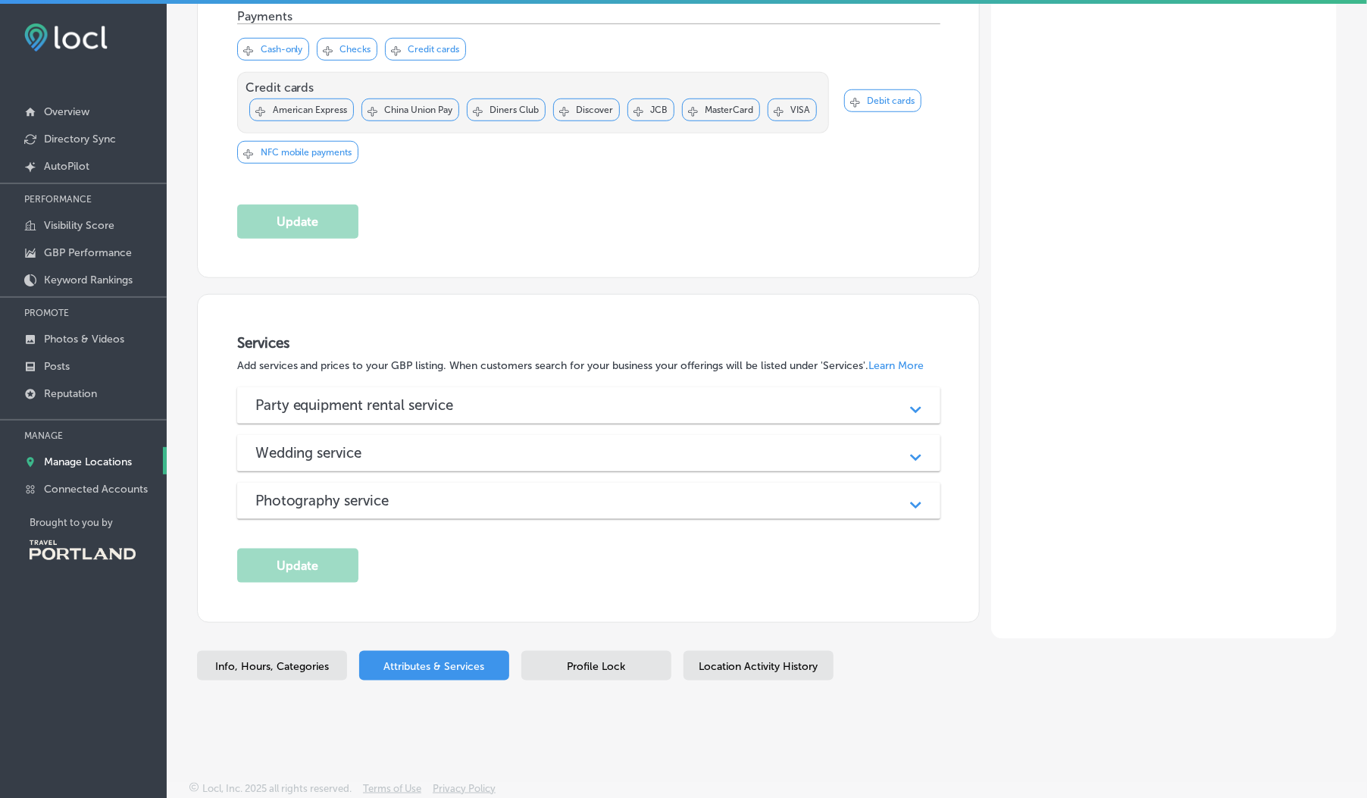
click at [292, 677] on div "Info, Hours, Categories" at bounding box center [272, 666] width 150 height 30
select select "US"
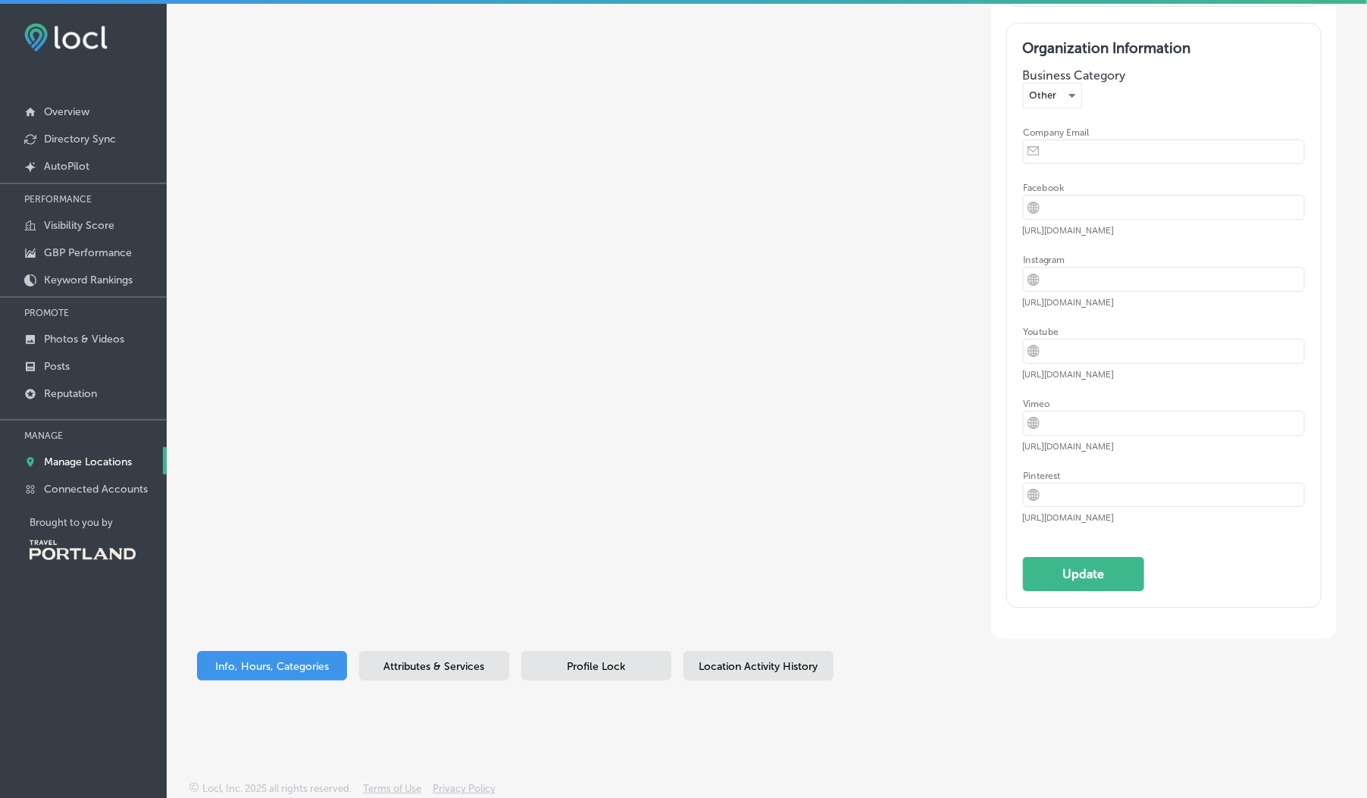
type input "Alegria Photo Booth"
type textarea "Alegria Photo Booth transforms every occasion into a vibrant celebration with o…"
checkbox input "false"
type input "US"
type input "[URL][DOMAIN_NAME]"
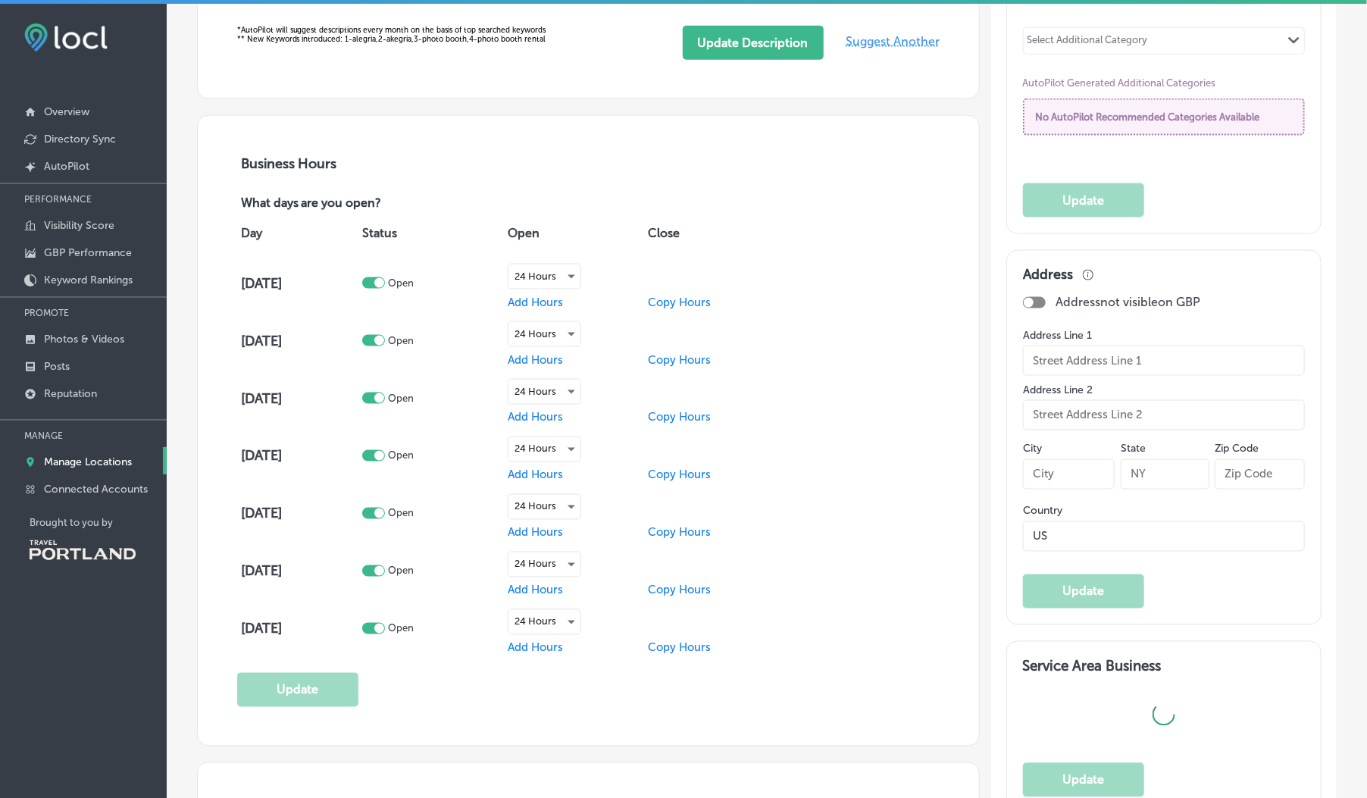
type input "30"
type input "[EMAIL_ADDRESS][DOMAIN_NAME]"
type input "[URL][DOMAIN_NAME]"
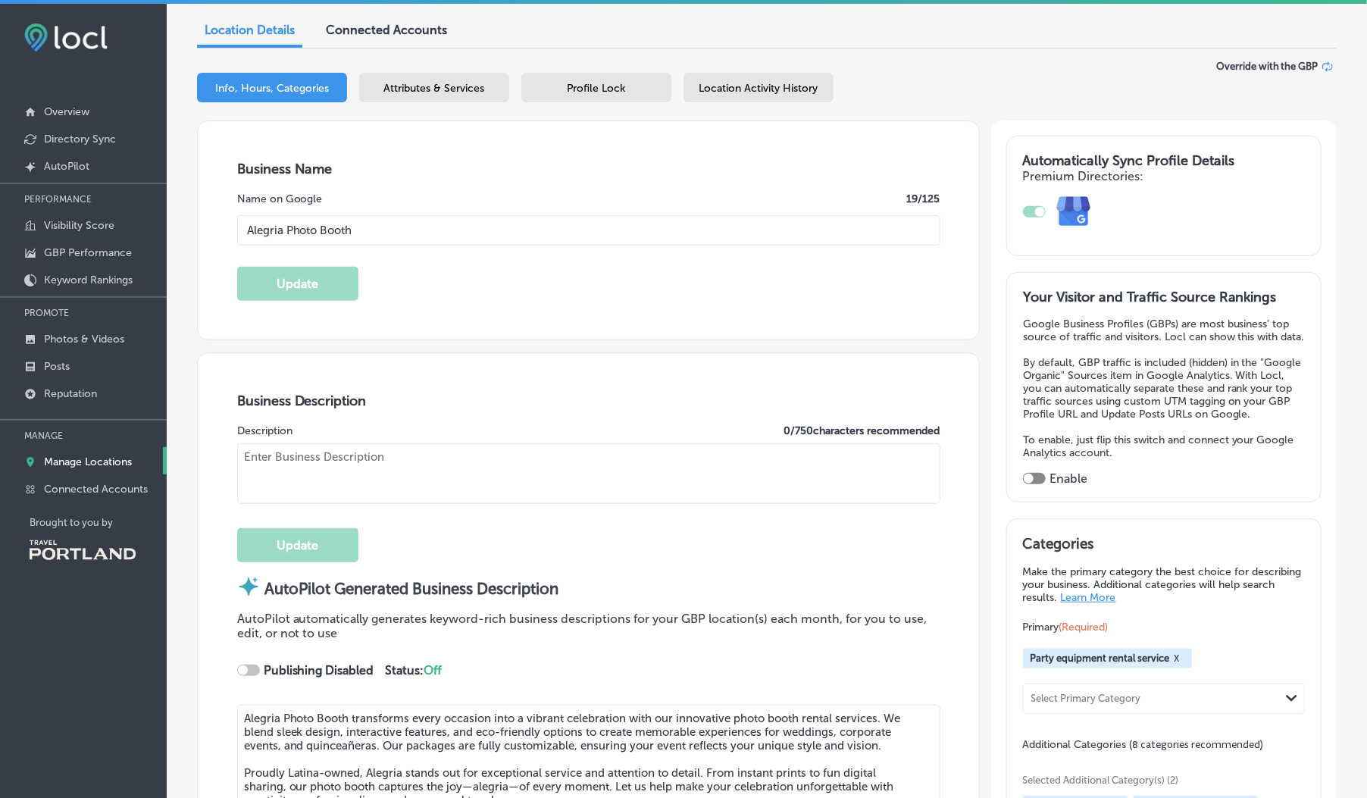
type textarea "Alegría Photo Booth is a Latina-owned family business in [GEOGRAPHIC_DATA], spe…"
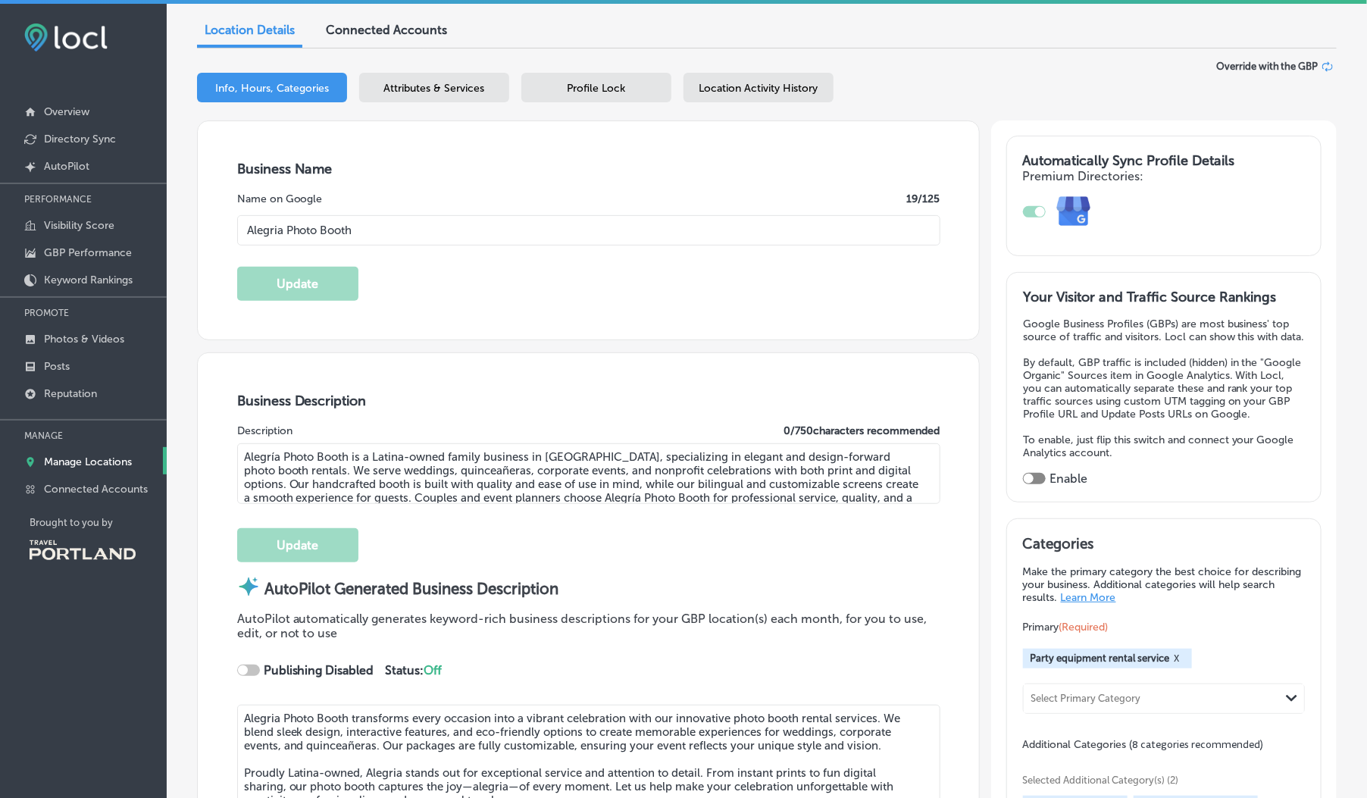
type input "[PHONE_NUMBER]"
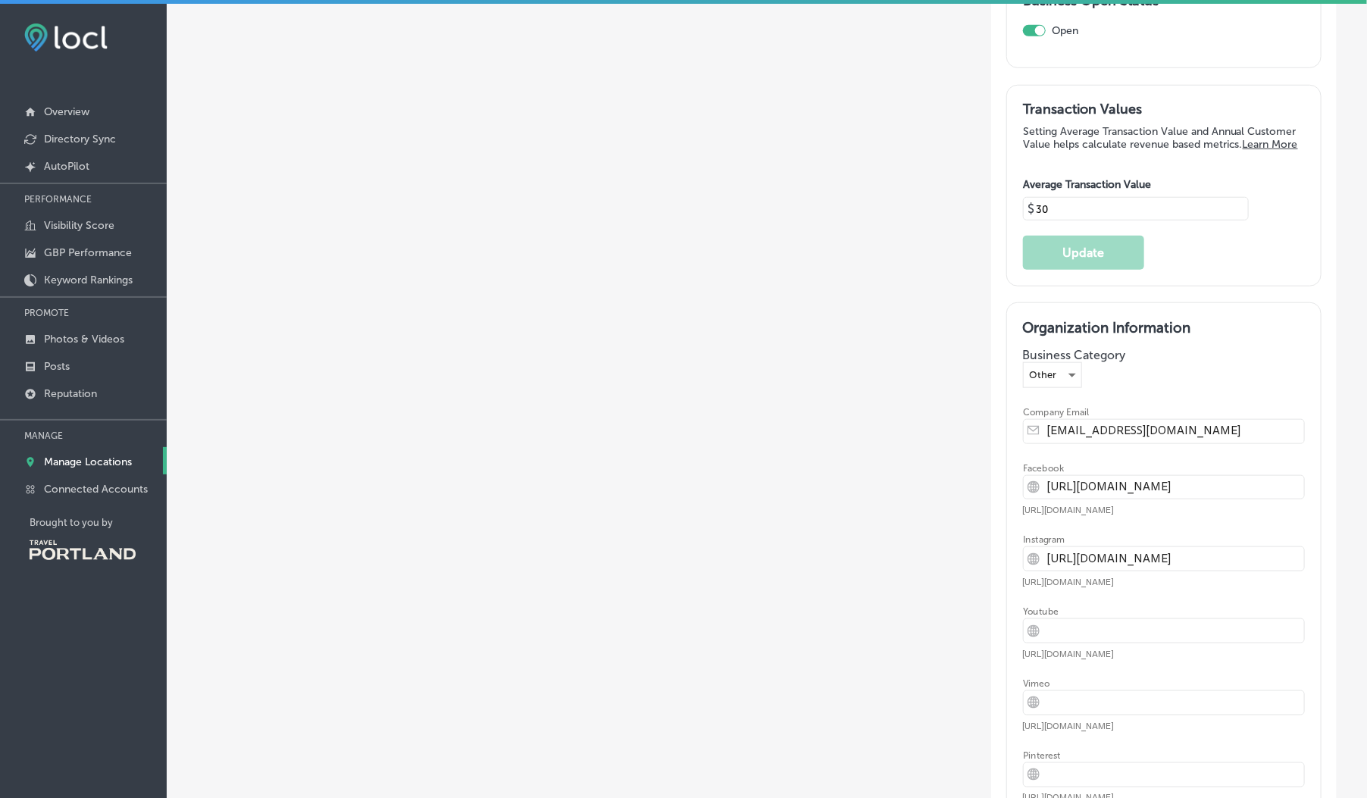
scroll to position [3506, 0]
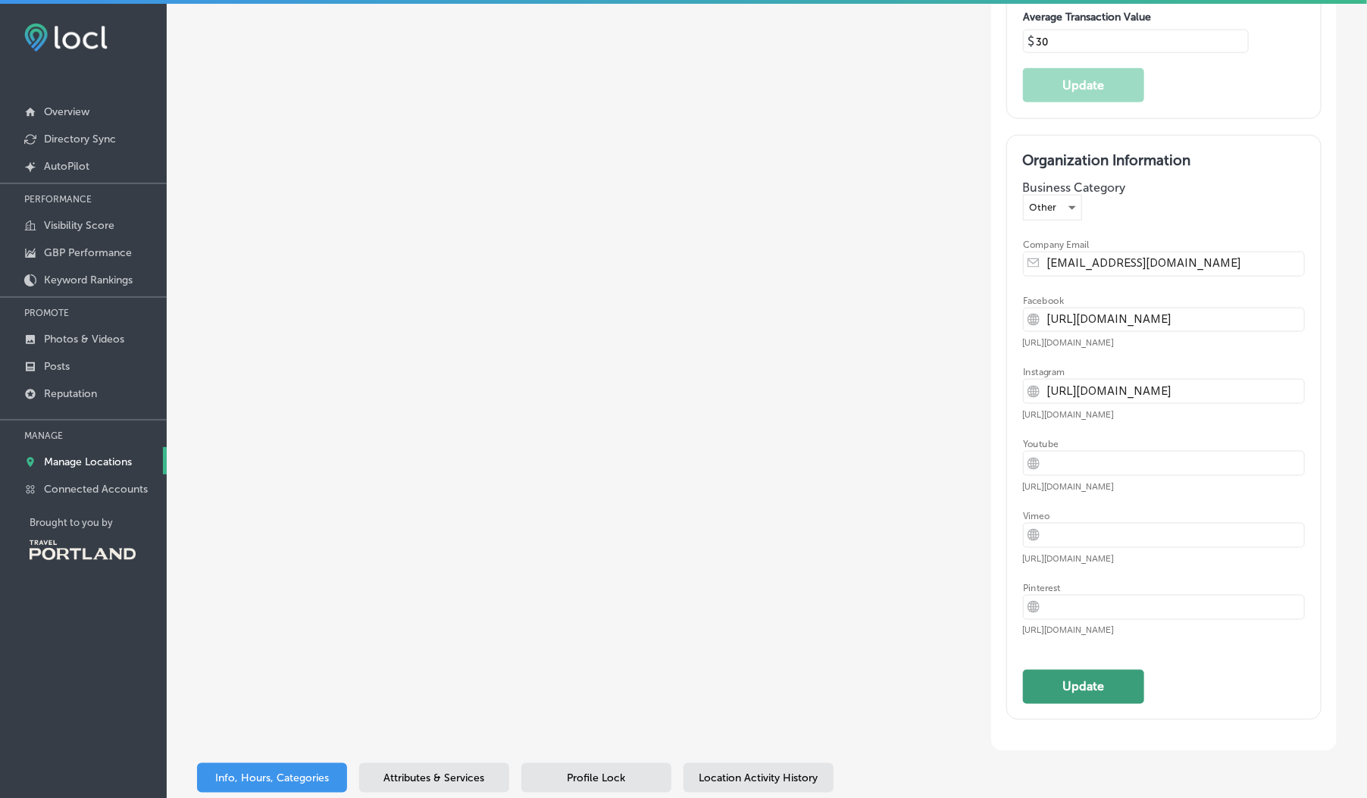
click at [1068, 670] on button "Update" at bounding box center [1083, 687] width 121 height 34
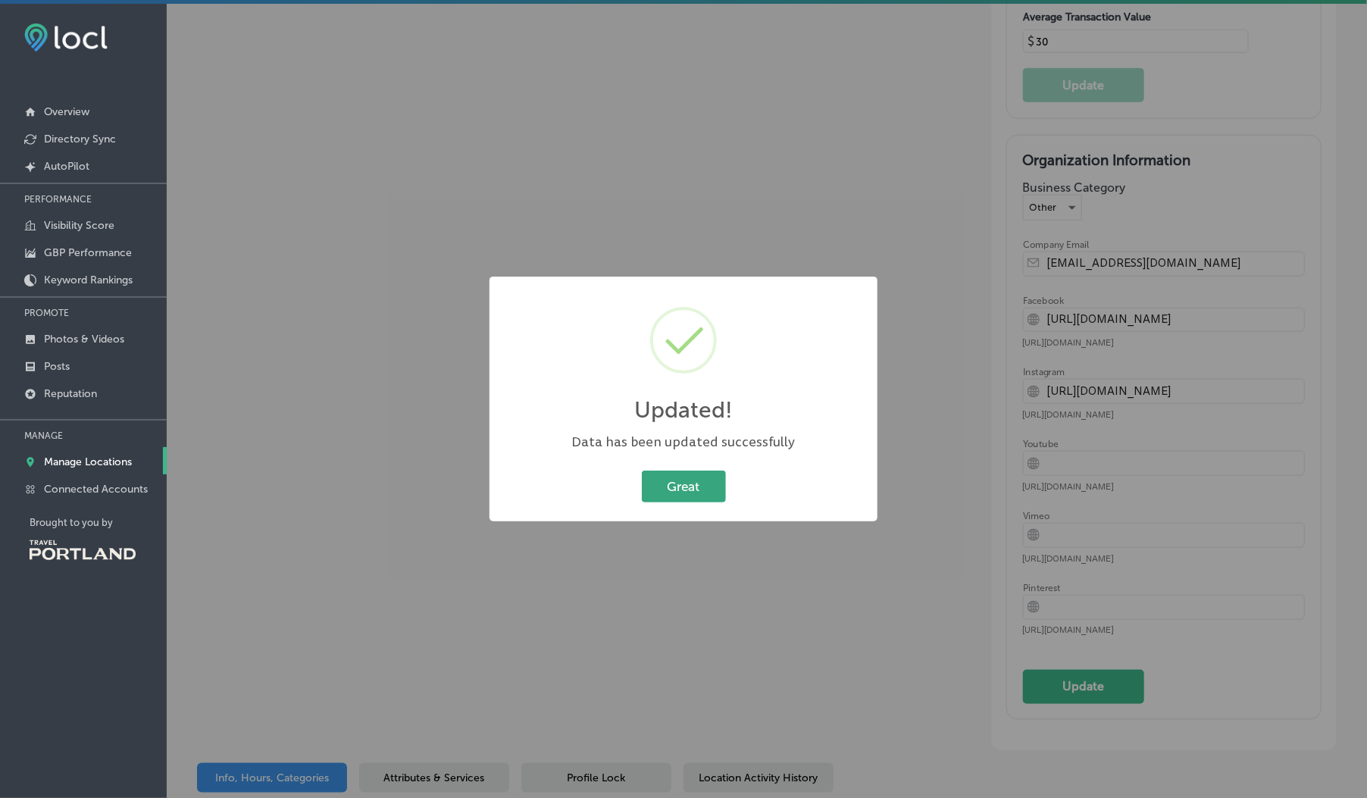
click at [698, 497] on button "Great" at bounding box center [684, 485] width 84 height 31
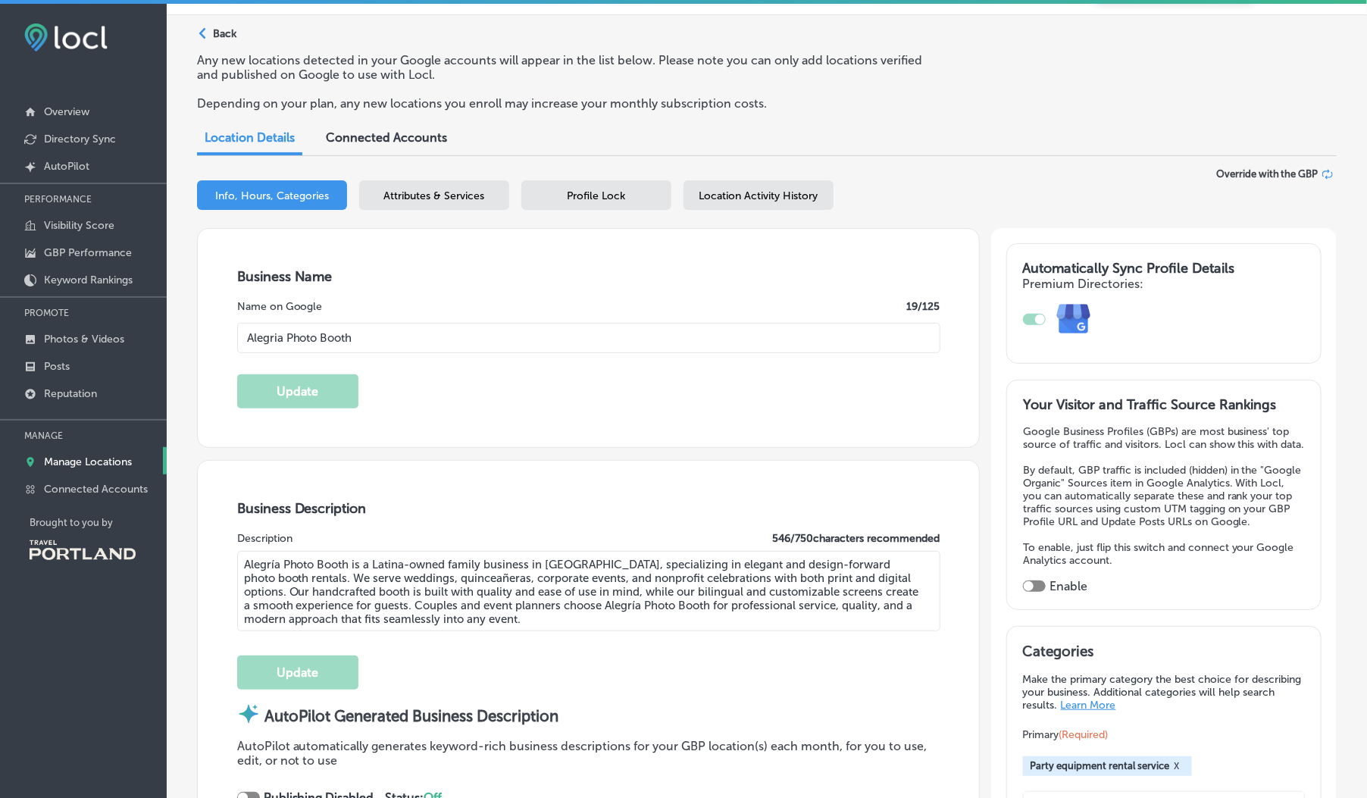
scroll to position [3, 0]
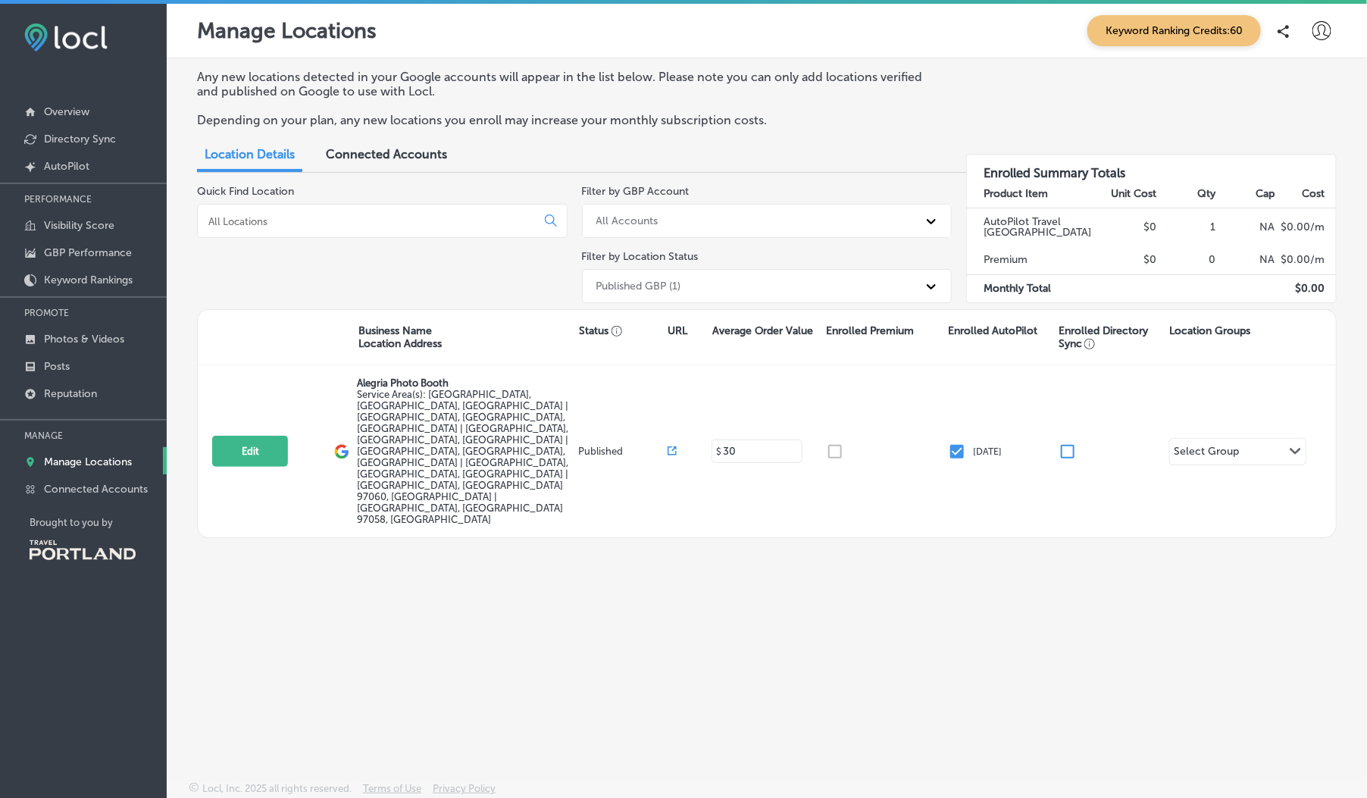
scroll to position [3, 0]
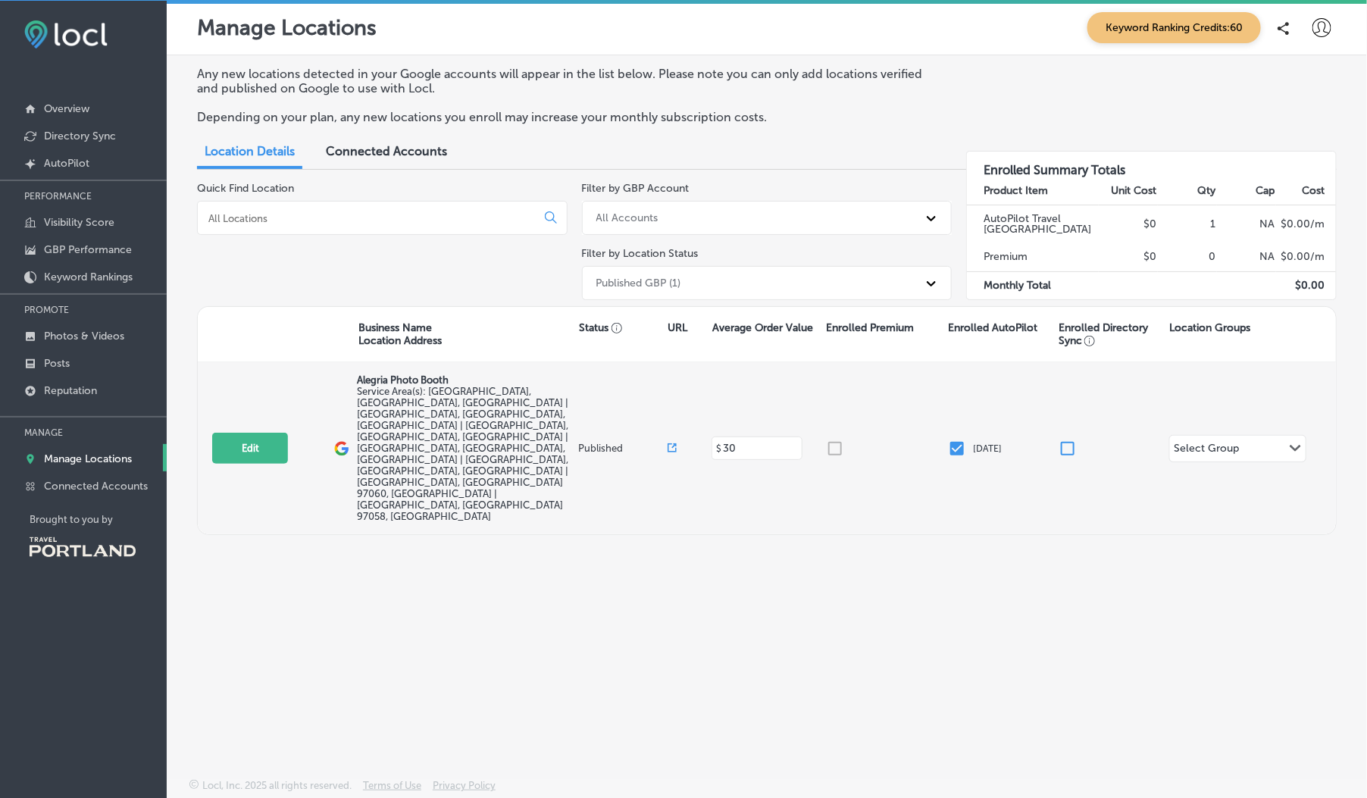
click at [1002, 443] on p "[DATE]" at bounding box center [988, 448] width 29 height 11
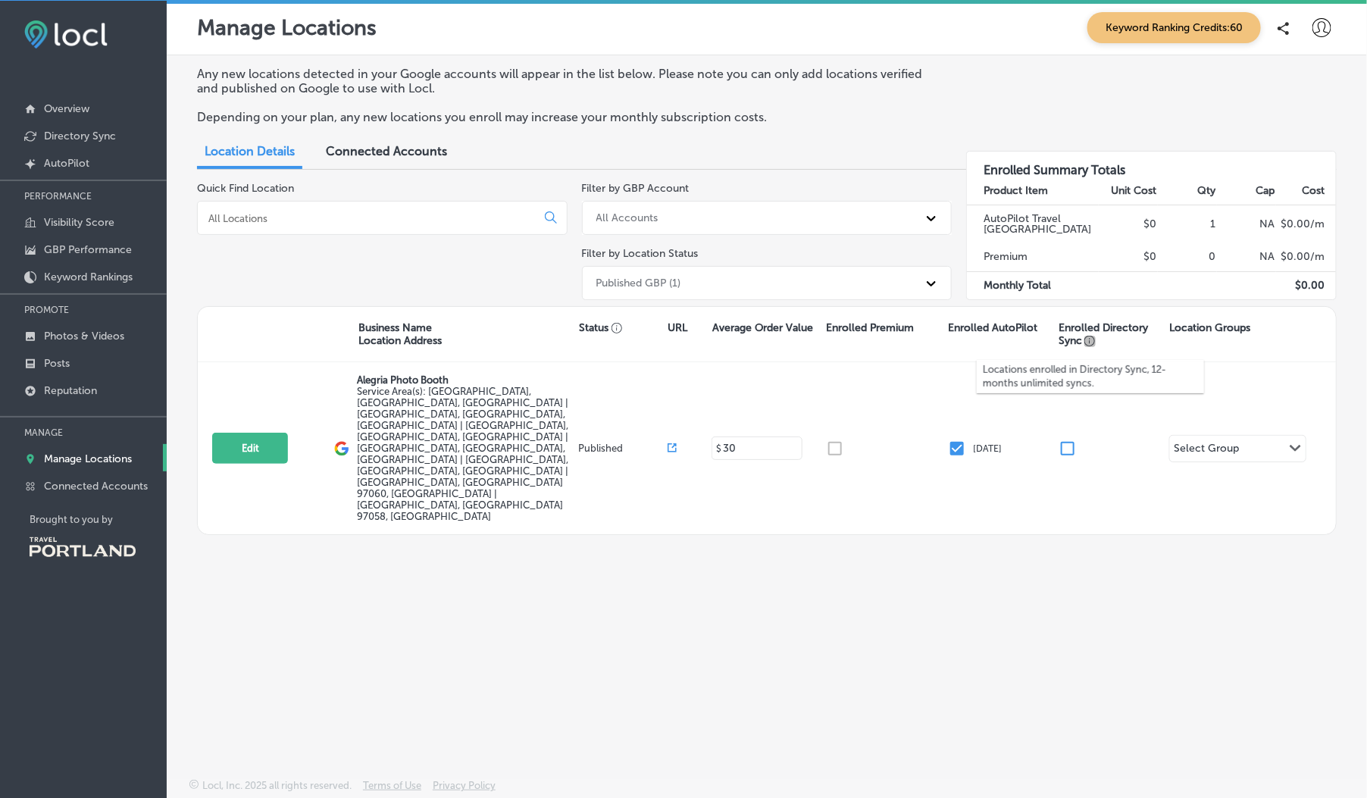
click at [1096, 338] on icon "button" at bounding box center [1089, 341] width 11 height 11
click at [1092, 341] on icon "button" at bounding box center [1089, 341] width 11 height 11
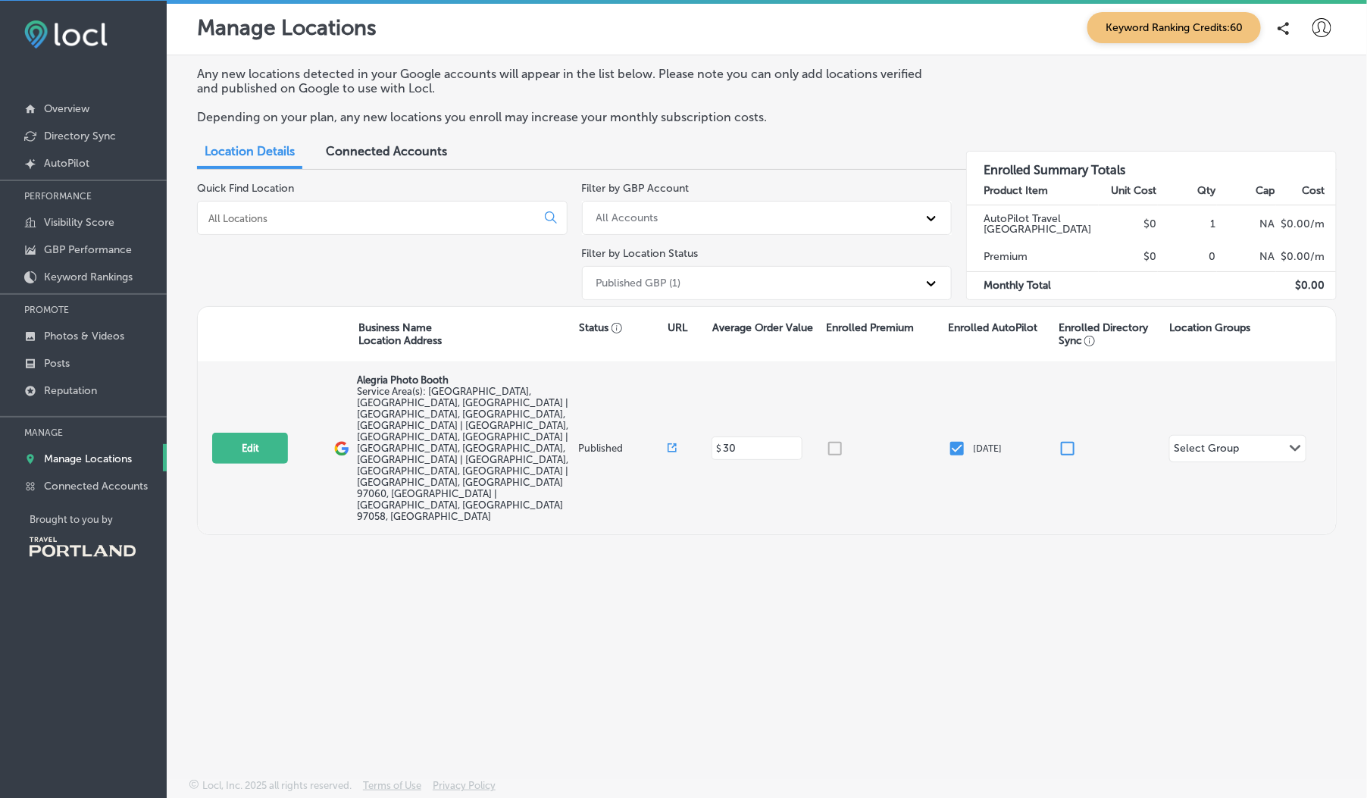
click at [1184, 436] on div "Select Group Path Created with Sketch." at bounding box center [1237, 449] width 135 height 26
click at [994, 443] on p "[DATE]" at bounding box center [988, 448] width 29 height 11
click at [588, 442] on p "Published" at bounding box center [623, 447] width 89 height 11
click at [489, 416] on span "Service Area(s): [GEOGRAPHIC_DATA], [GEOGRAPHIC_DATA], [GEOGRAPHIC_DATA] | [GEO…" at bounding box center [462, 454] width 211 height 136
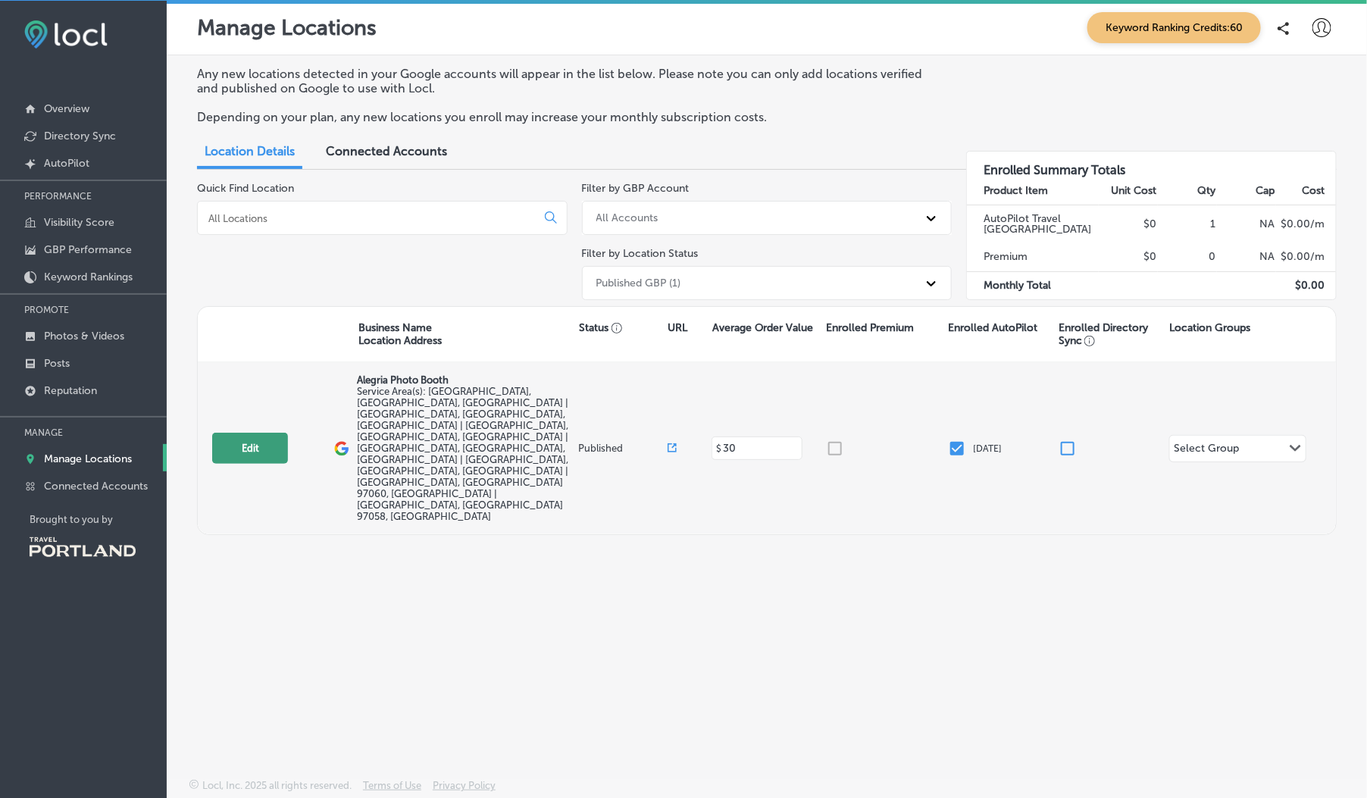
scroll to position [0, 0]
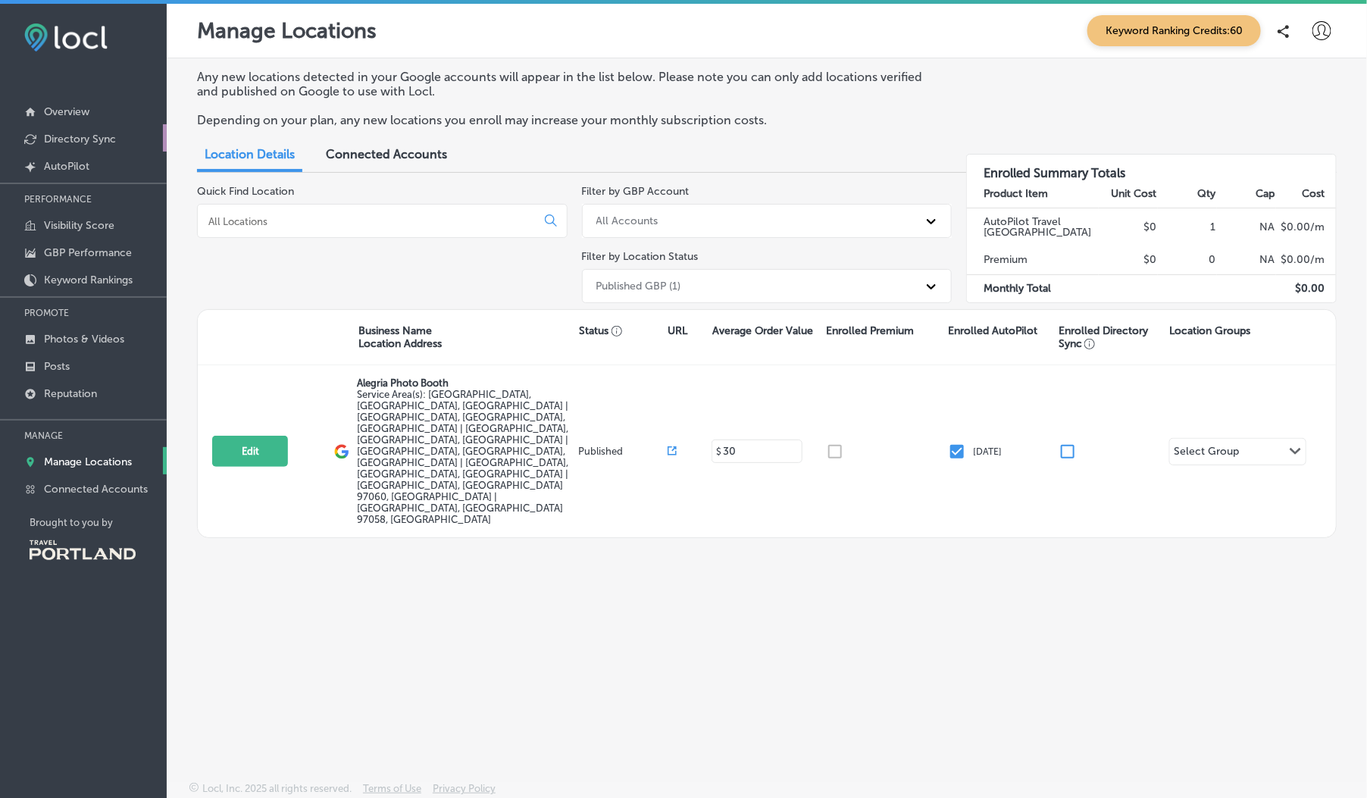
click at [94, 140] on p "Directory Sync" at bounding box center [80, 139] width 72 height 13
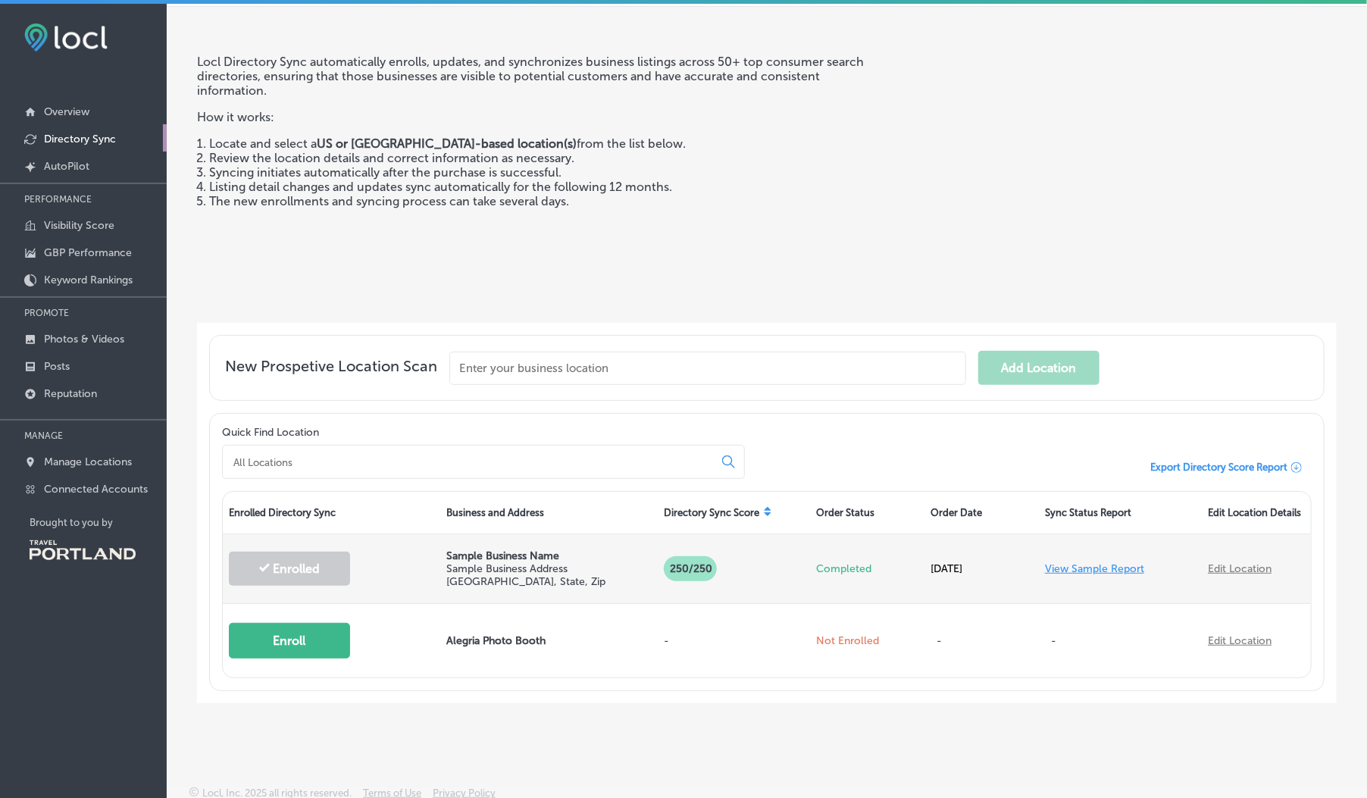
scroll to position [52, 0]
click at [446, 576] on p "[GEOGRAPHIC_DATA], State, Zip" at bounding box center [548, 580] width 205 height 13
click at [1086, 576] on div "View Sample Report" at bounding box center [1120, 566] width 163 height 43
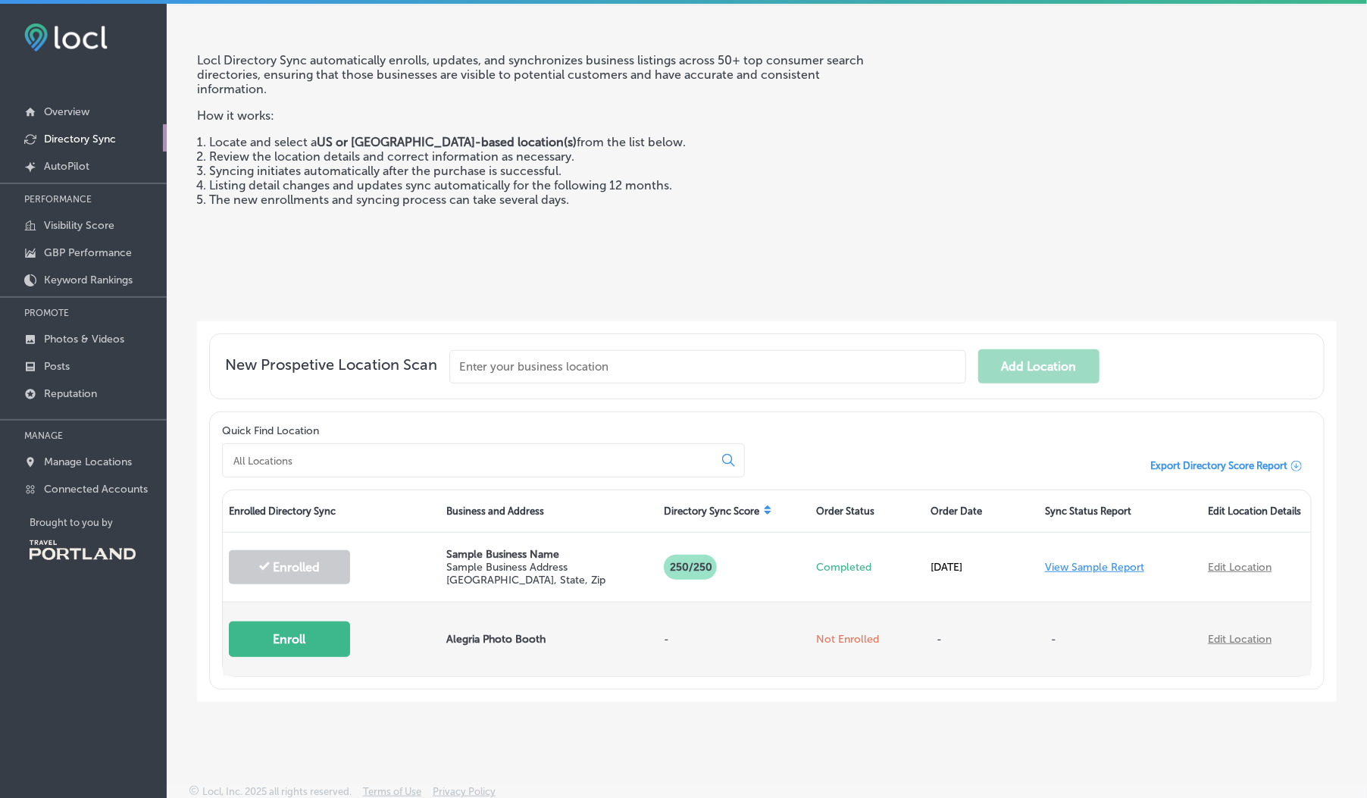
click at [336, 647] on button "Enroll" at bounding box center [289, 639] width 121 height 36
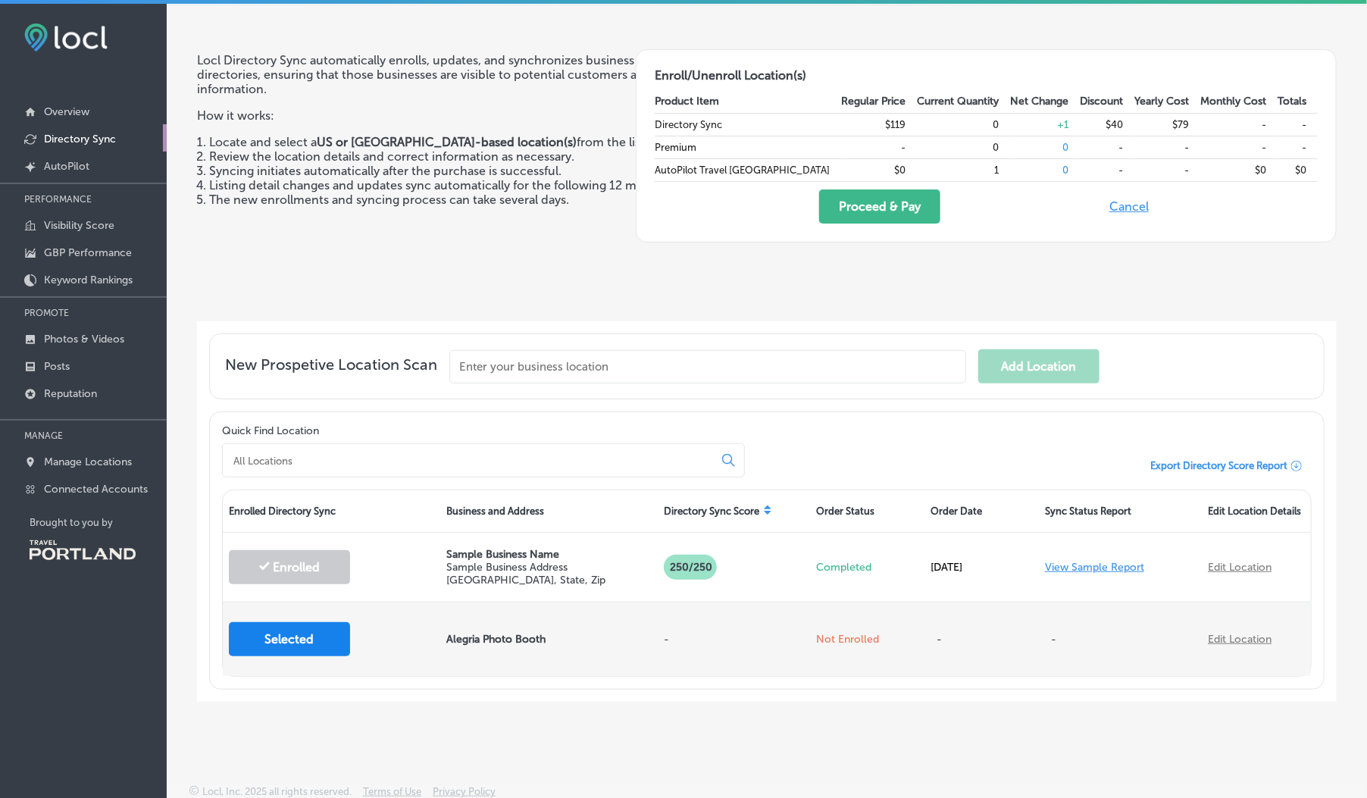
click at [320, 646] on button "Selected" at bounding box center [289, 639] width 121 height 34
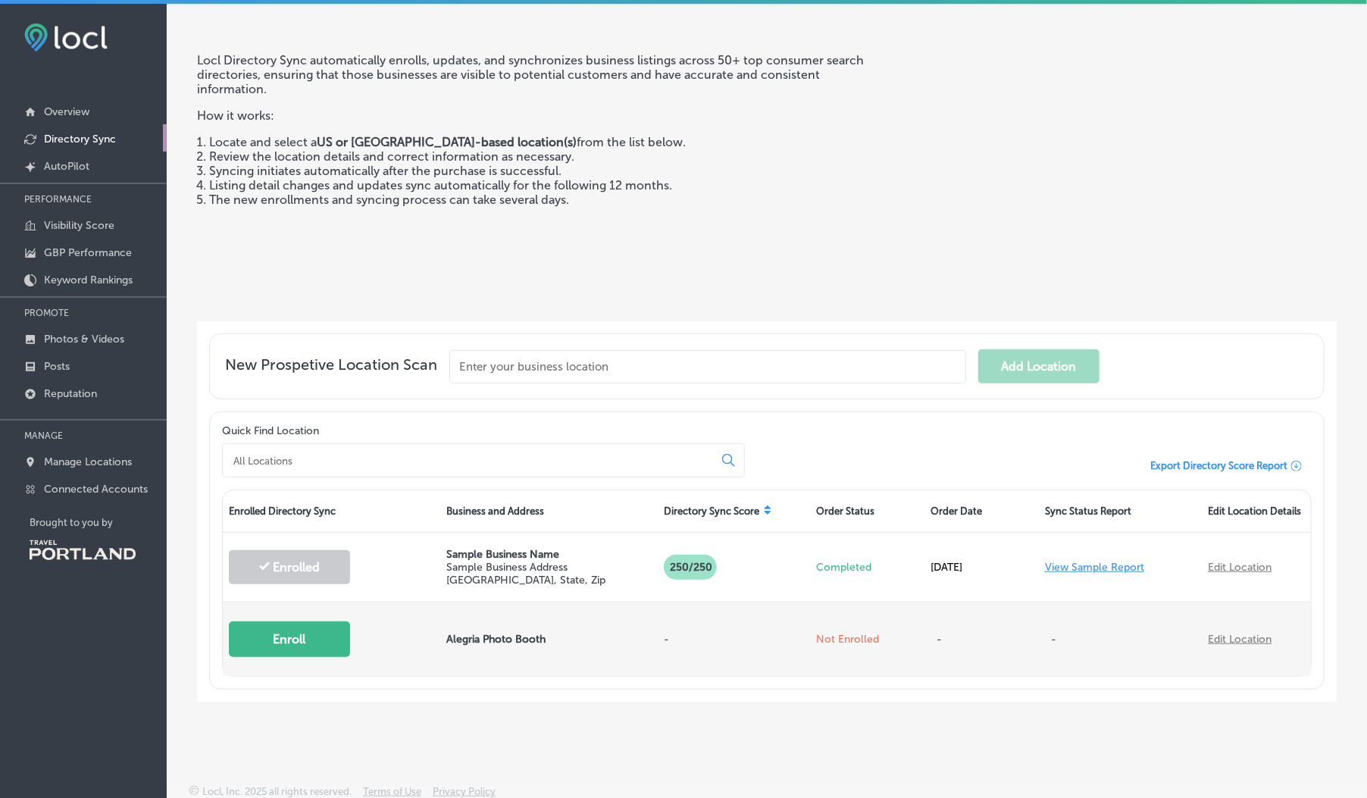
click at [320, 646] on button "Enroll" at bounding box center [289, 639] width 121 height 36
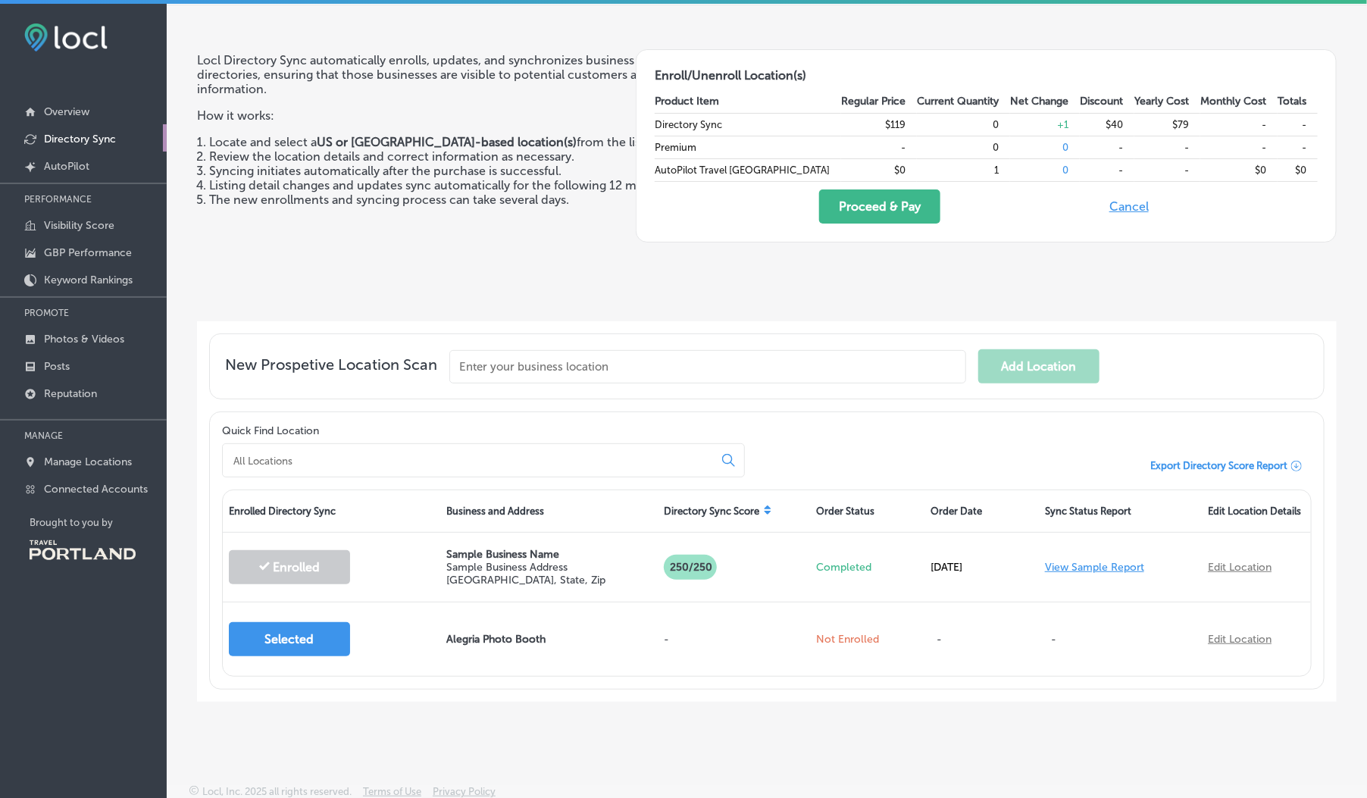
scroll to position [0, 0]
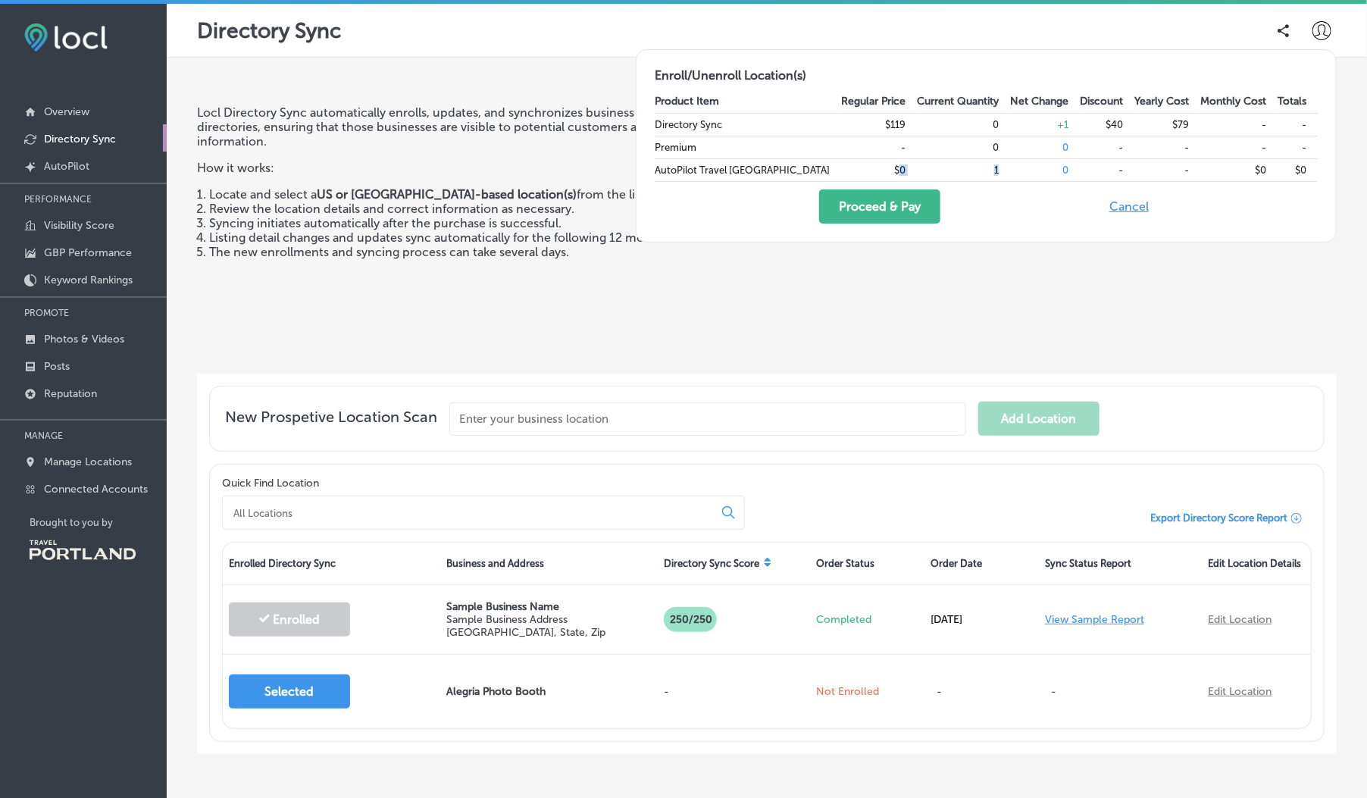
drag, startPoint x: 896, startPoint y: 173, endPoint x: 1018, endPoint y: 167, distance: 122.2
click at [1018, 167] on tr "AutoPilot Travel Portland $0 1 0 - - $0 $0" at bounding box center [986, 169] width 663 height 23
click at [939, 202] on button "Proceed & Pay" at bounding box center [879, 206] width 121 height 34
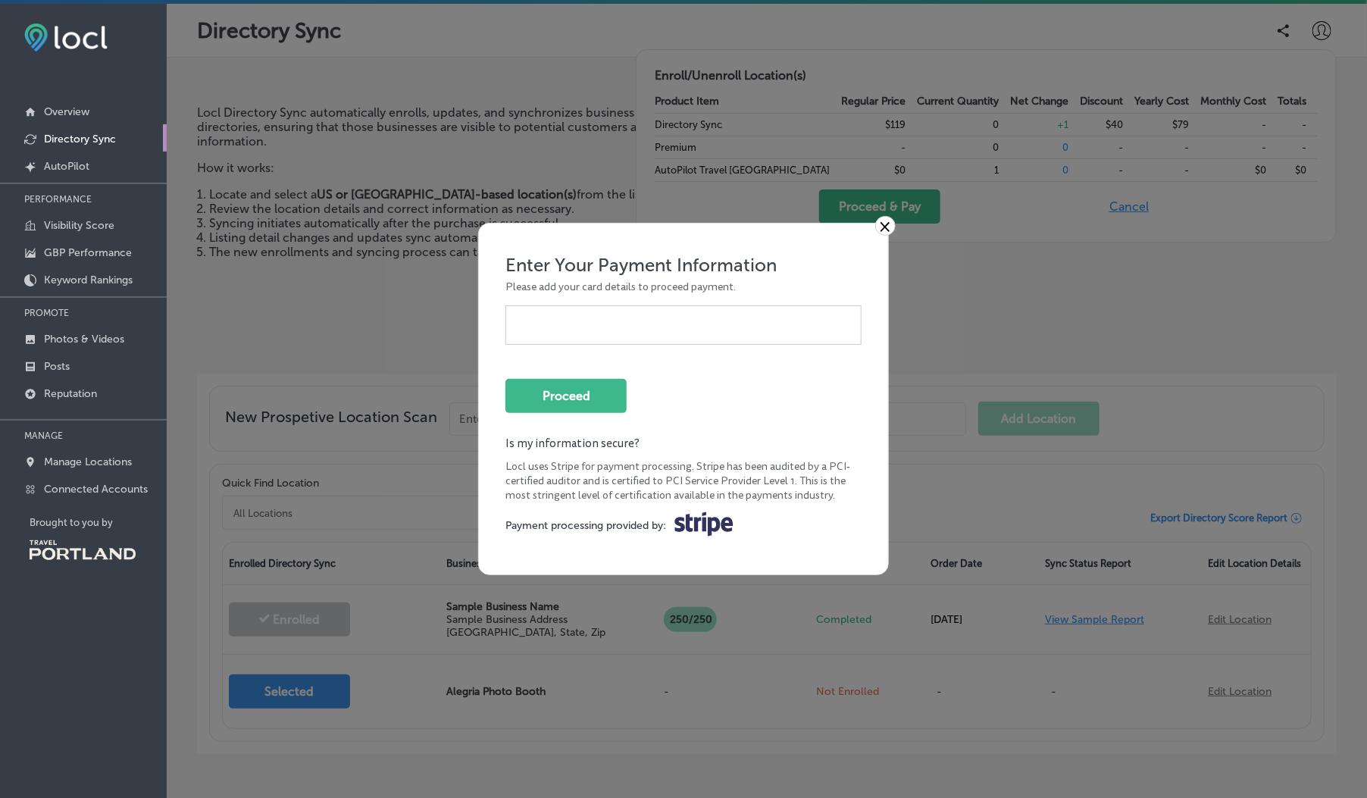
click at [883, 227] on link "×" at bounding box center [885, 226] width 20 height 20
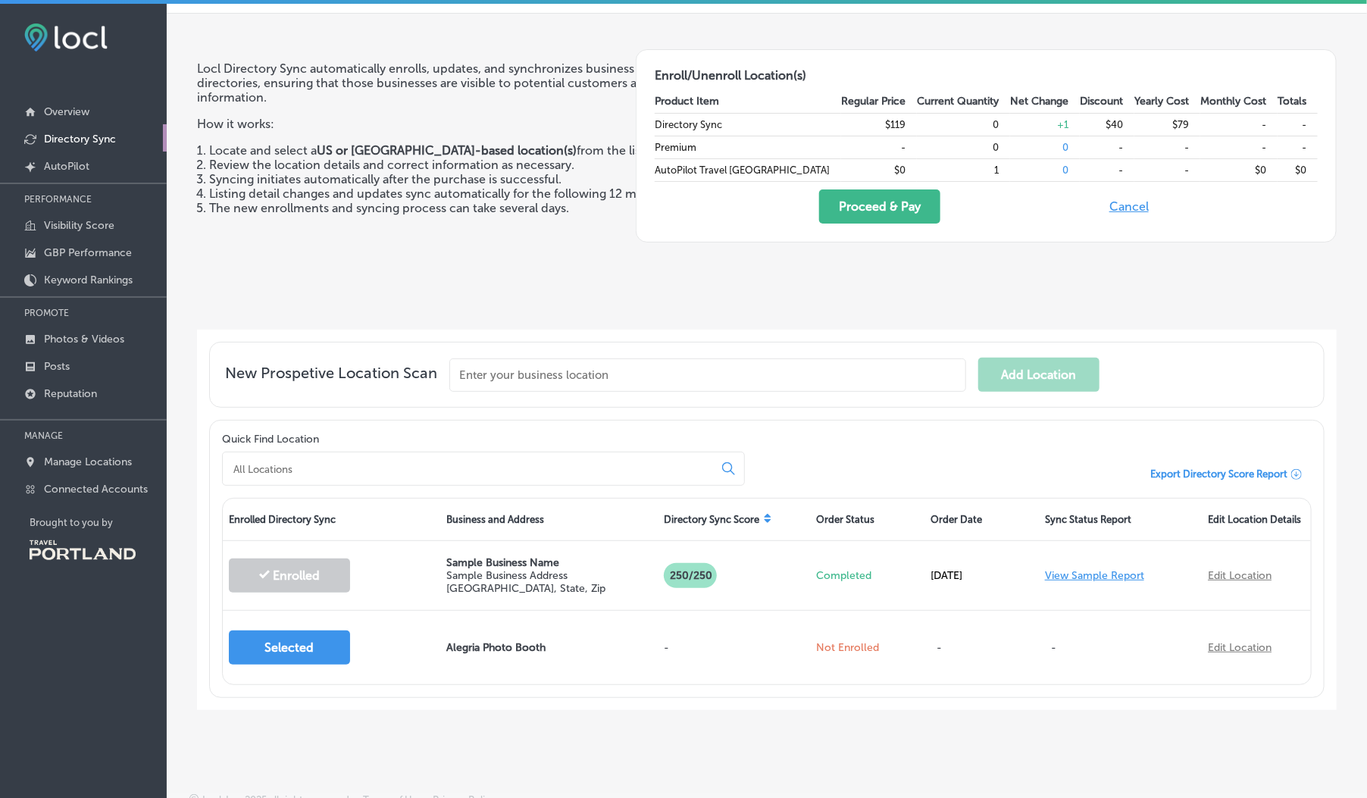
scroll to position [57, 0]
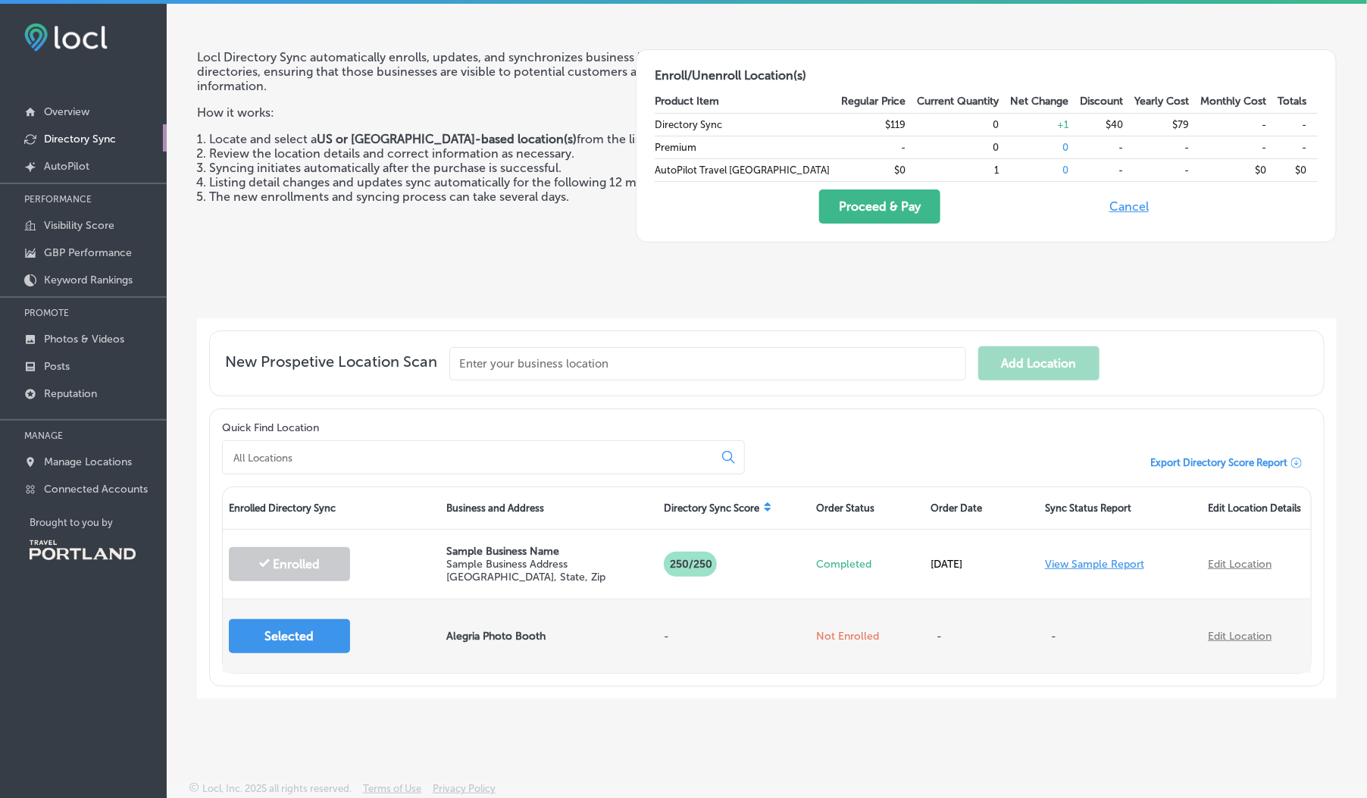
click at [857, 635] on p "Not Enrolled" at bounding box center [867, 636] width 102 height 13
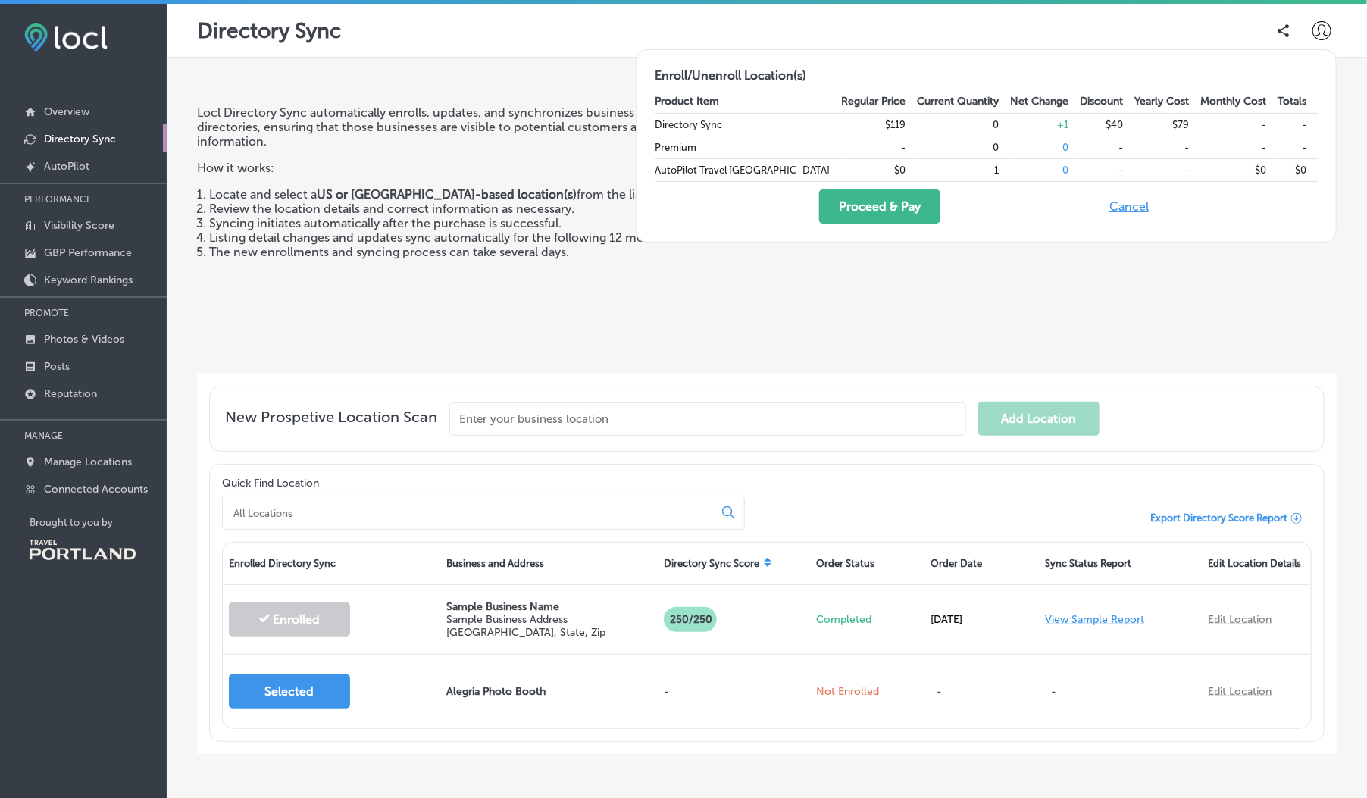
click at [1134, 211] on button "Cancel" at bounding box center [1129, 206] width 48 height 34
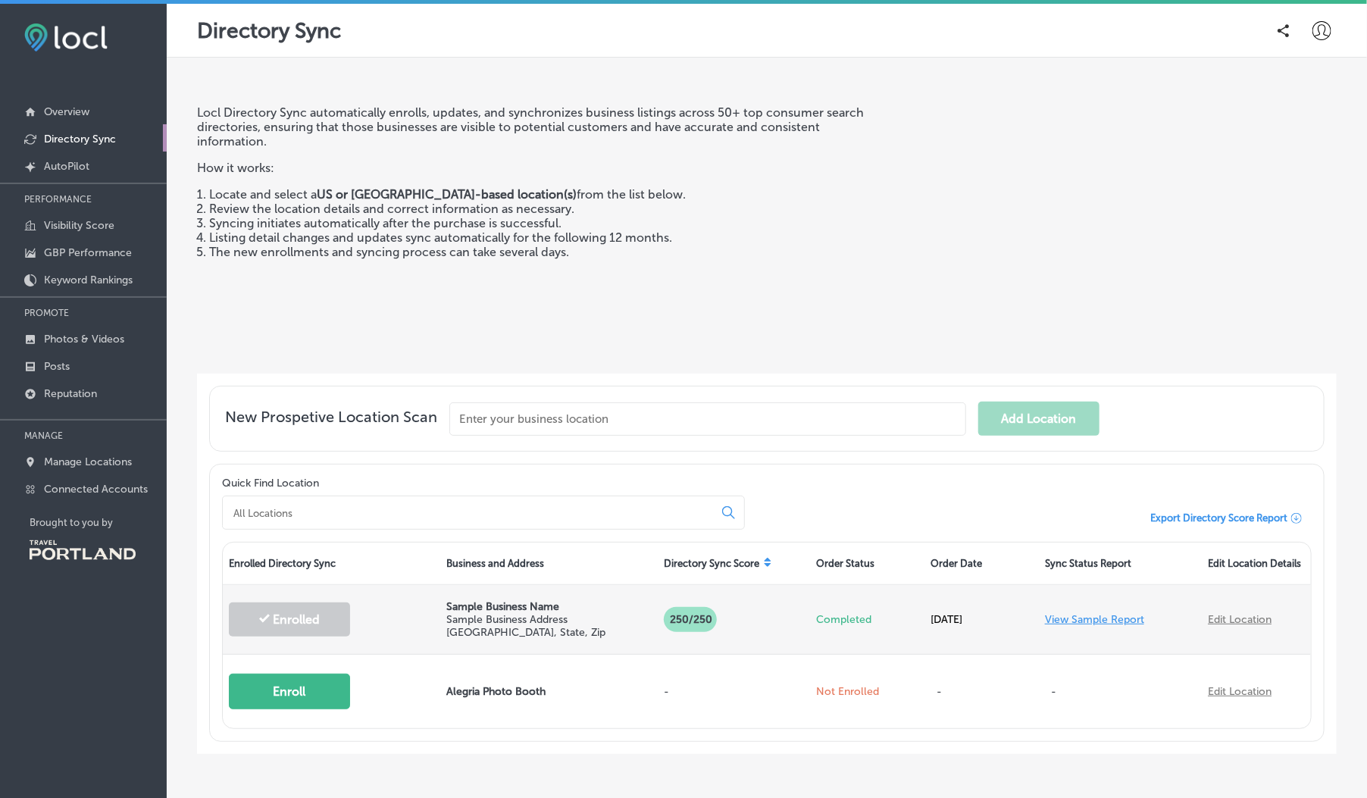
click at [1121, 620] on link "View Sample Report" at bounding box center [1094, 619] width 99 height 13
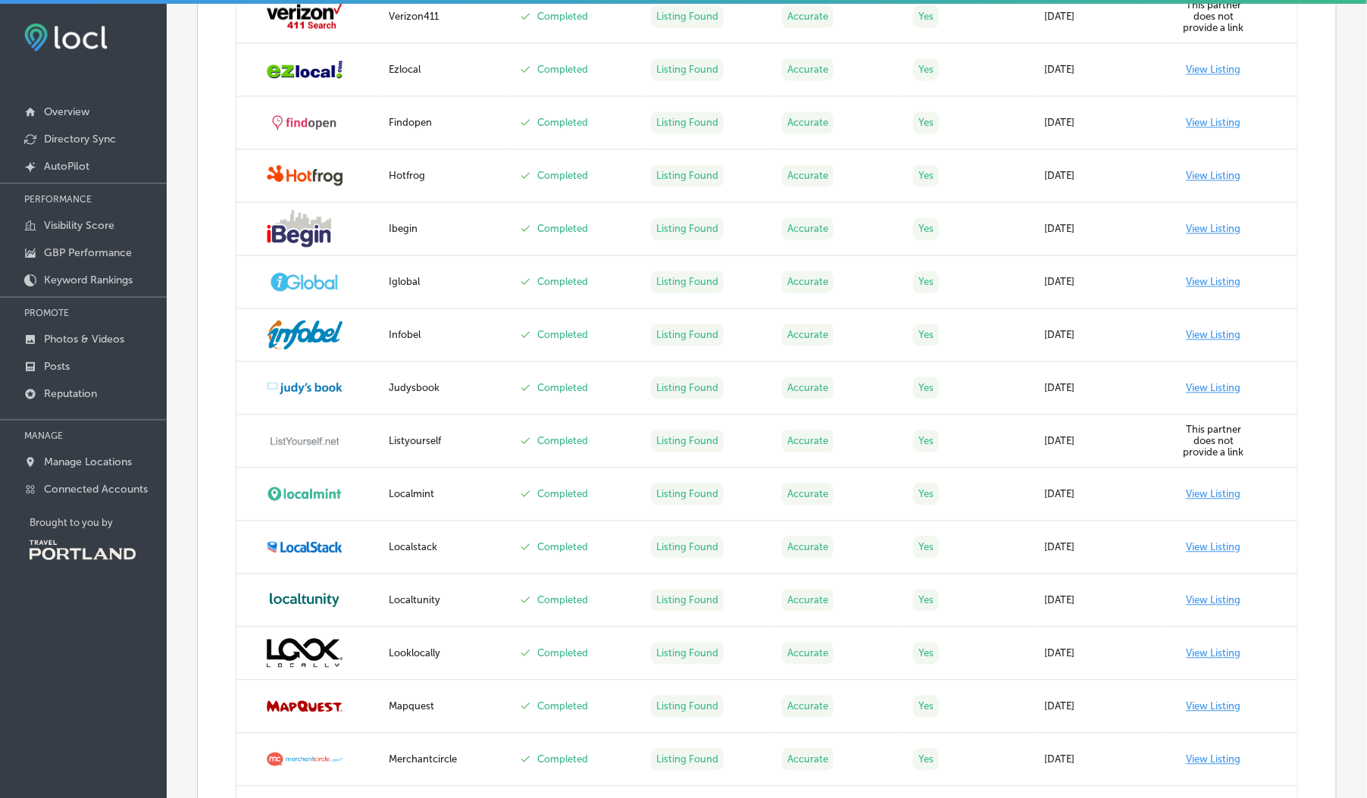
scroll to position [1407, 0]
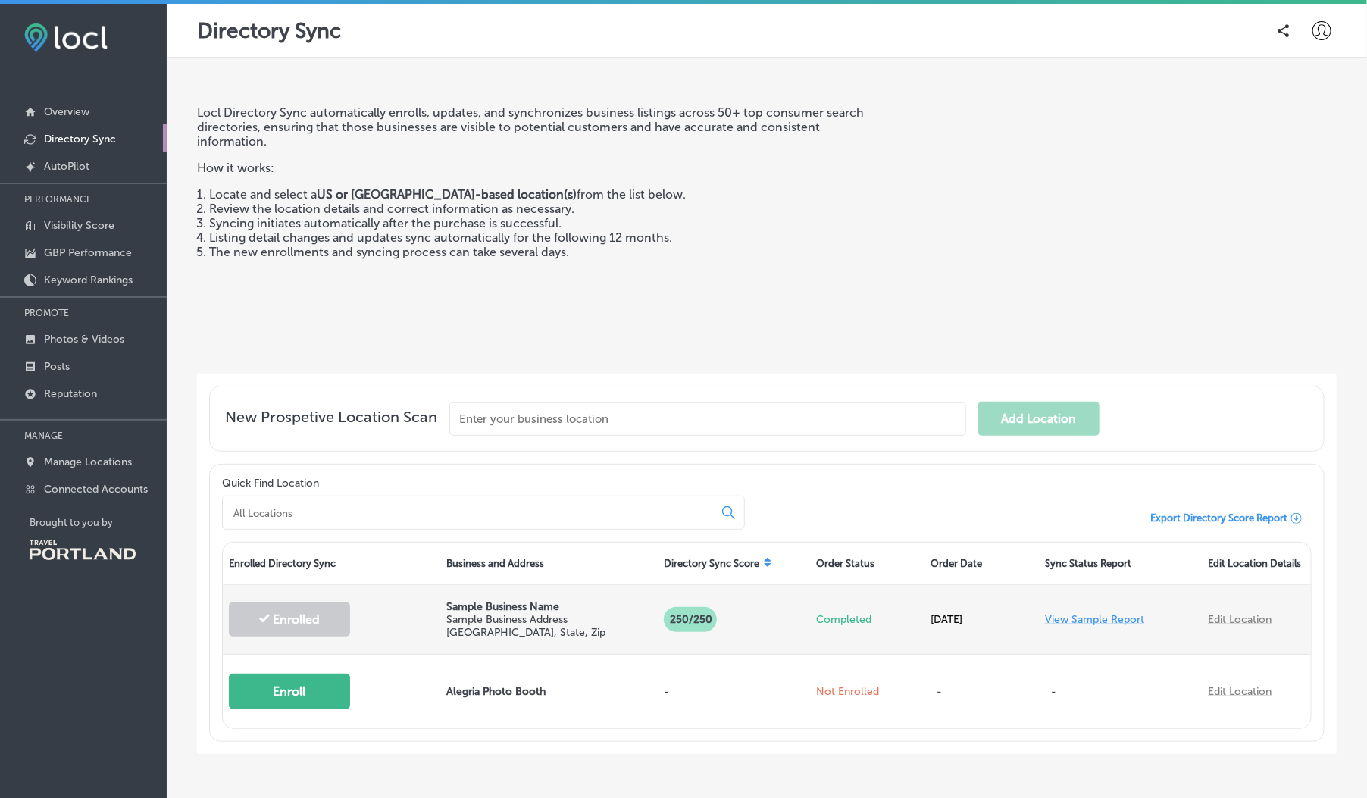
click at [1089, 619] on link "View Sample Report" at bounding box center [1094, 619] width 99 height 13
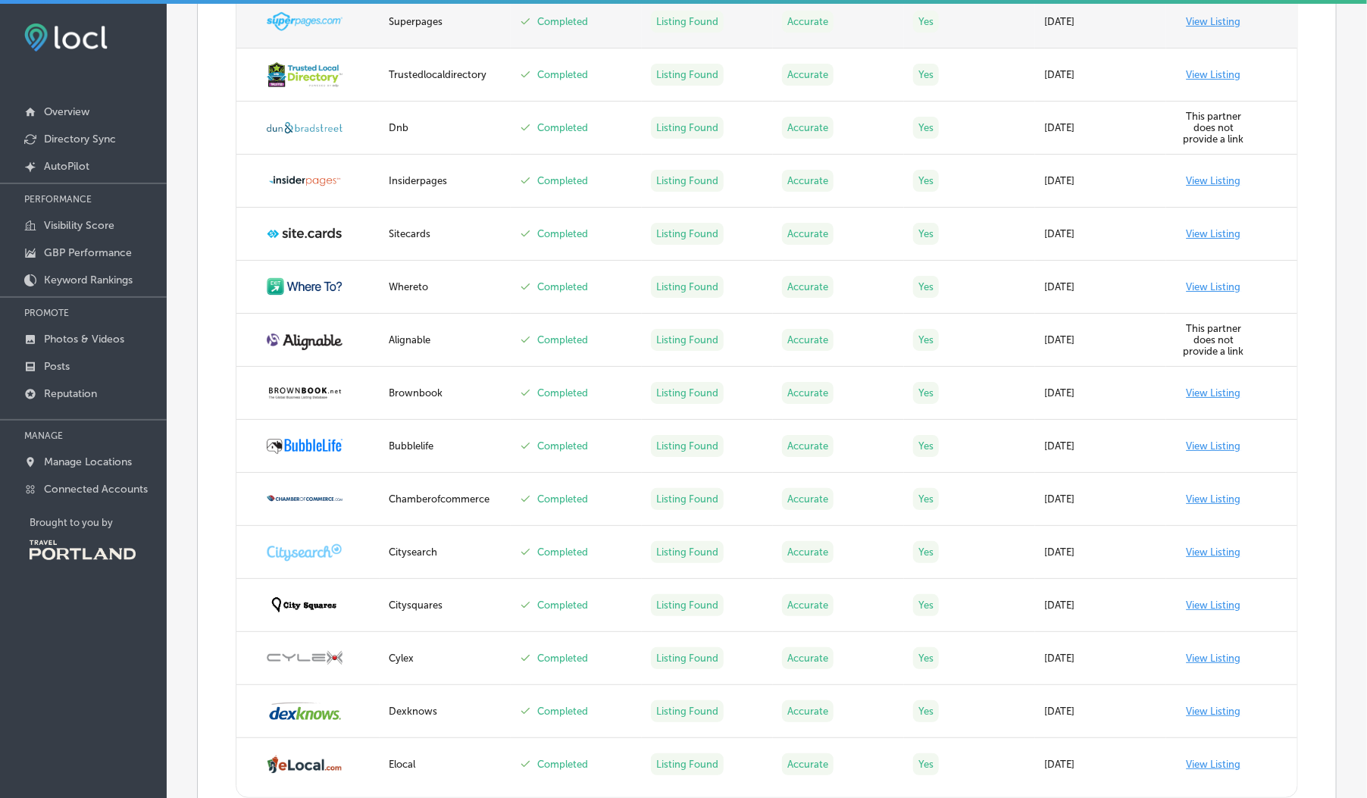
scroll to position [2737, 0]
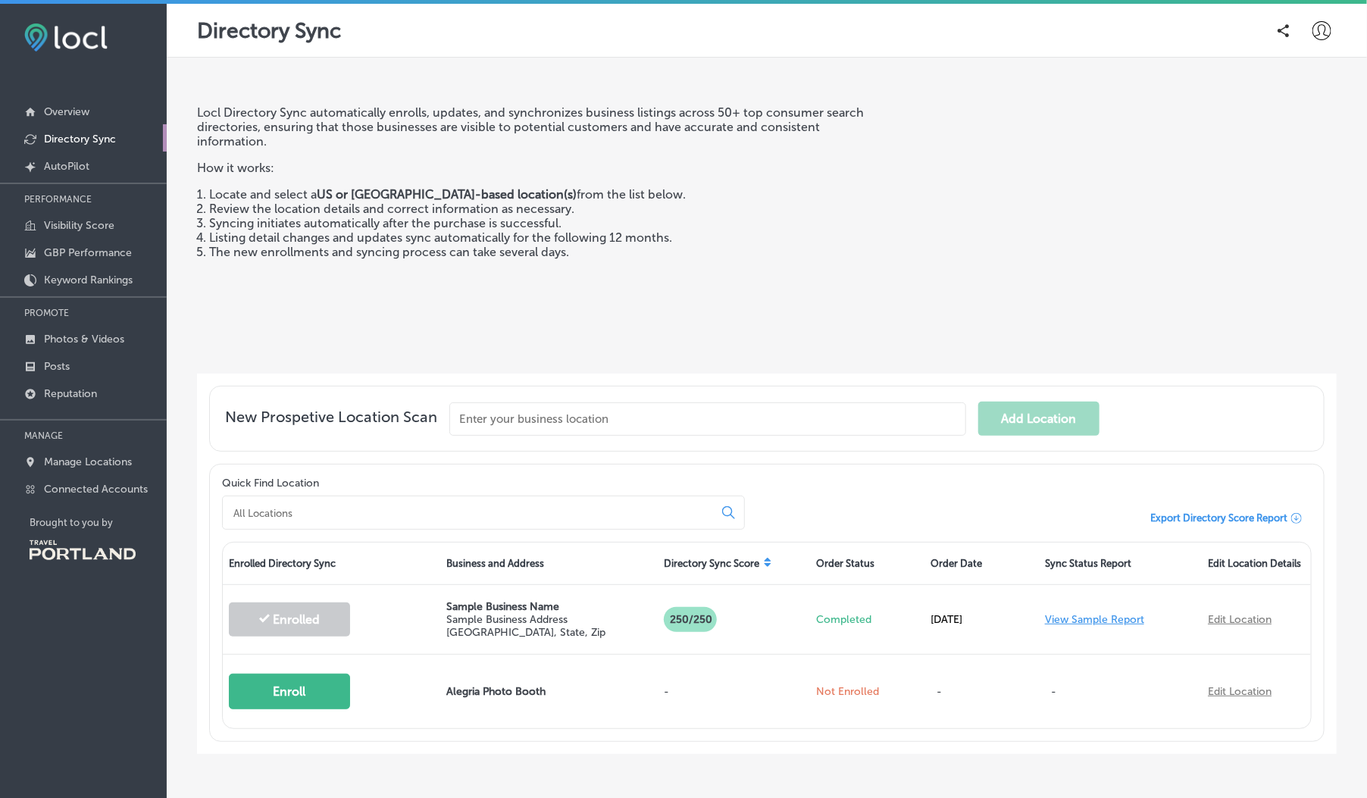
scroll to position [57, 0]
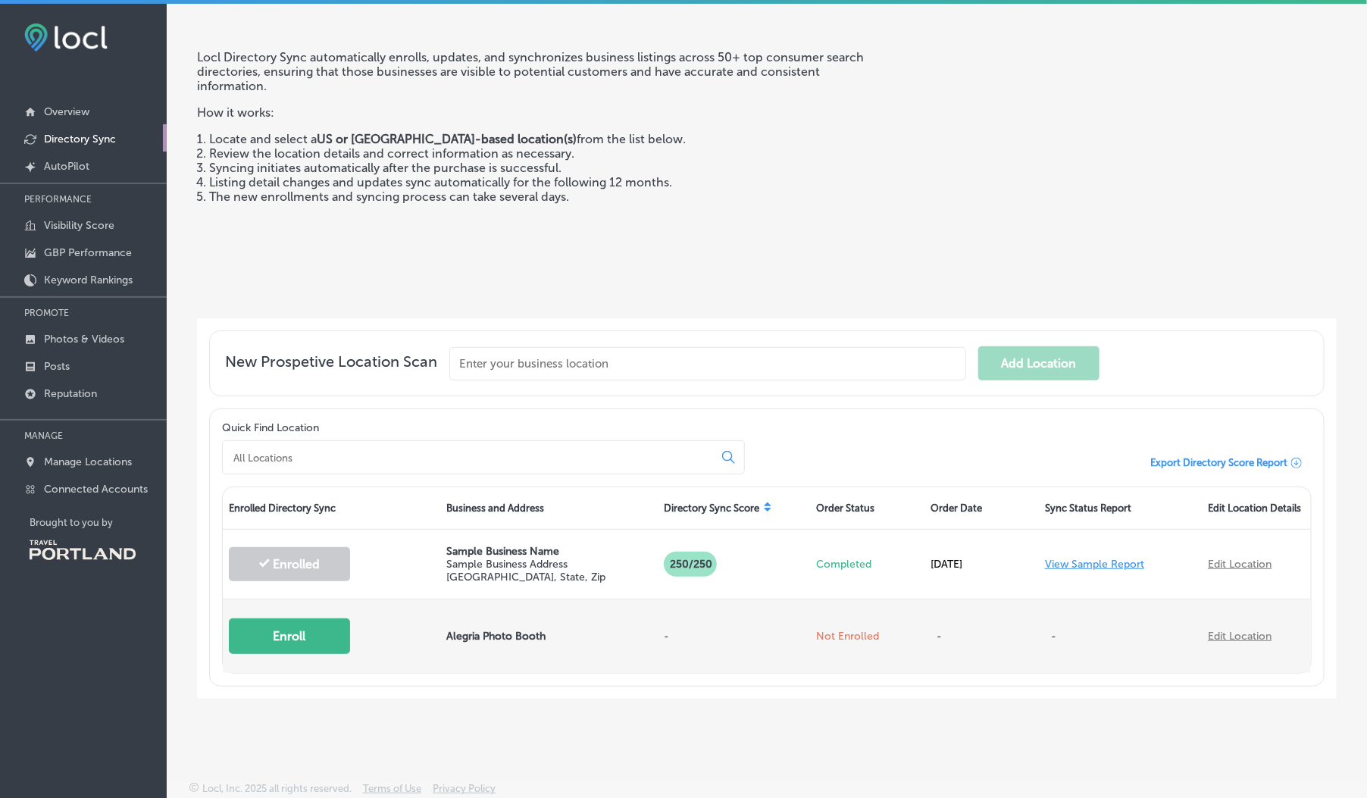
click at [326, 642] on button "Enroll" at bounding box center [289, 636] width 121 height 36
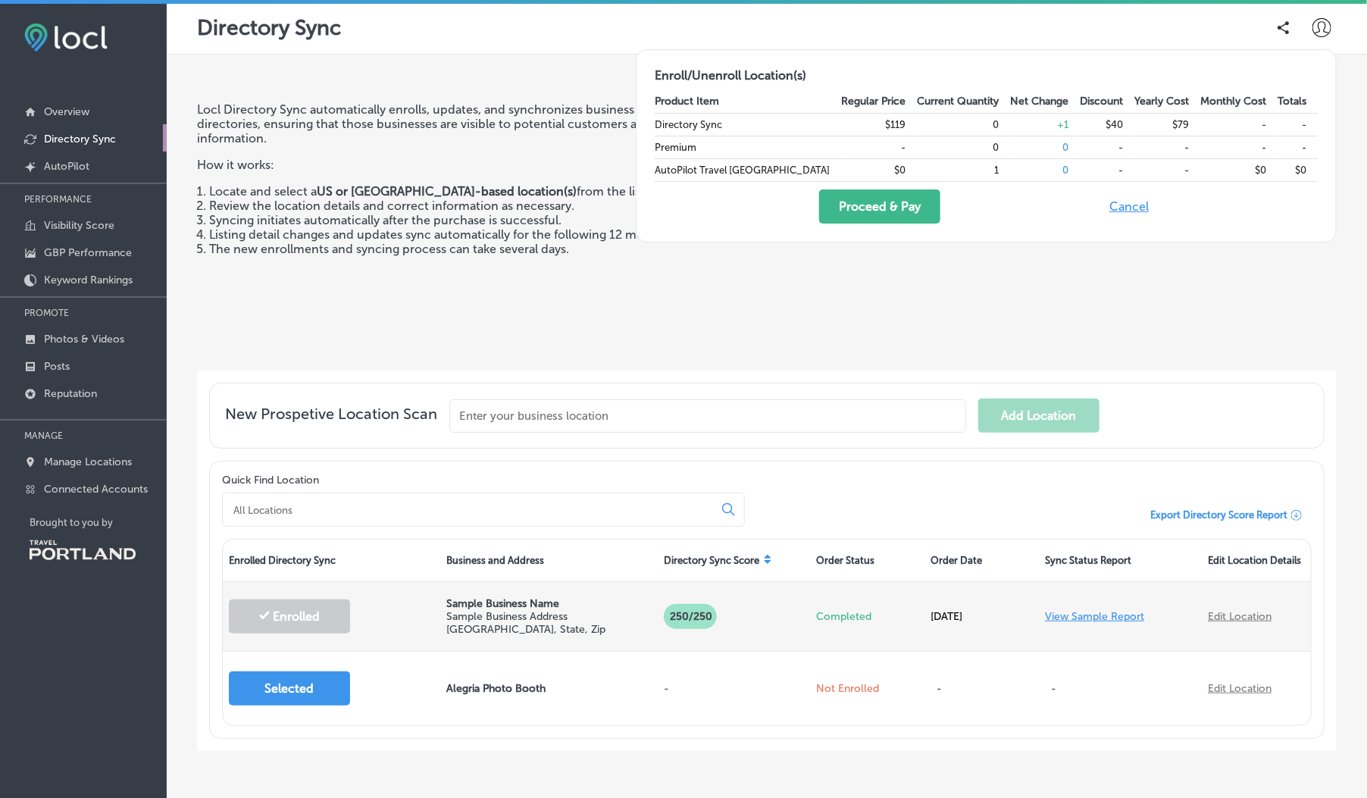
scroll to position [0, 0]
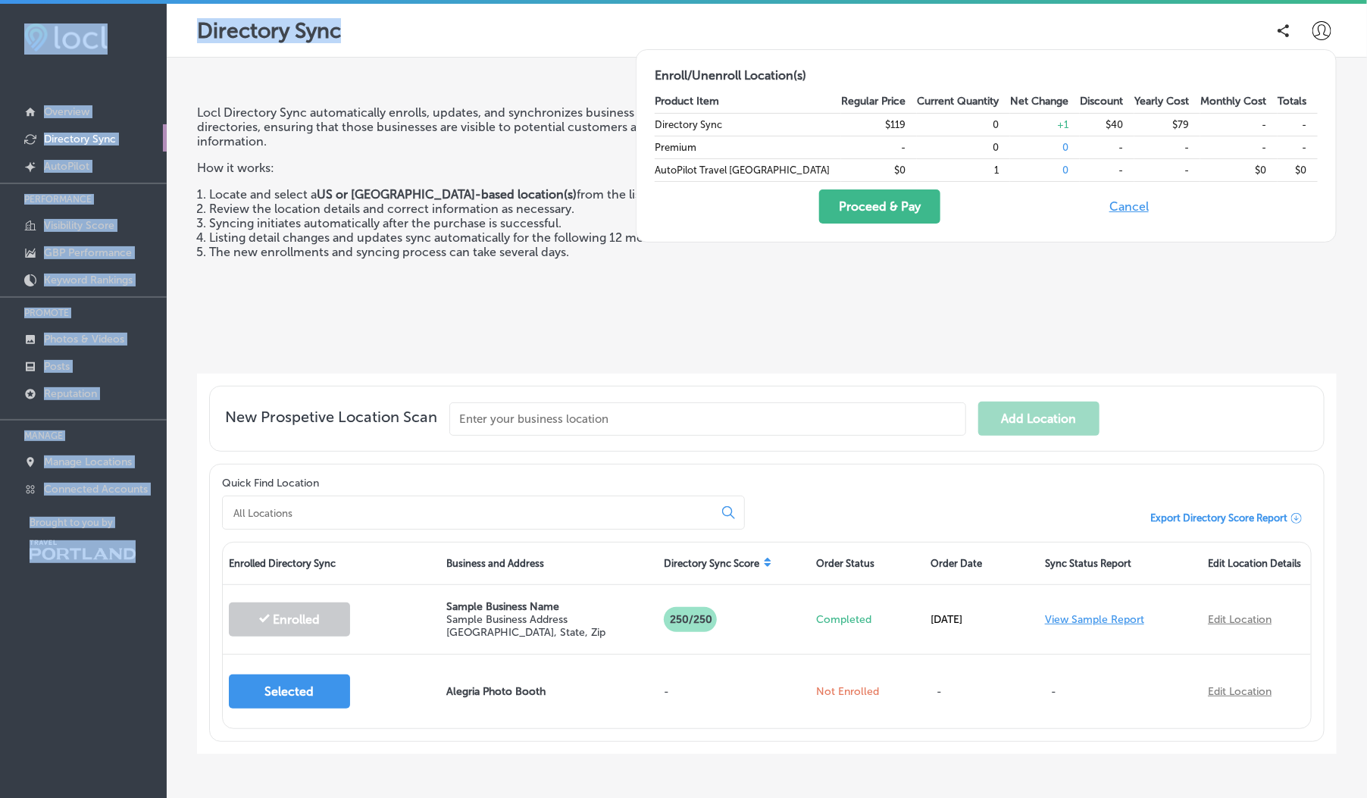
drag, startPoint x: 384, startPoint y: 36, endPoint x: 161, endPoint y: 21, distance: 224.0
click at [161, 21] on div "iconmonstr-menu-thin copy Created with Sketch. Overview Directory Sync Created …" at bounding box center [683, 403] width 1367 height 798
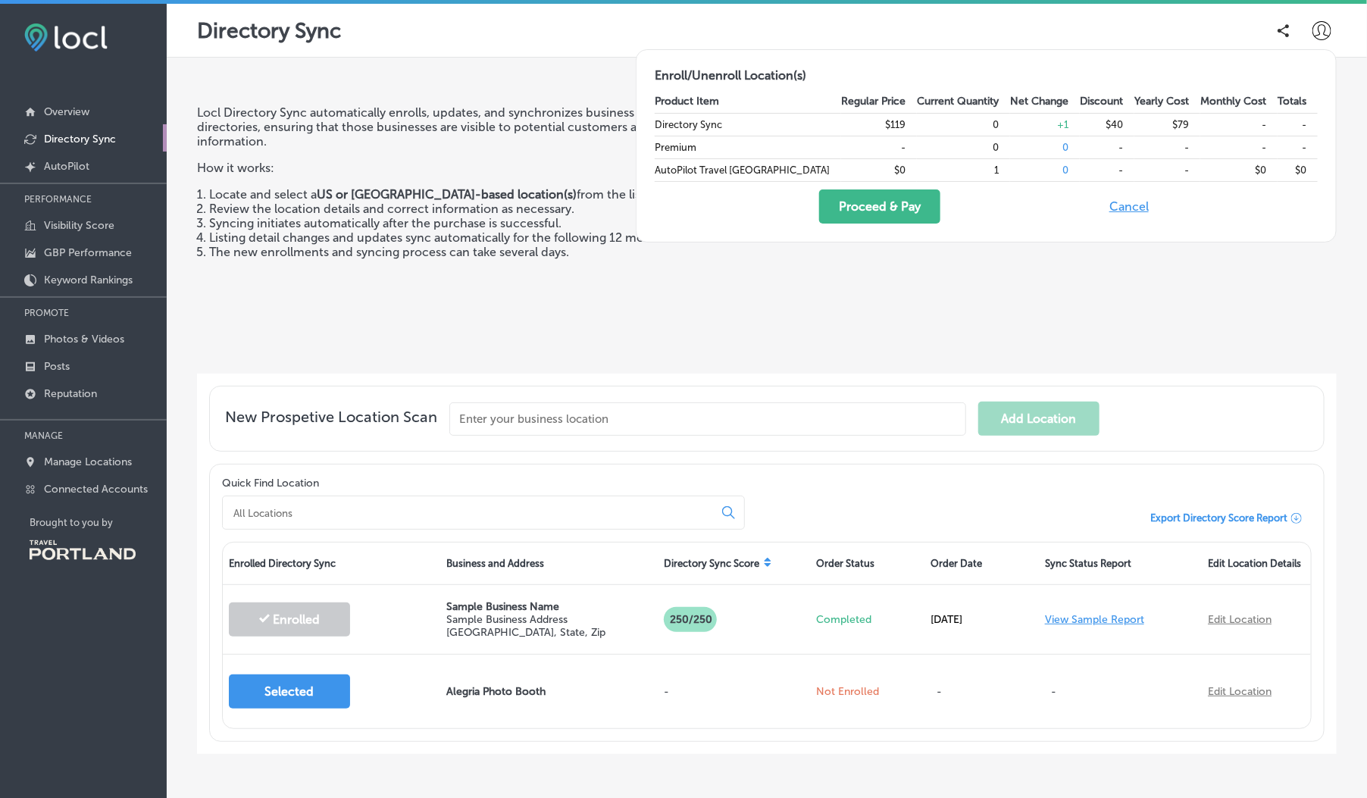
click at [361, 49] on div "Directory Sync" at bounding box center [767, 31] width 1200 height 54
drag, startPoint x: 364, startPoint y: 40, endPoint x: 195, endPoint y: 36, distance: 169.7
click at [195, 36] on div "Directory Sync" at bounding box center [767, 31] width 1200 height 54
copy p "Directory Sync"
